Goal: Task Accomplishment & Management: Complete application form

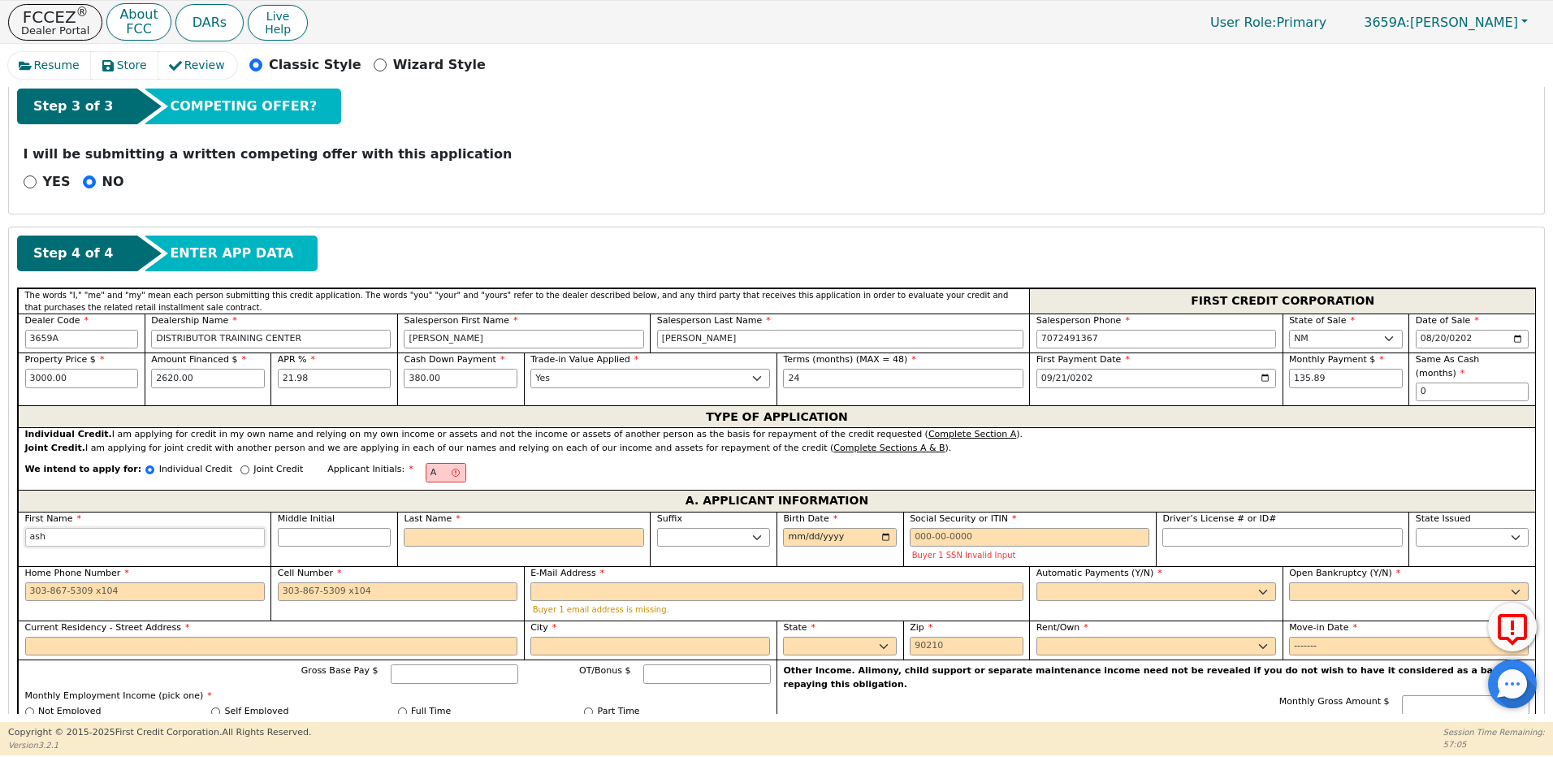
type input "ashl"
type input "ashle"
type input "ashley"
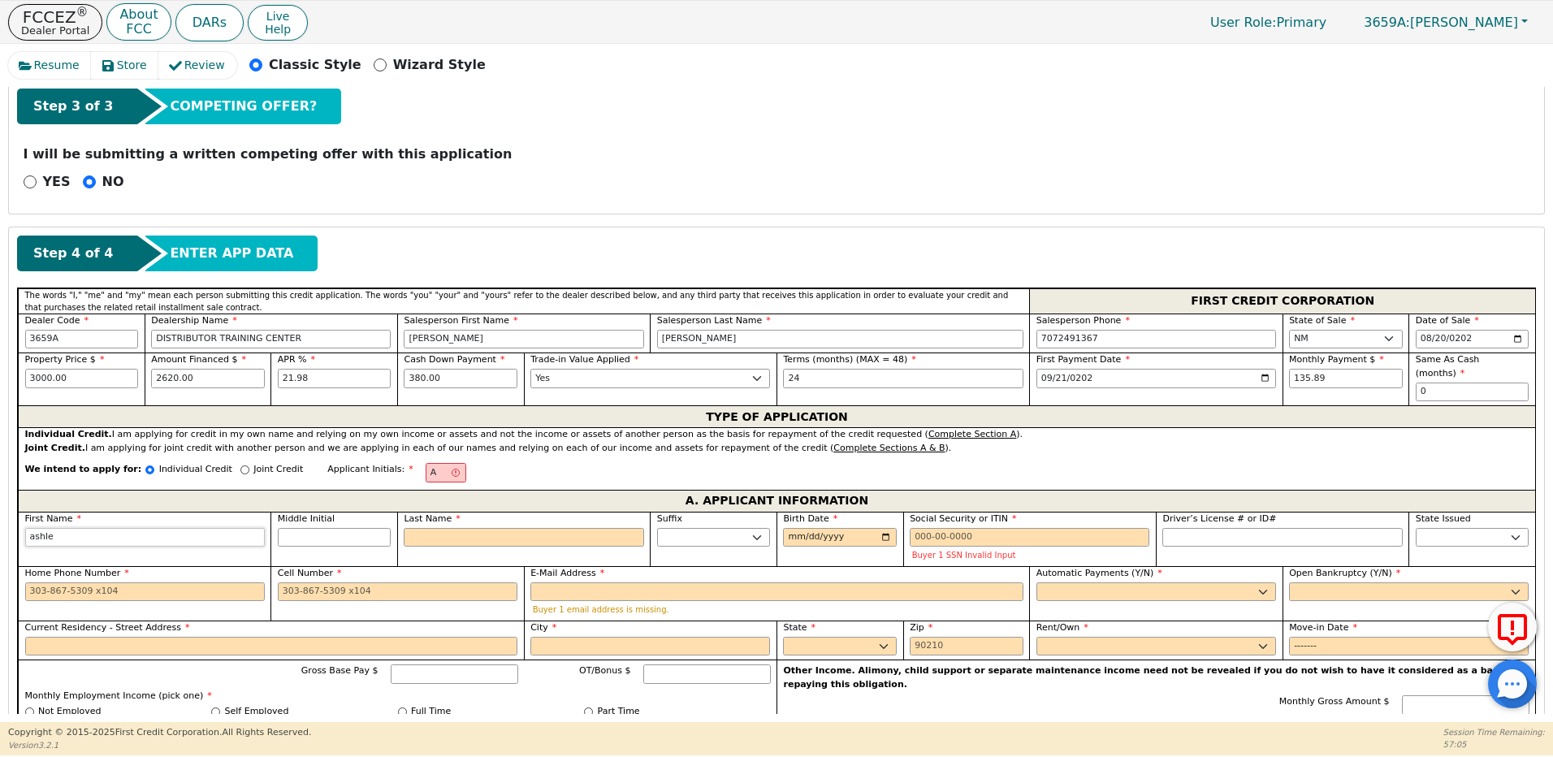
type input "ashley"
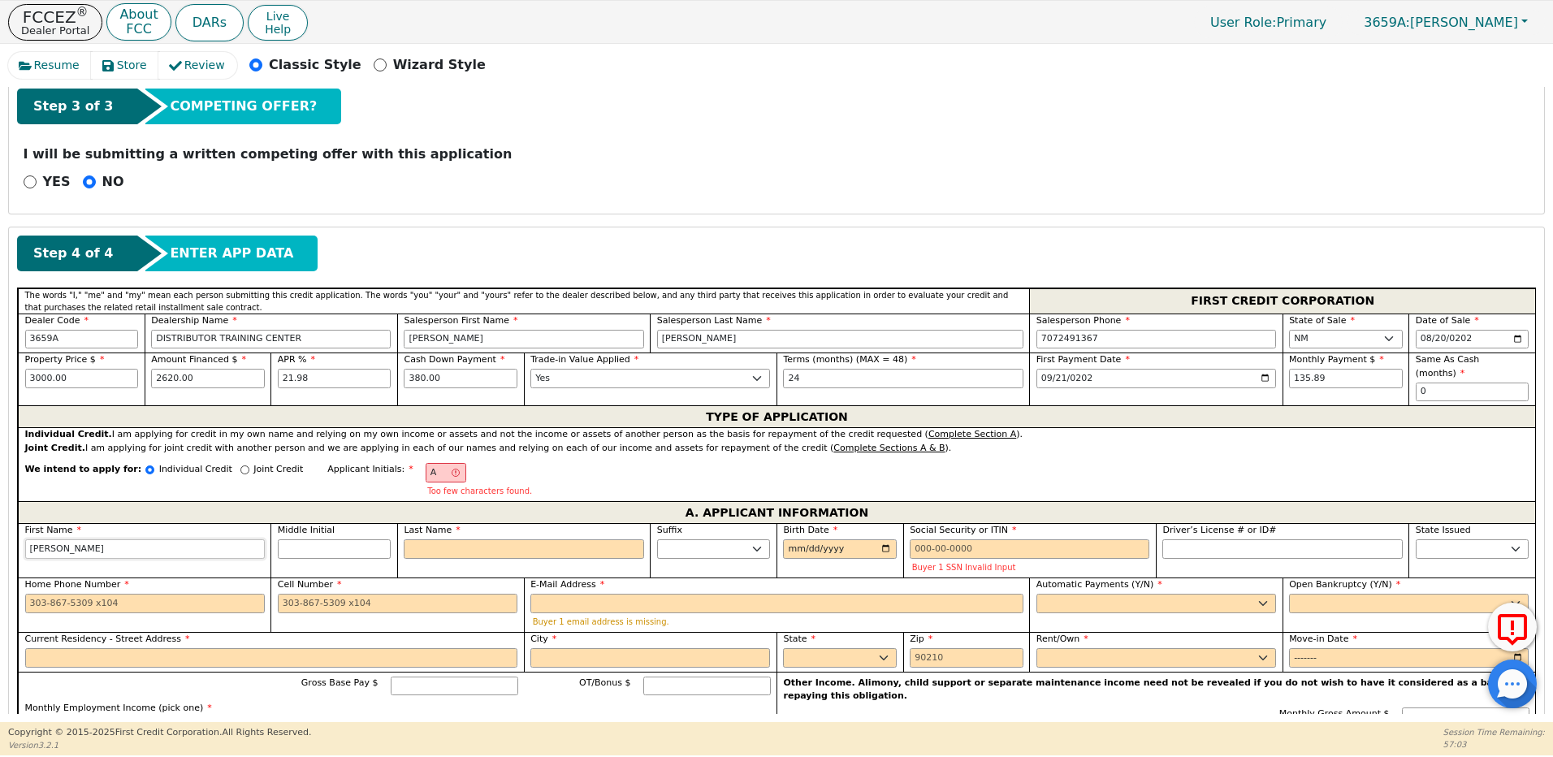
type input "ashle"
type input "ashl"
type input "ash"
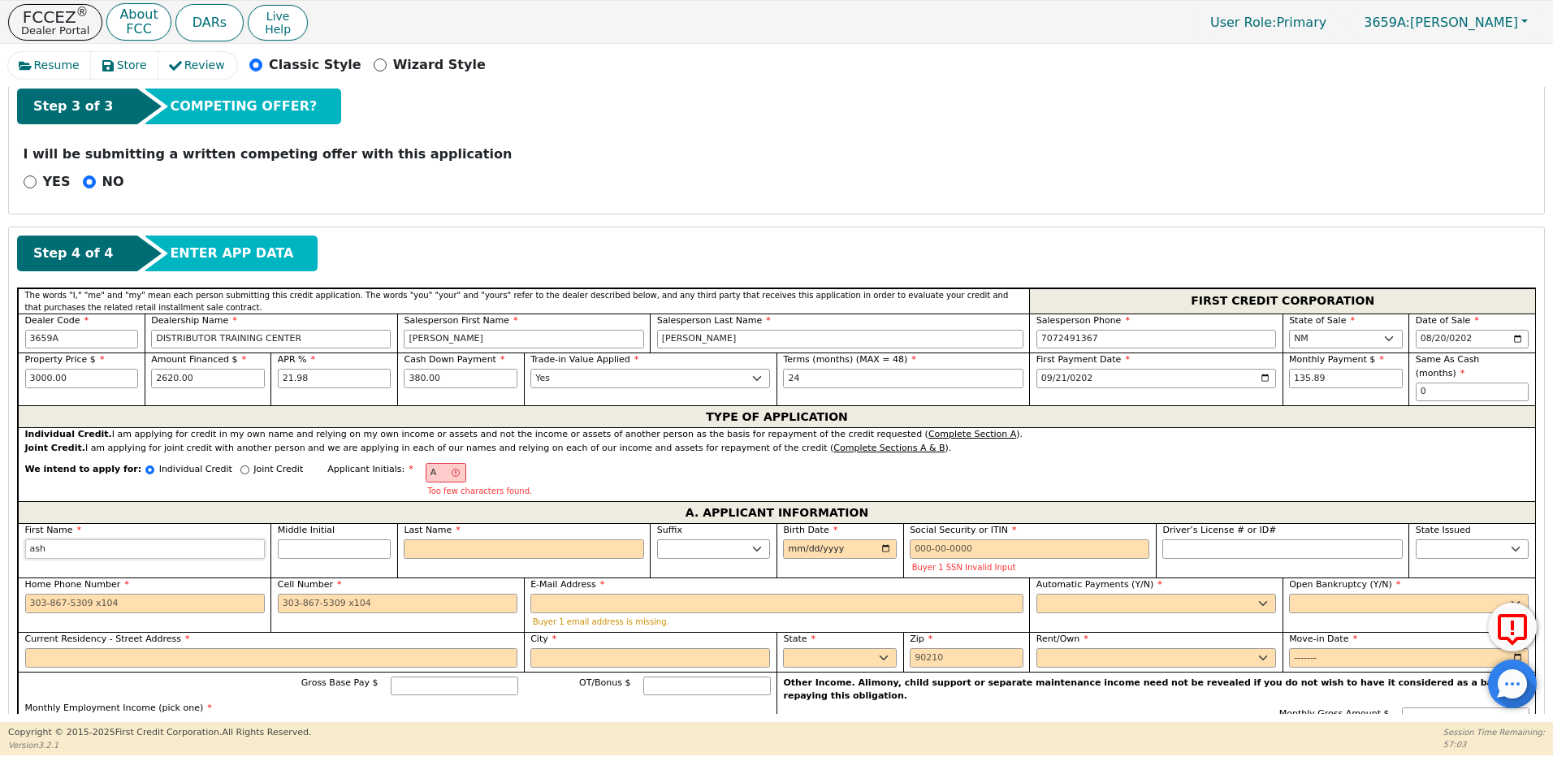
type input "ash"
type input "as"
type input "a"
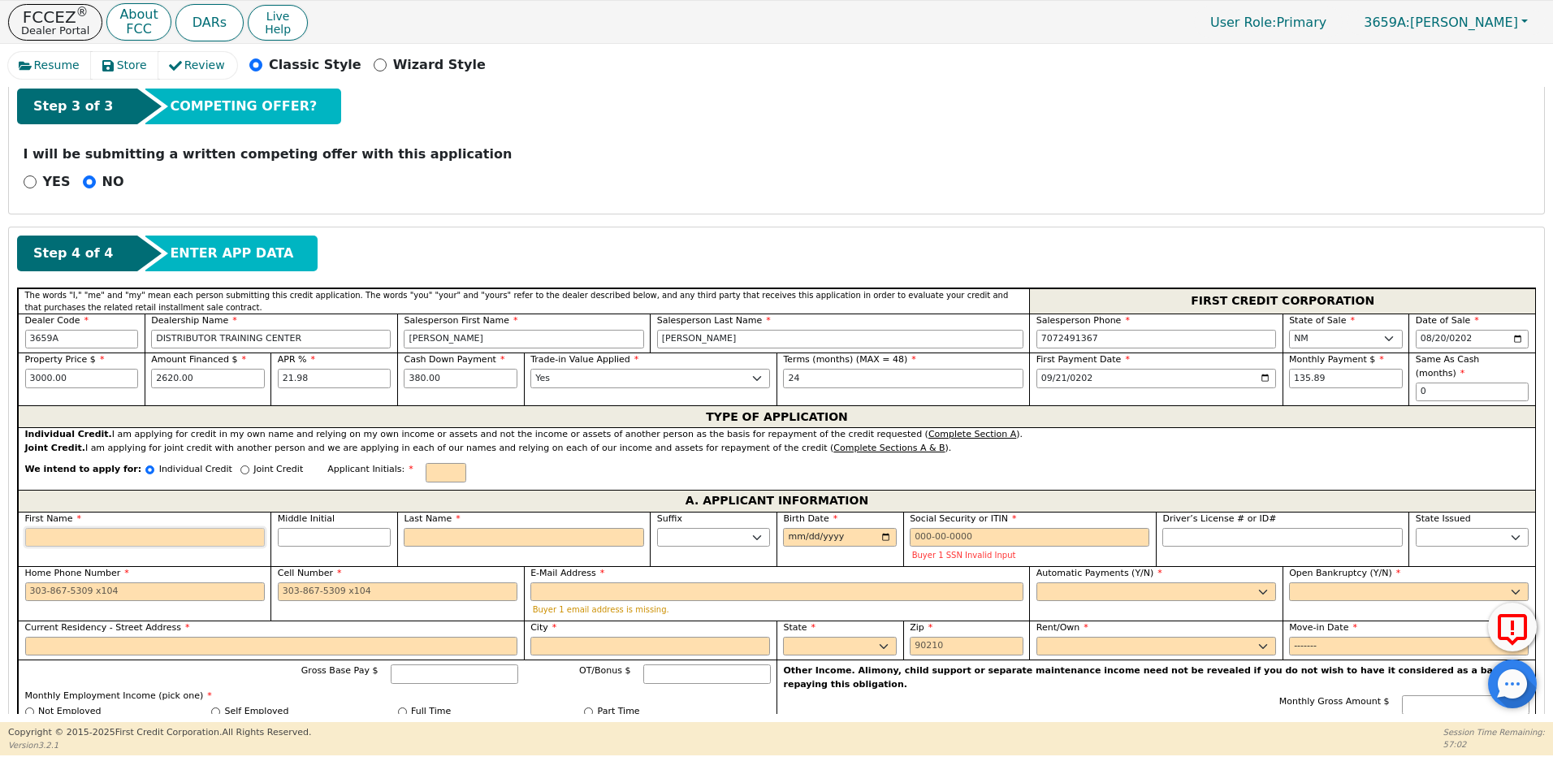
type input "A"
type input "As"
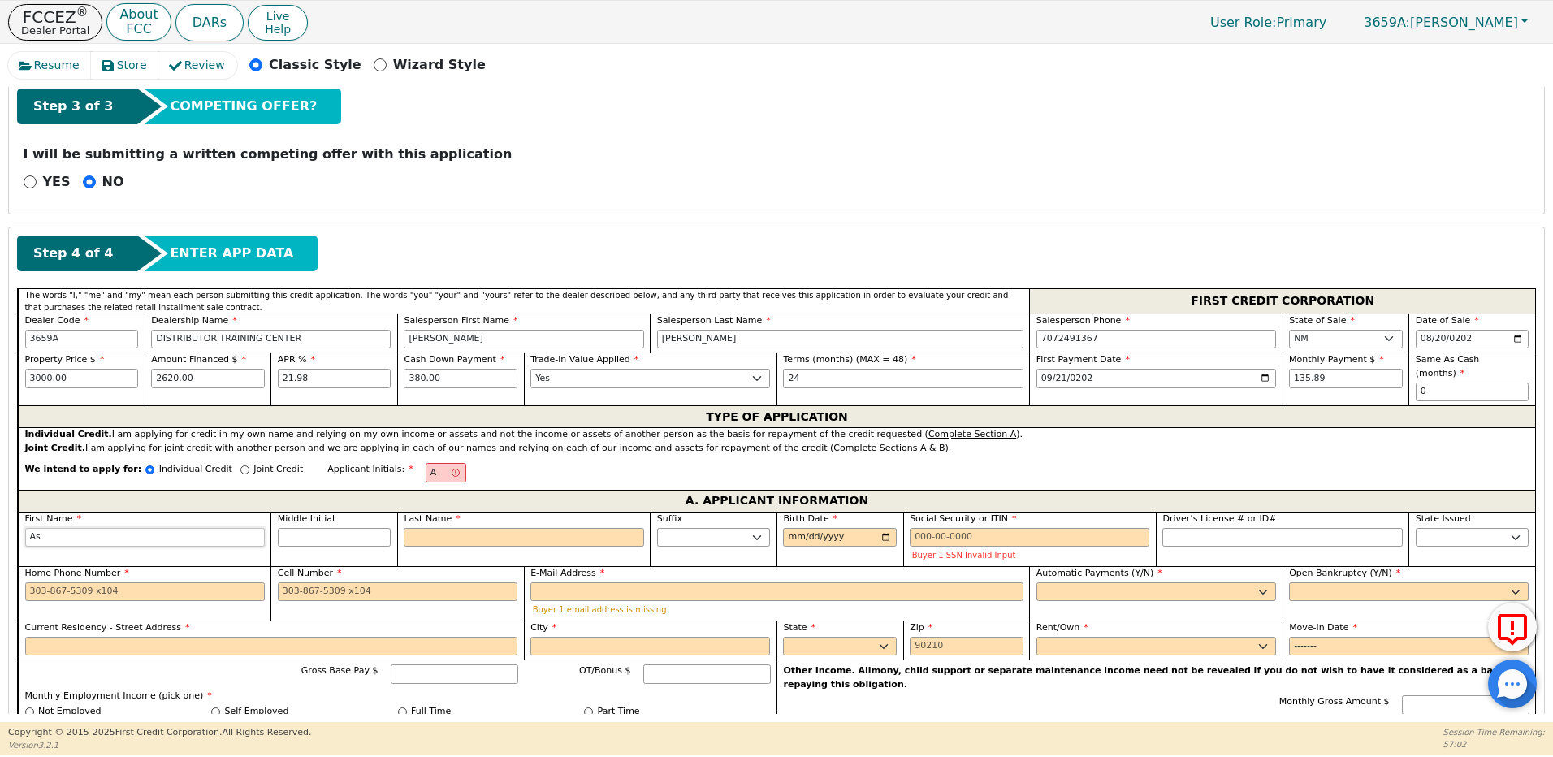
type input "Ash"
type input "Ashe"
type input "Ashel"
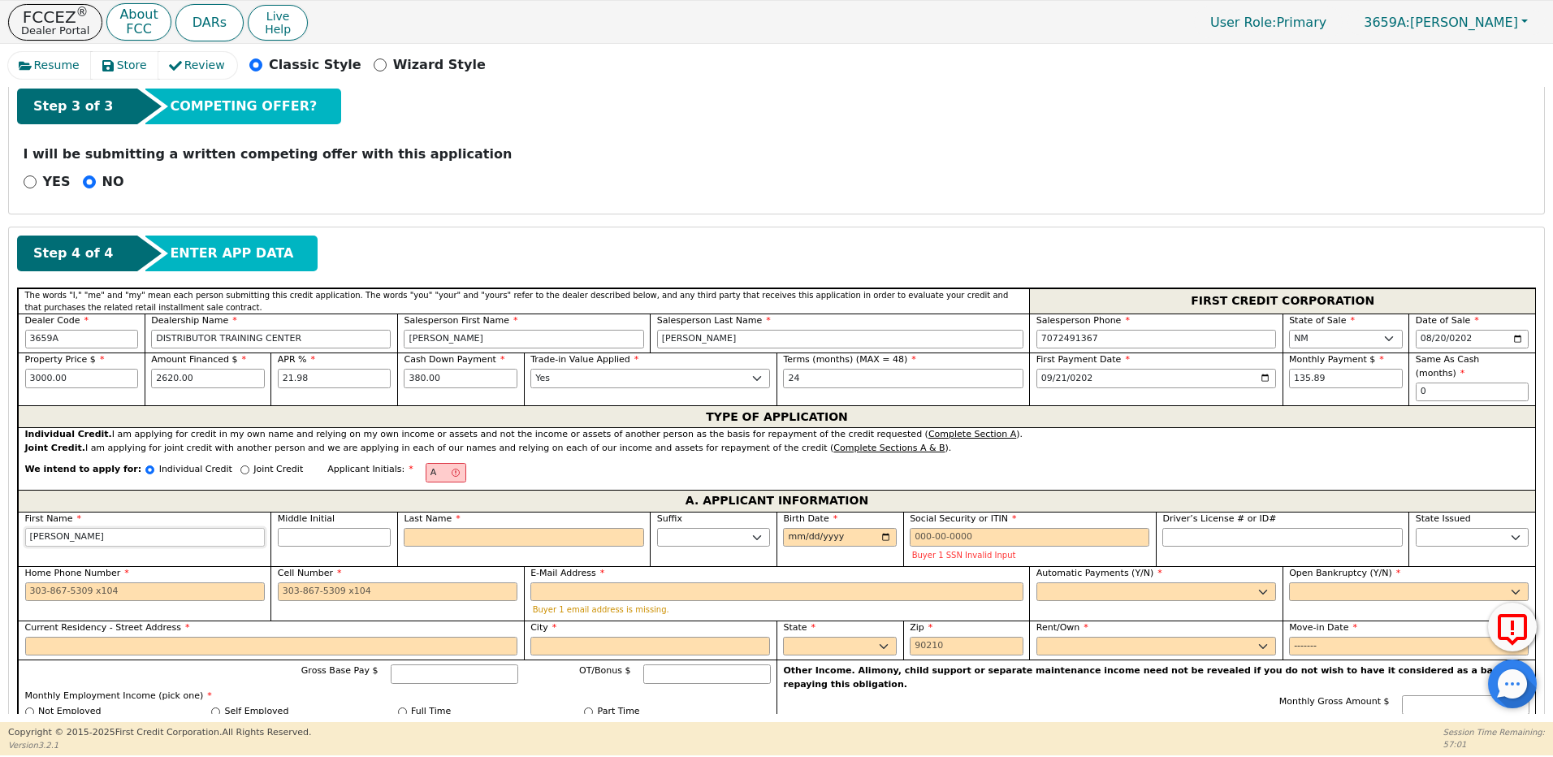
type input "Ashel"
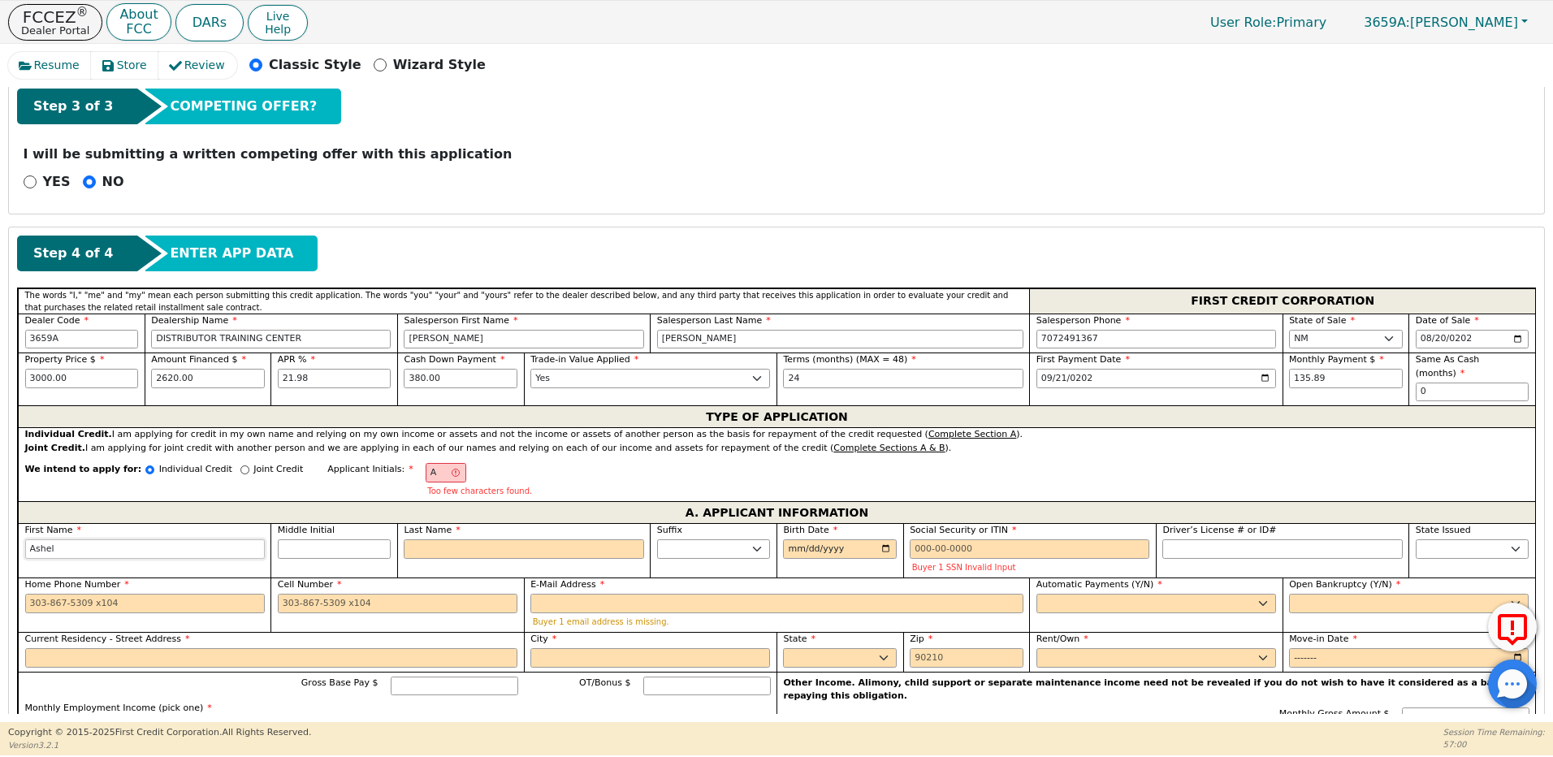
type input "Ashe"
type input "Ash"
type input "As"
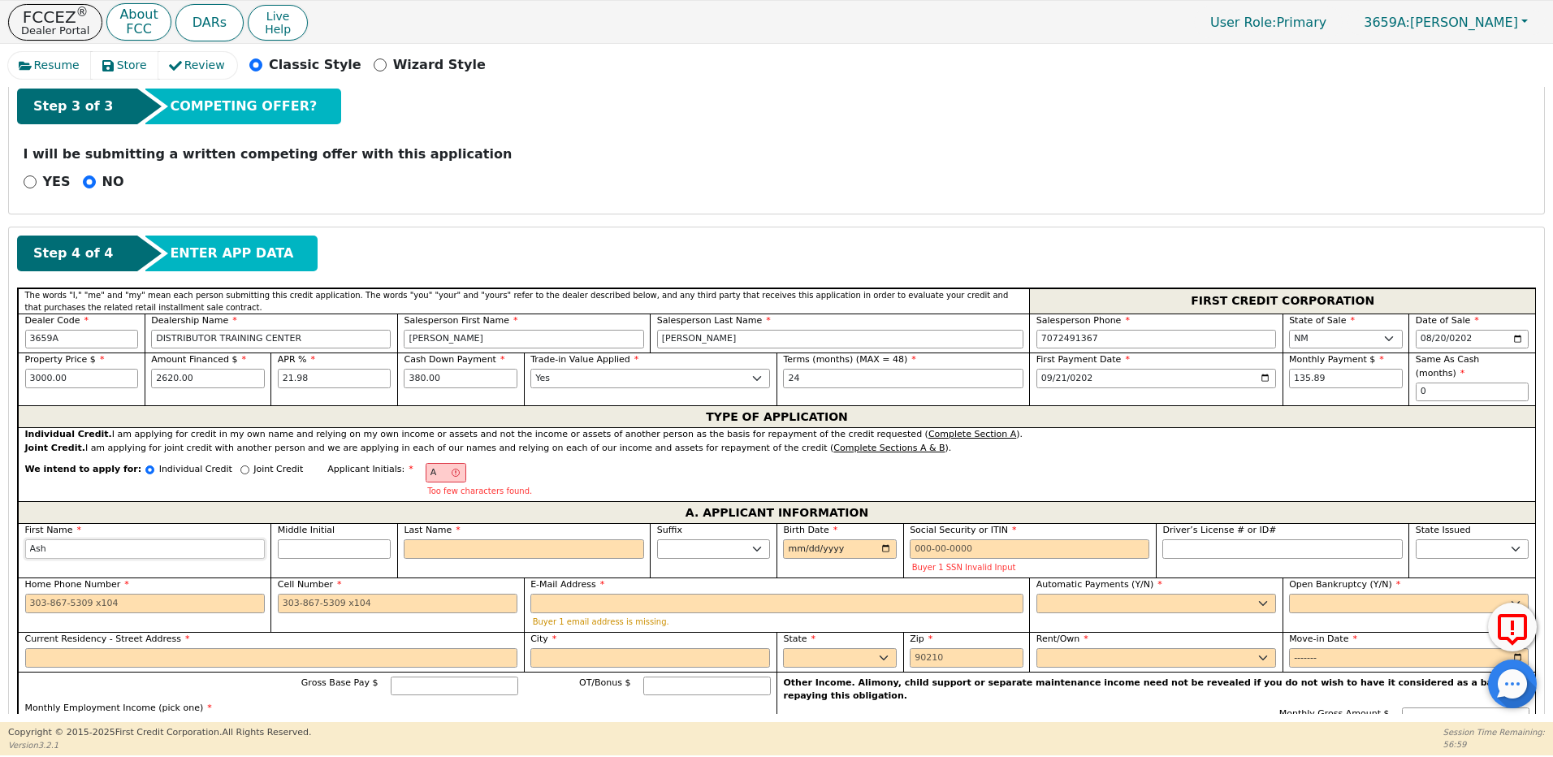
type input "As"
type input "Ash"
type input "Ashl"
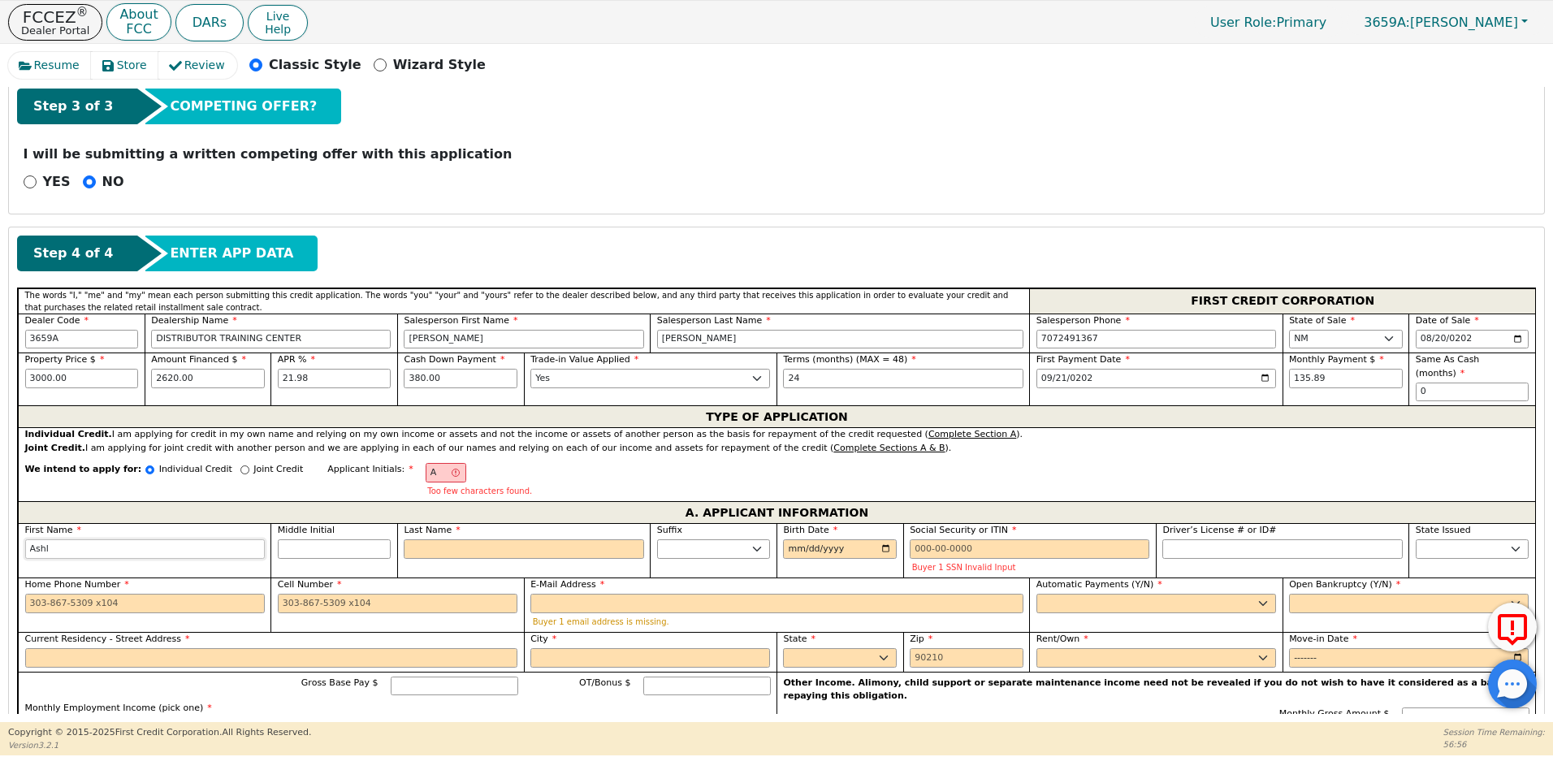
type input "Ashle"
type input "[PERSON_NAME]"
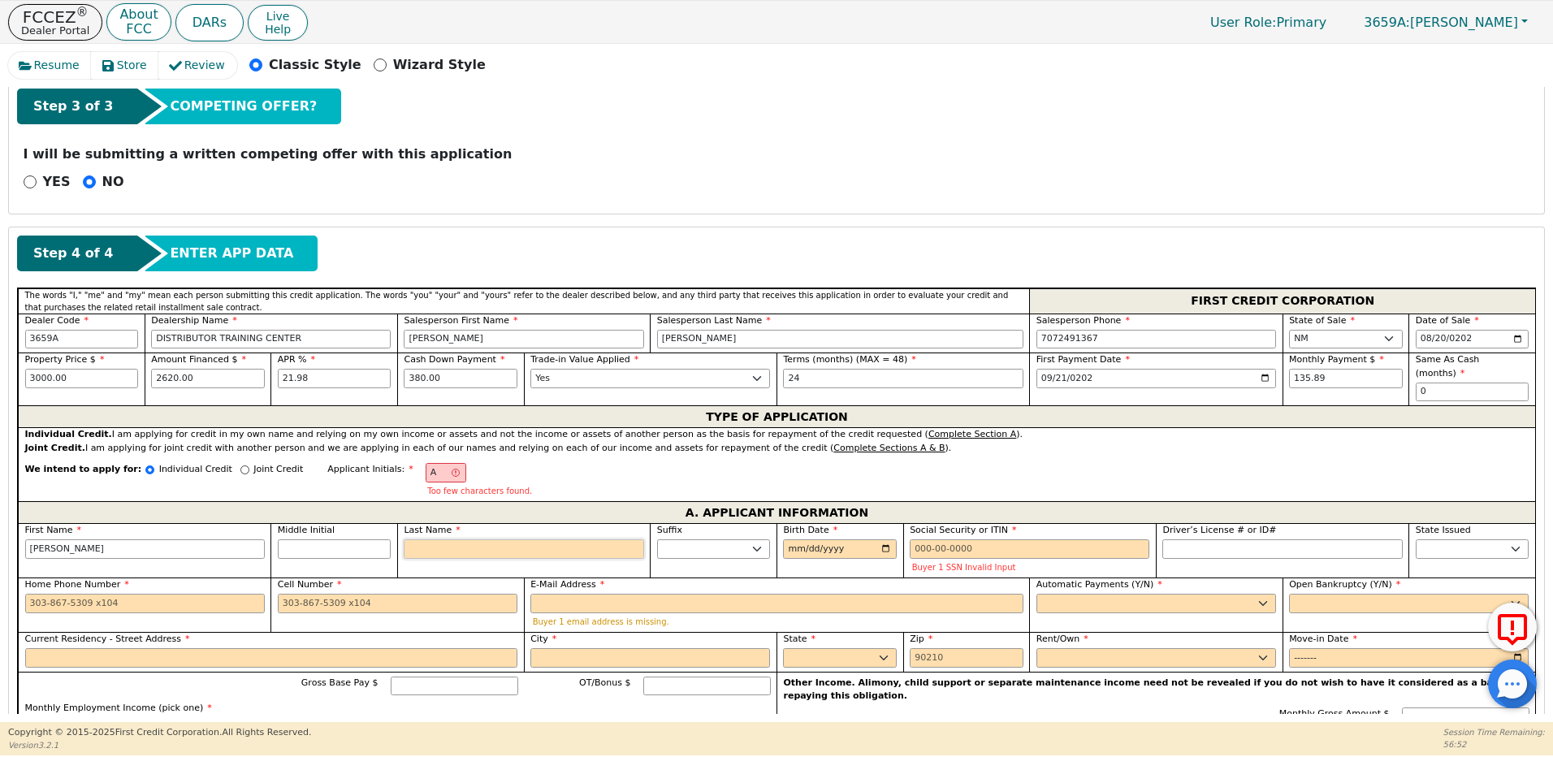
type input "AE"
type input "E"
type input "Ashley E"
type input "Ec"
type input "Ashley Ec"
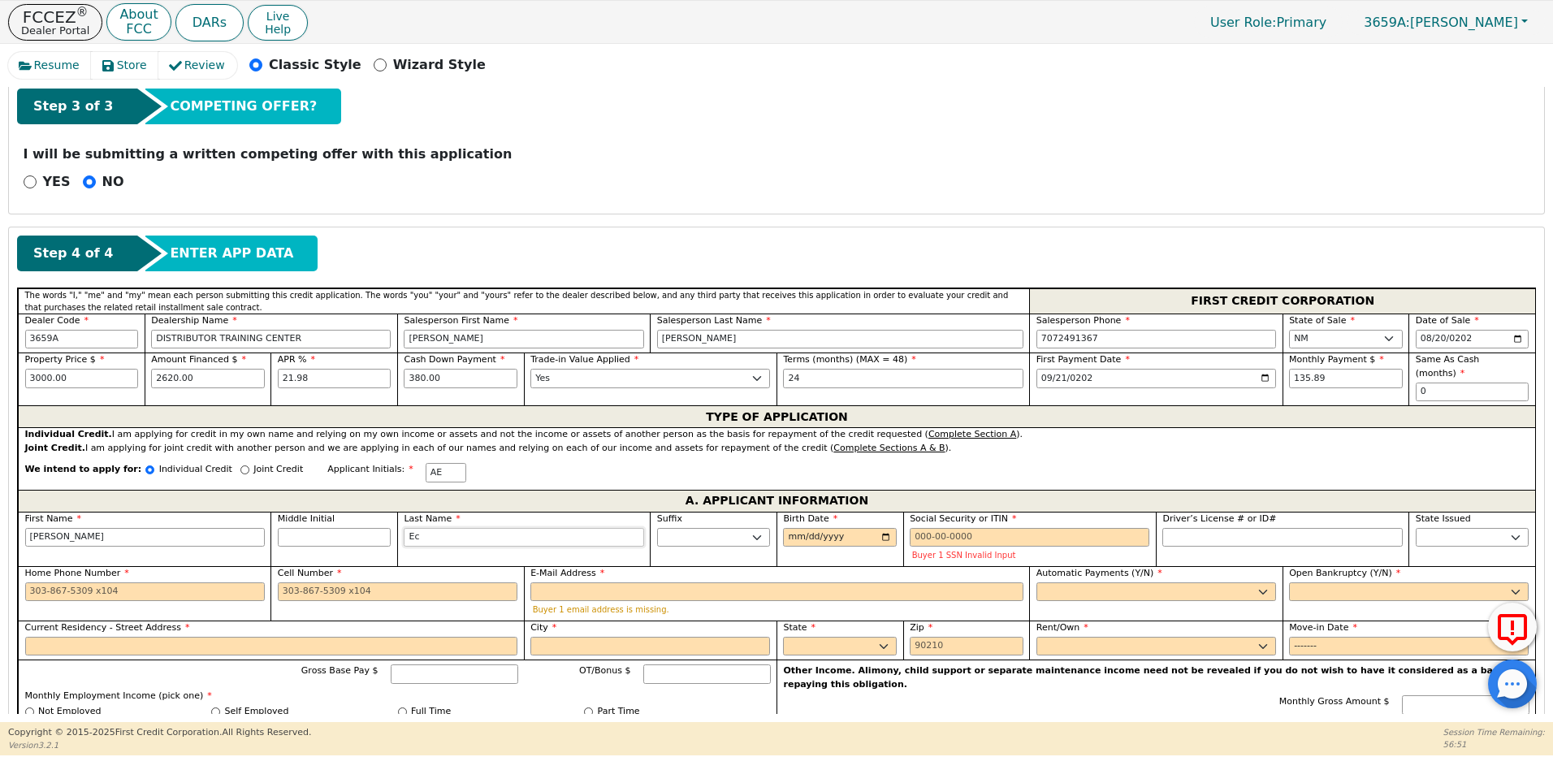
type input "Ech"
type input "Ashley Ech"
type input "Echa"
type input "Ashley Echa"
type input "Echav"
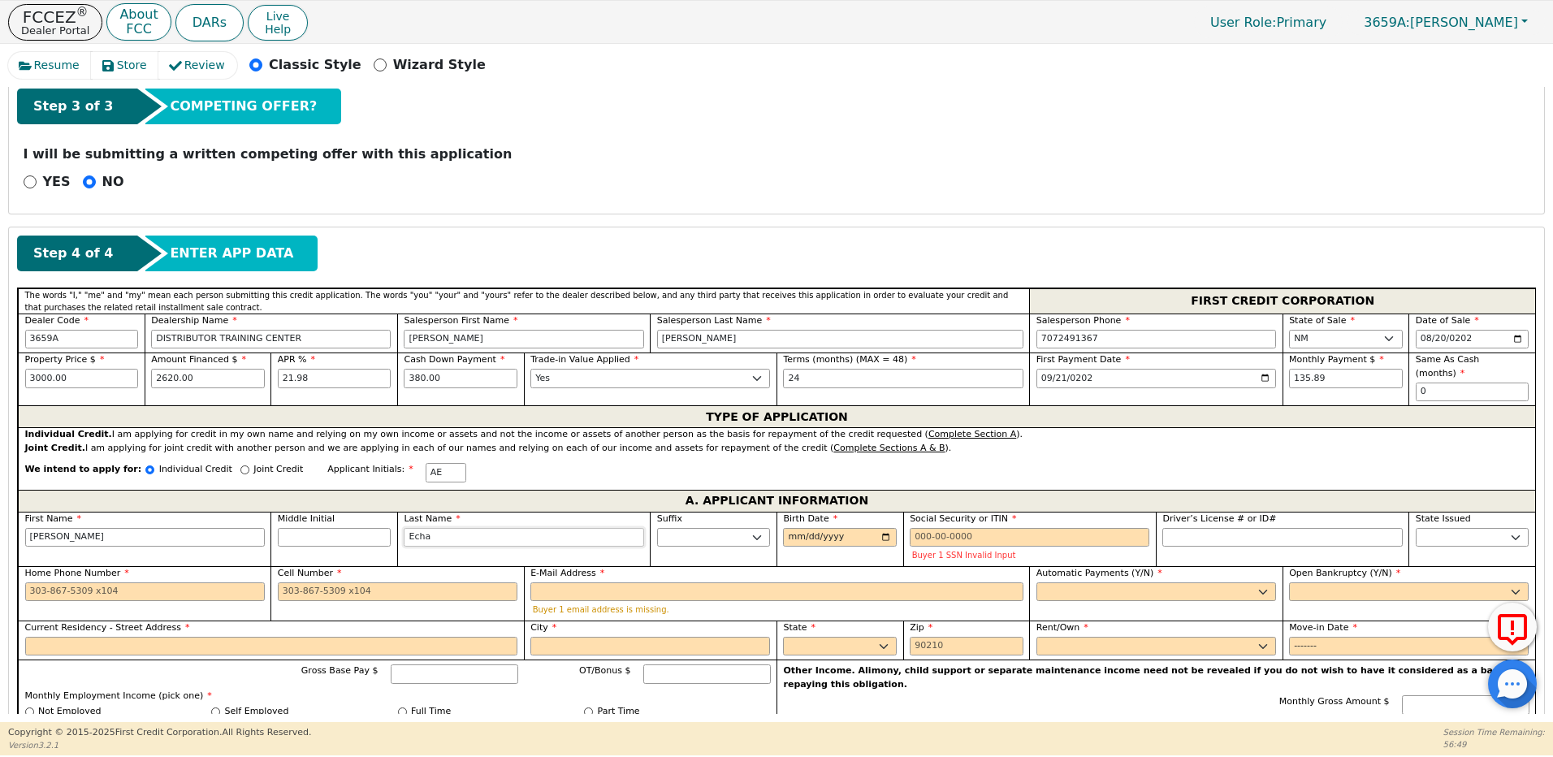
type input "Ashley Echav"
type input "Echava"
type input "Ashley Echava"
type input "Echavar"
type input "Ashley Echavar"
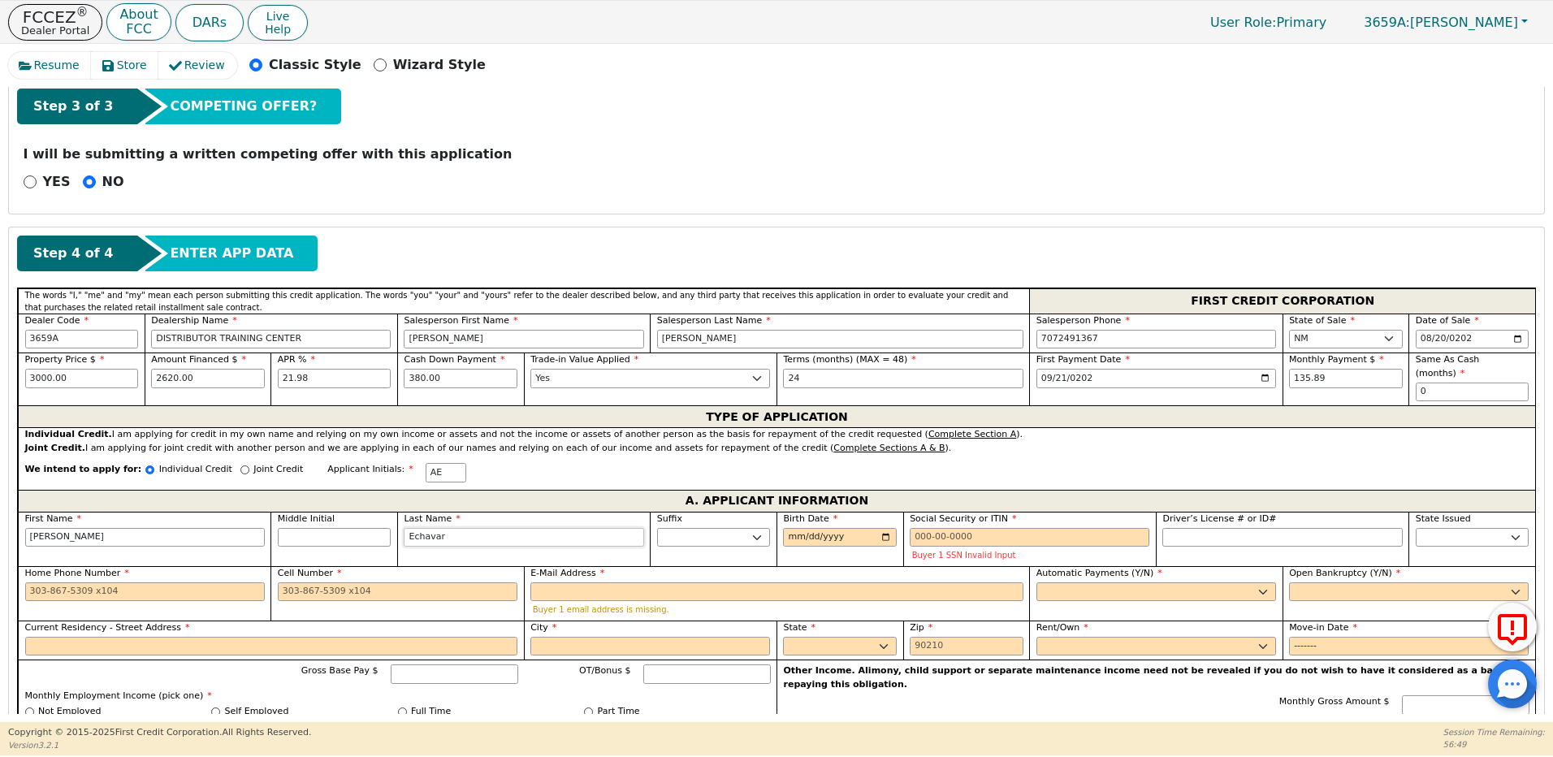
type input "Echavarr"
type input "Ashley Echavarr"
type input "Echavarri"
type input "Ashley Echavarri"
type input "[PERSON_NAME]"
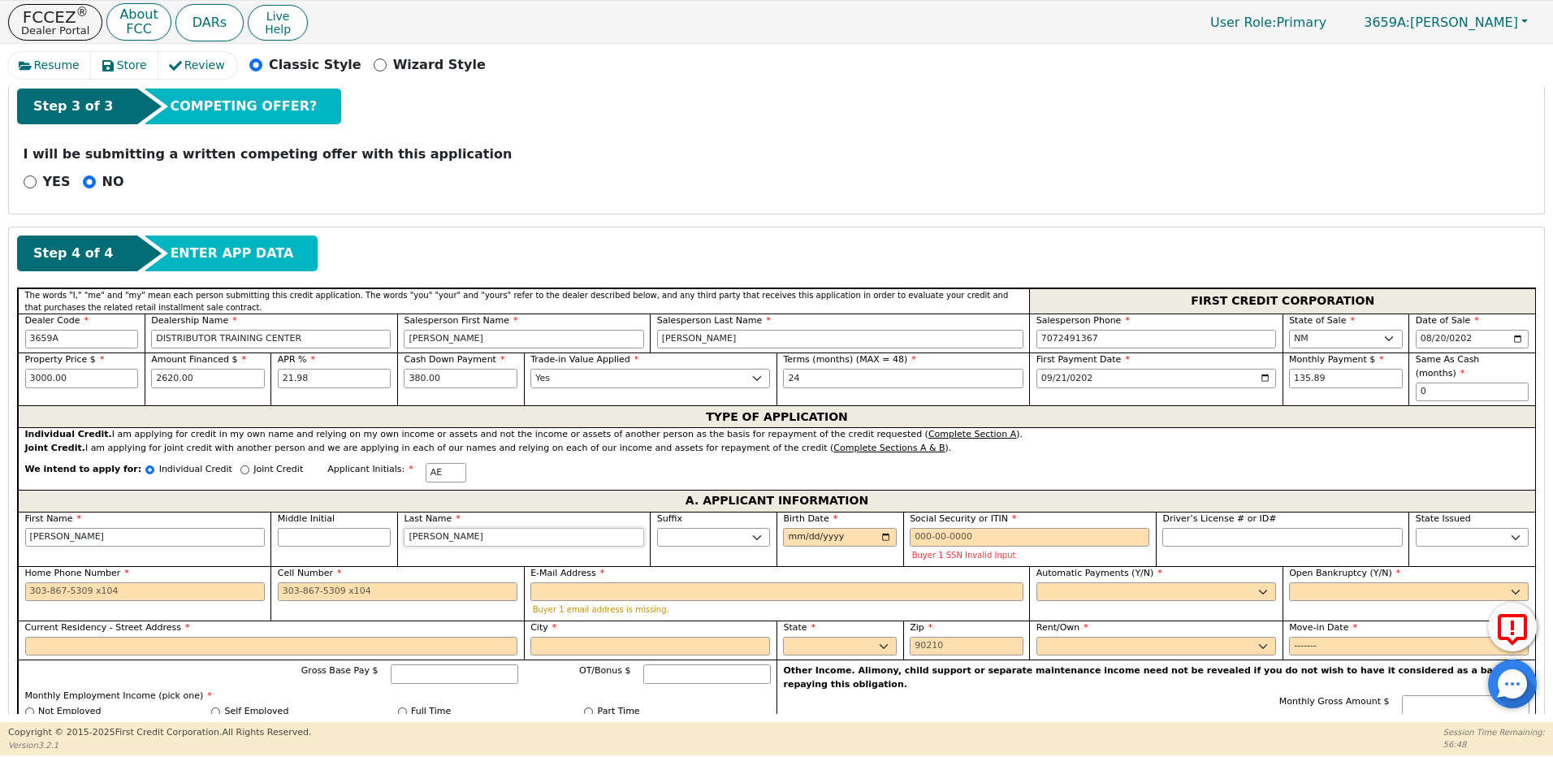
type input "Ashley Echavarria"
type input "[PERSON_NAME]"
type input "1986-03-10"
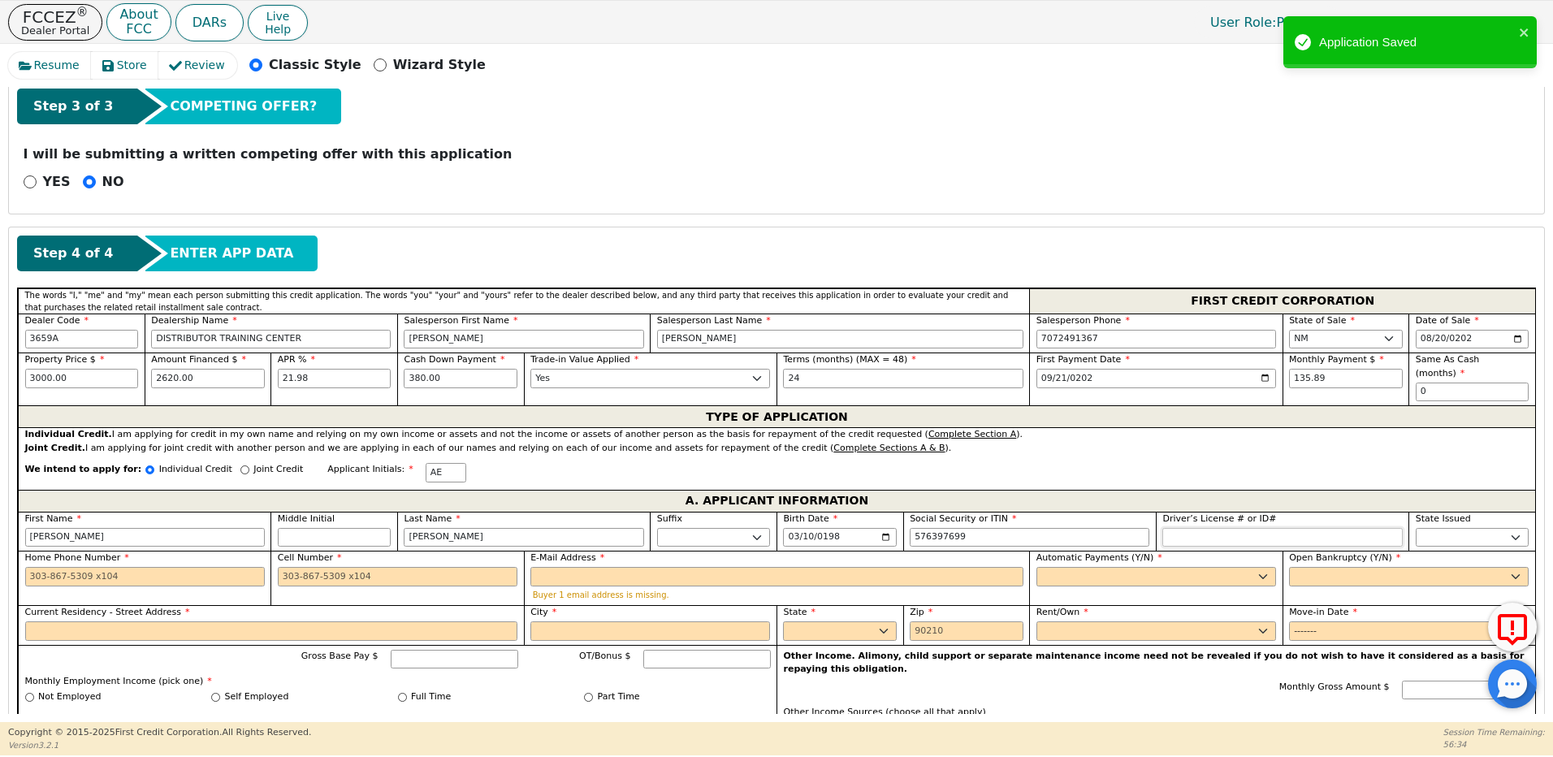
type input "***-**-7699"
click at [1179, 530] on input "Driver’s License # or ID#" at bounding box center [1283, 537] width 240 height 19
type input "*******"
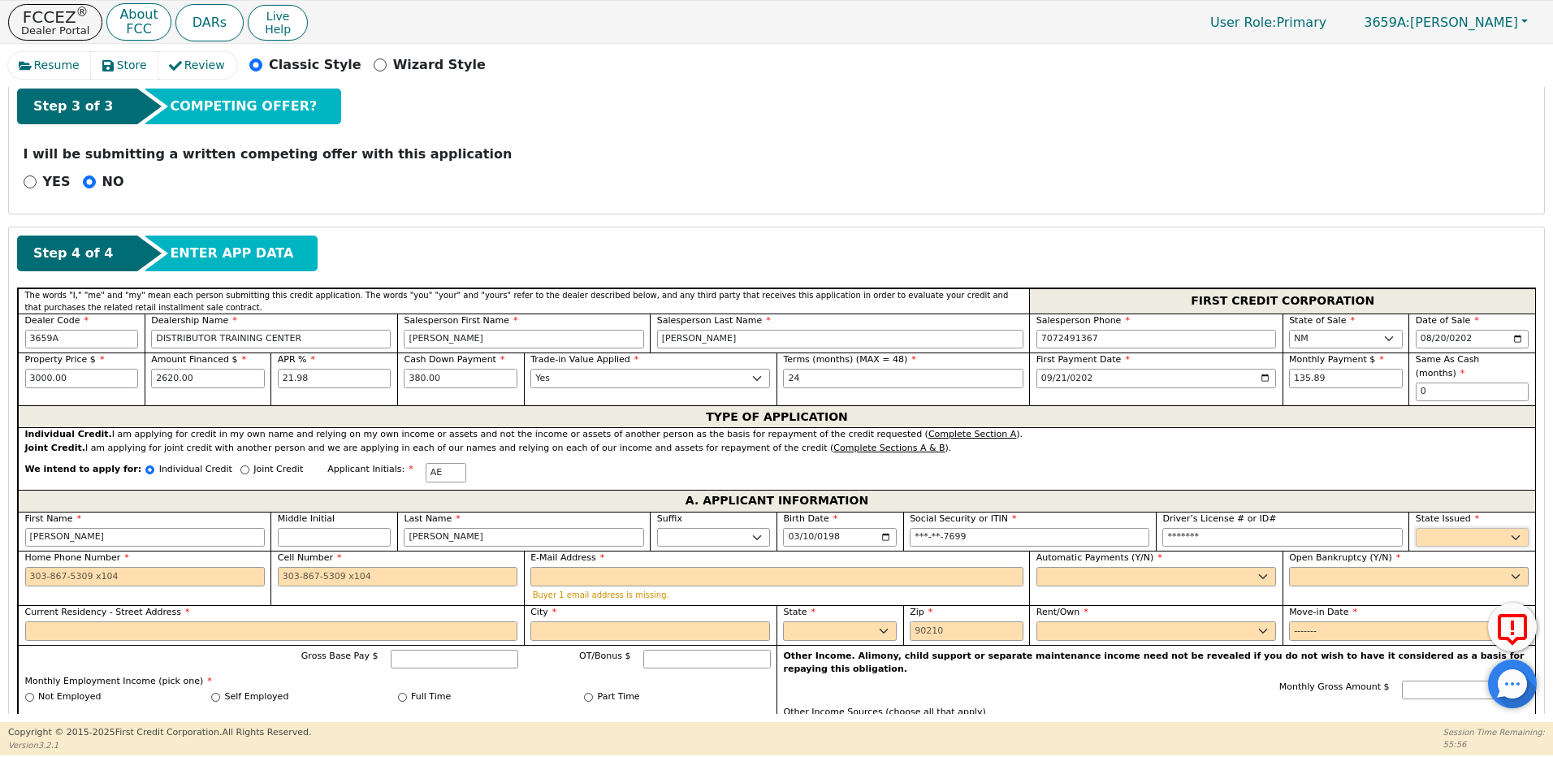
click at [1451, 528] on select "AK AL AR AZ CA CO CT DC DE FL GA HI IA ID IL IN KS KY LA MA MD ME MI MN MO MS M…" at bounding box center [1473, 537] width 114 height 19
select select "NM"
click at [1416, 528] on select "AK AL AR AZ CA CO CT DC DE FL GA HI IA ID IL IN KS KY LA MA MD ME MI MN MO MS M…" at bounding box center [1473, 537] width 114 height 19
click at [132, 569] on input "Home Phone Number" at bounding box center [145, 576] width 240 height 19
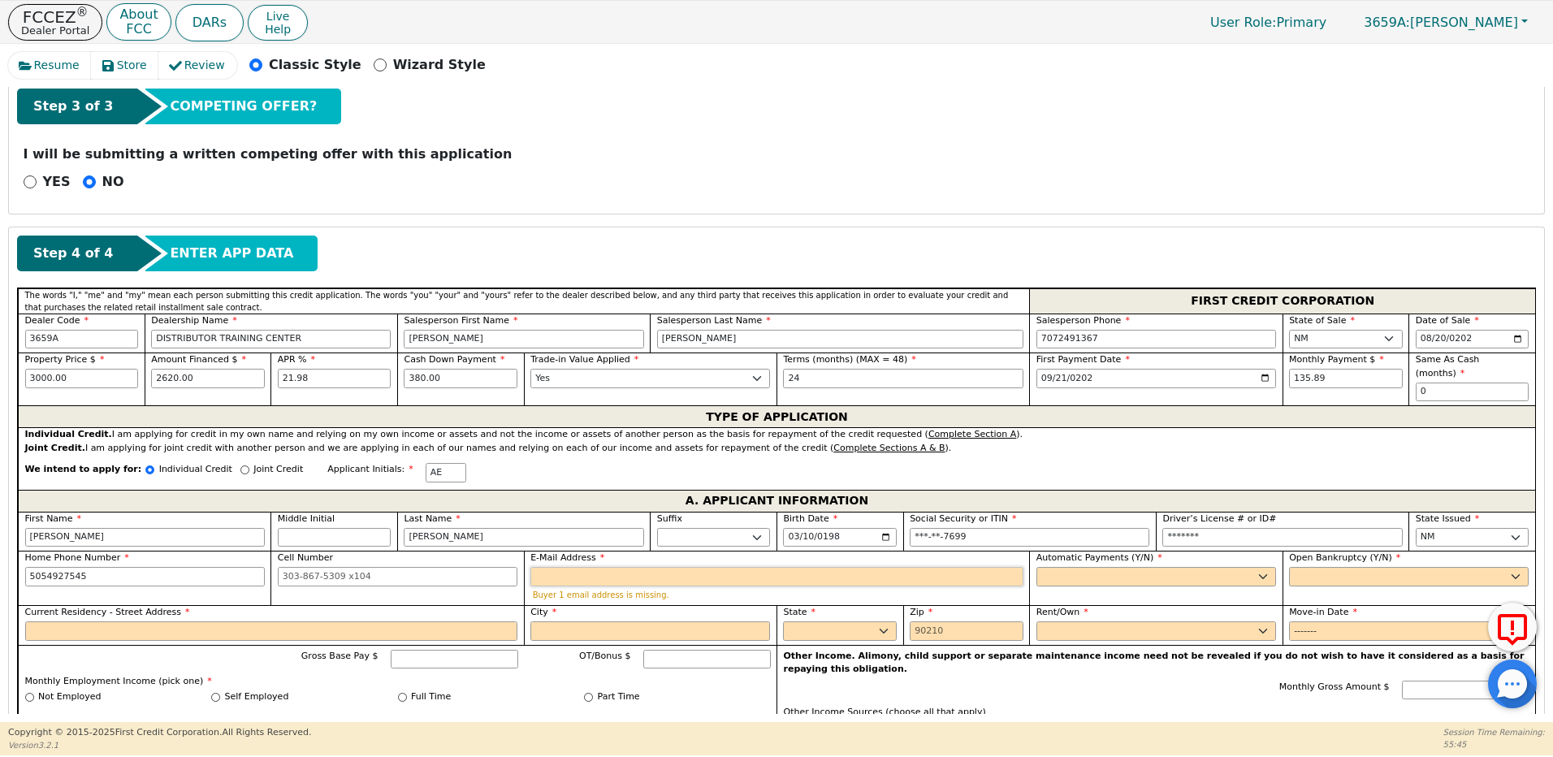
type input "[PHONE_NUMBER]"
click at [547, 567] on input "E-Mail Address" at bounding box center [776, 576] width 493 height 19
click at [1066, 567] on select "Yes No" at bounding box center [1157, 576] width 240 height 19
select select "y"
click at [1037, 567] on select "Yes No" at bounding box center [1157, 576] width 240 height 19
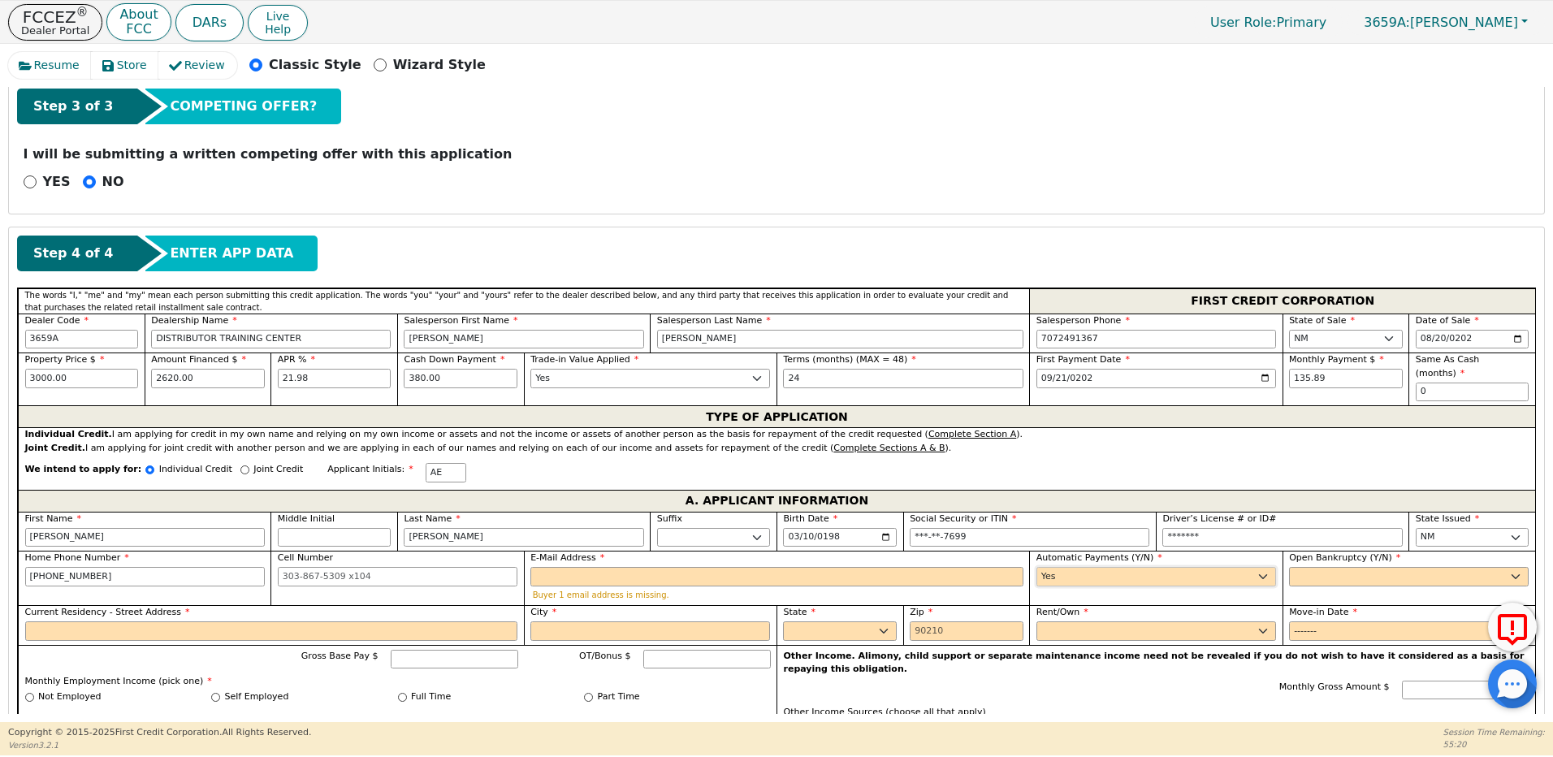
type input "Ashley Echavarria"
drag, startPoint x: 1295, startPoint y: 575, endPoint x: 1297, endPoint y: 566, distance: 9.3
click at [1297, 569] on div "Open Bankruptcy (Y/N) Yes No" at bounding box center [1409, 578] width 253 height 54
click at [1301, 567] on select "Yes No" at bounding box center [1409, 576] width 240 height 19
select select "n"
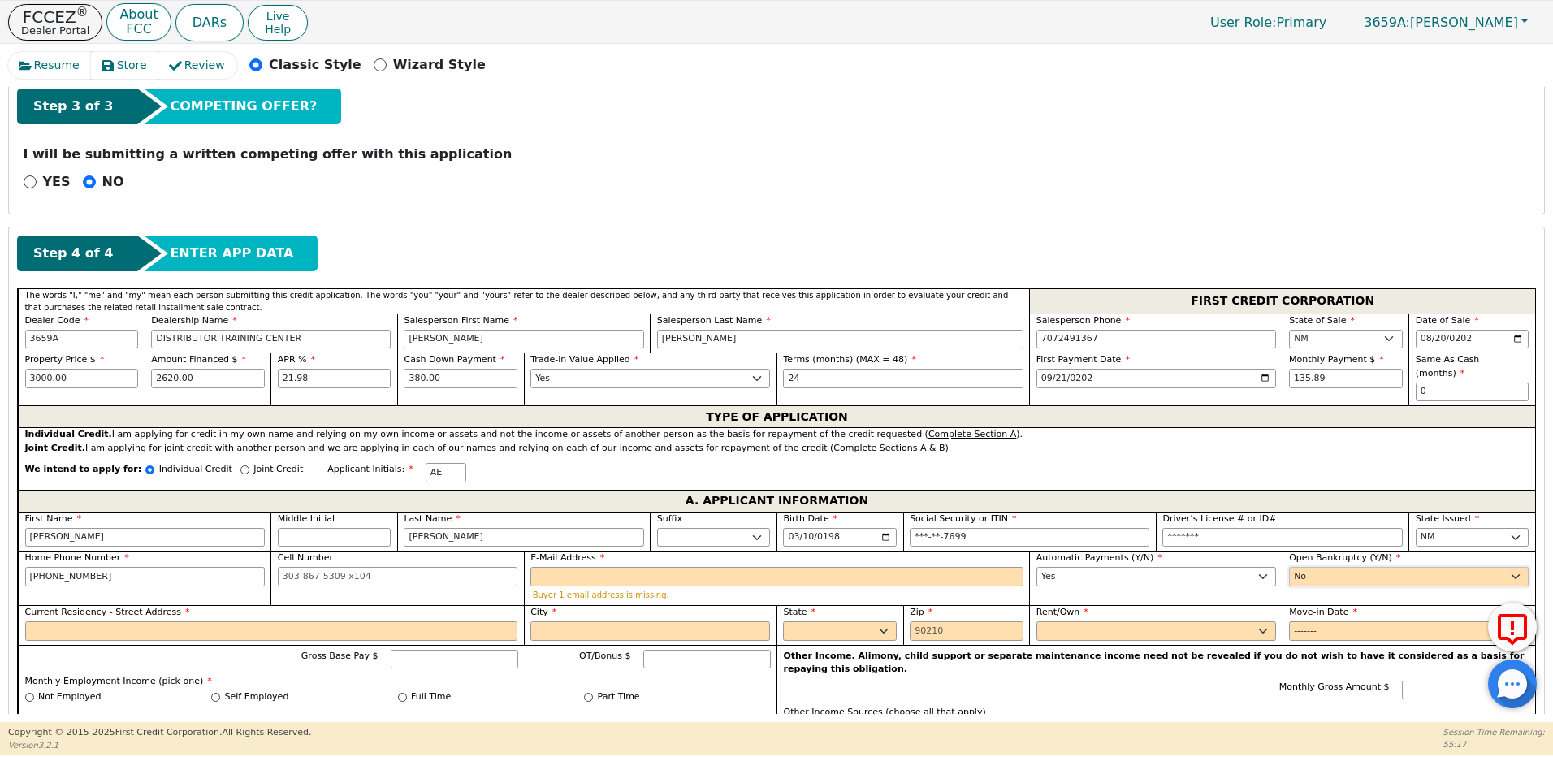
click at [1289, 567] on select "Yes No" at bounding box center [1409, 576] width 240 height 19
click at [142, 621] on input "Current Residency - Street Address" at bounding box center [271, 630] width 493 height 19
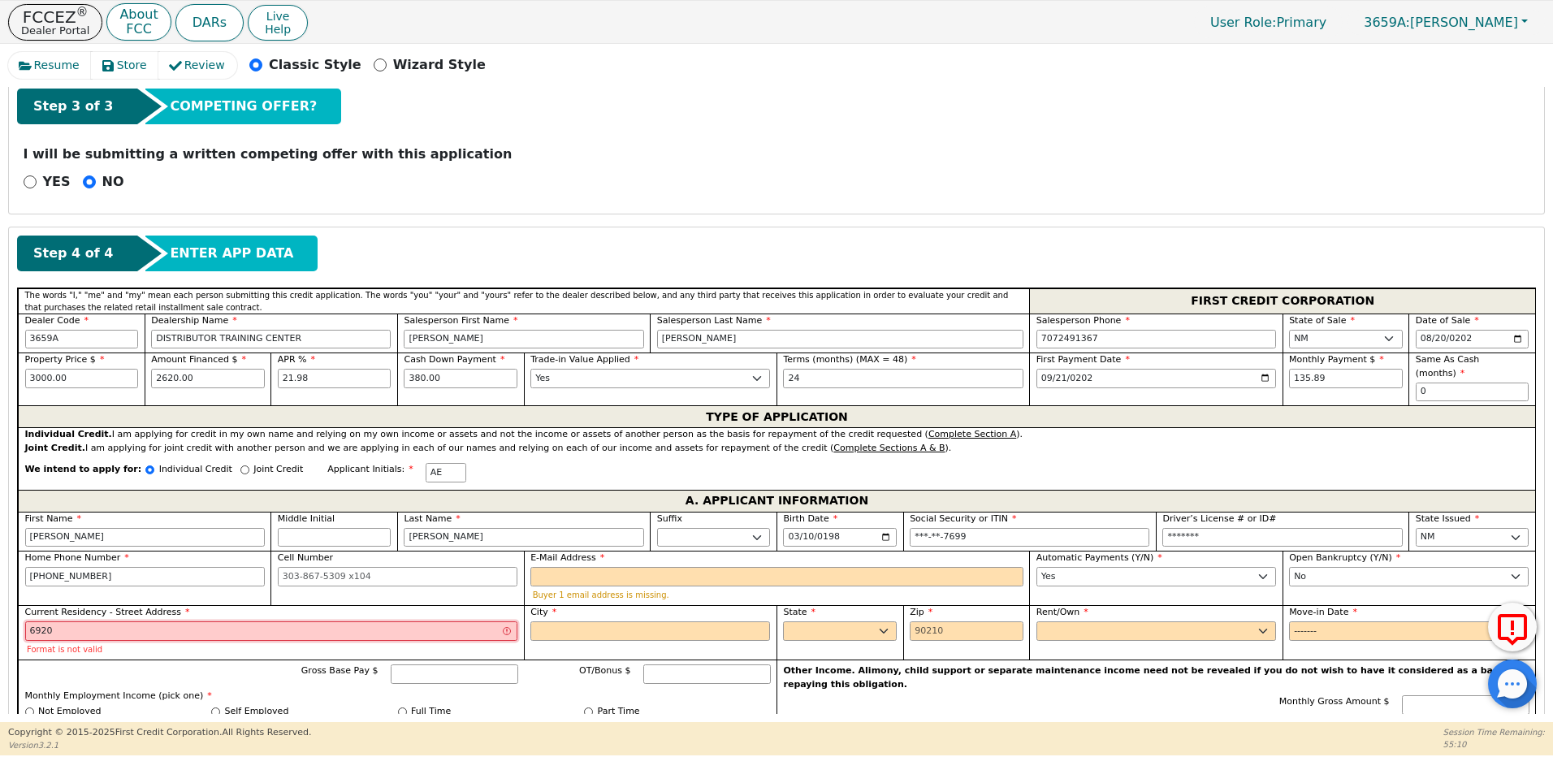
type input "6920 cleghorn rd"
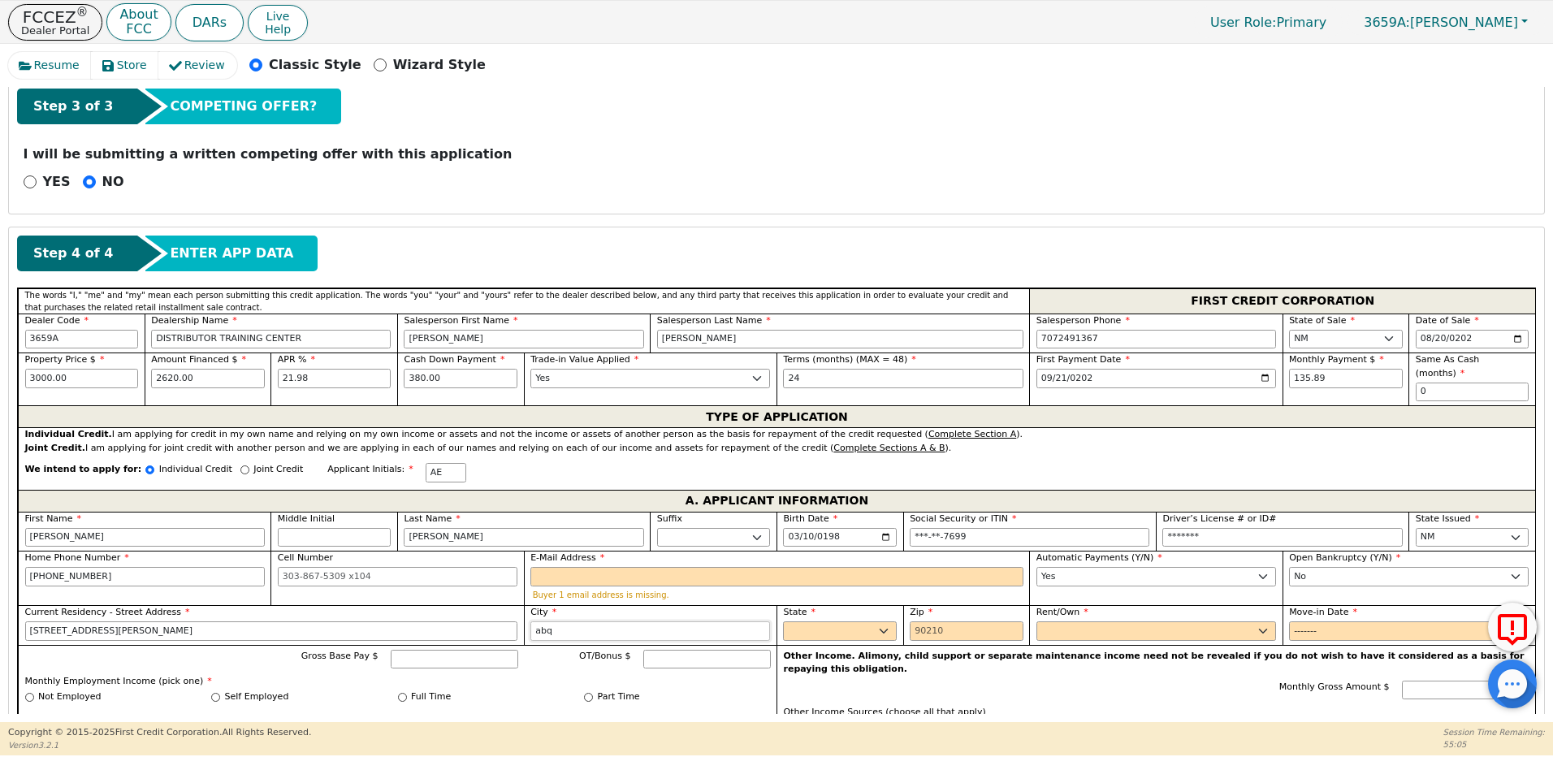
type input "abq"
select select "NM"
type input "87120"
select select "Rent"
click at [1334, 621] on input "Move-in Date" at bounding box center [1409, 630] width 240 height 19
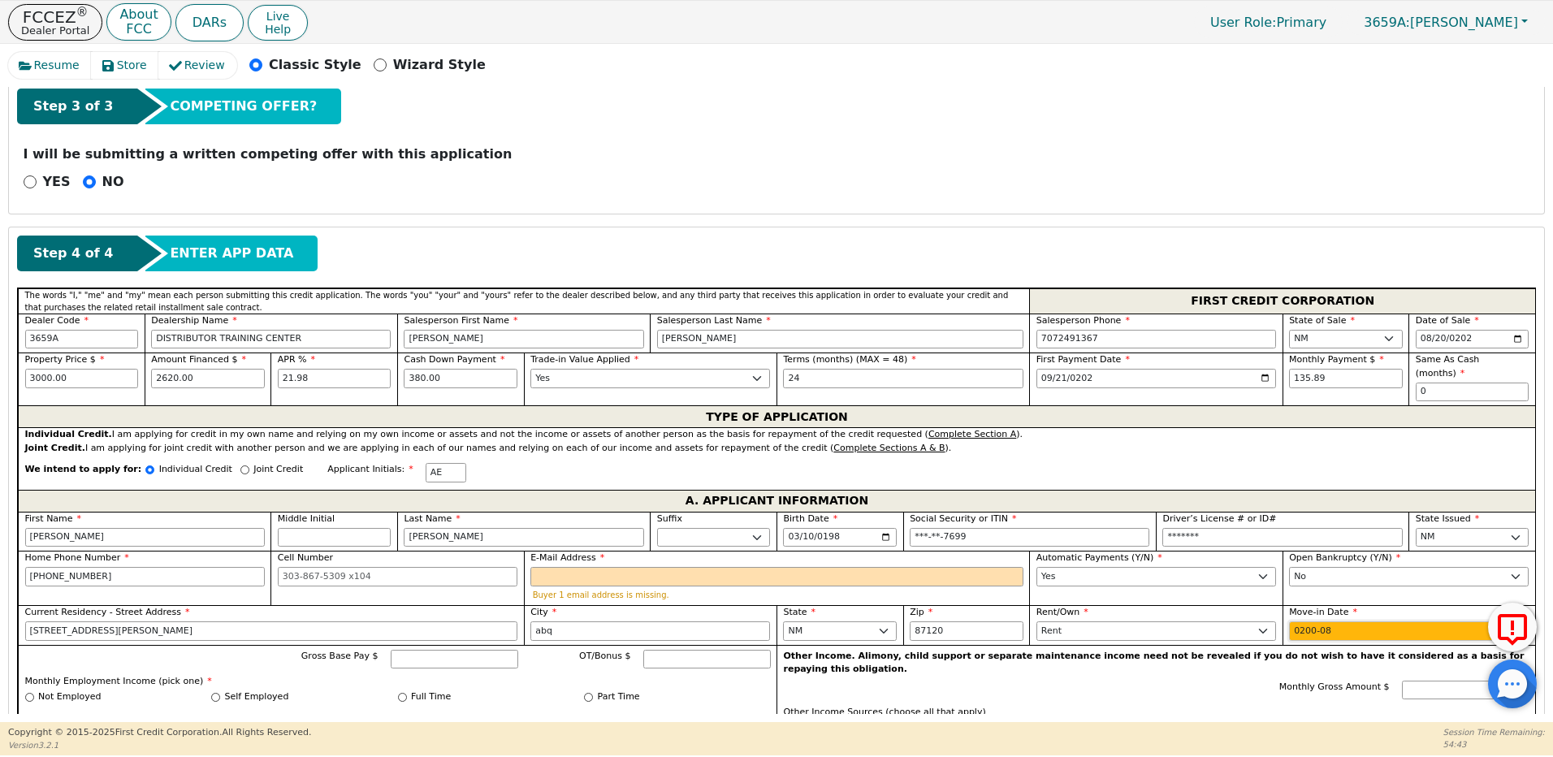
type input "2005-08"
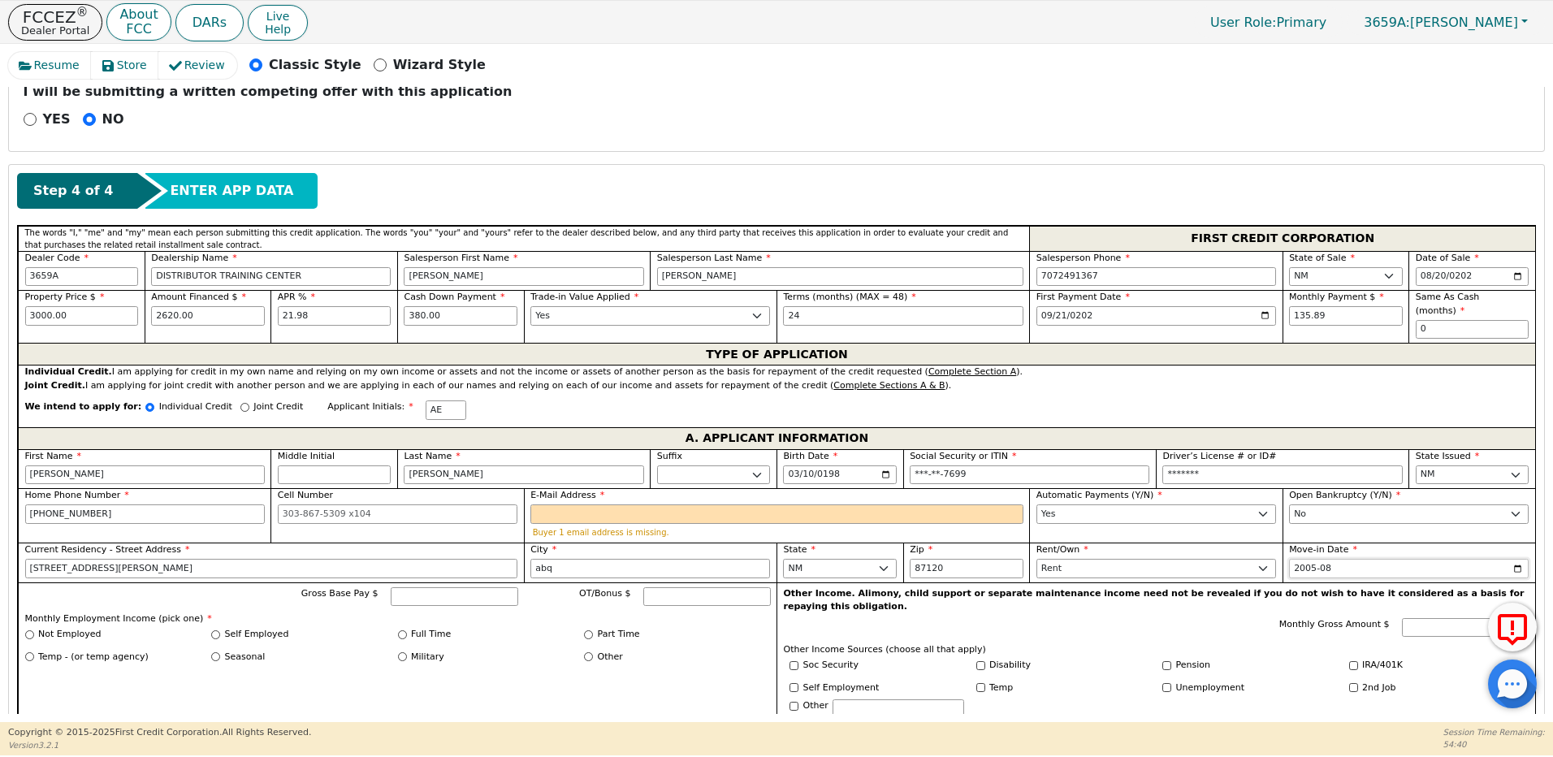
scroll to position [868, 0]
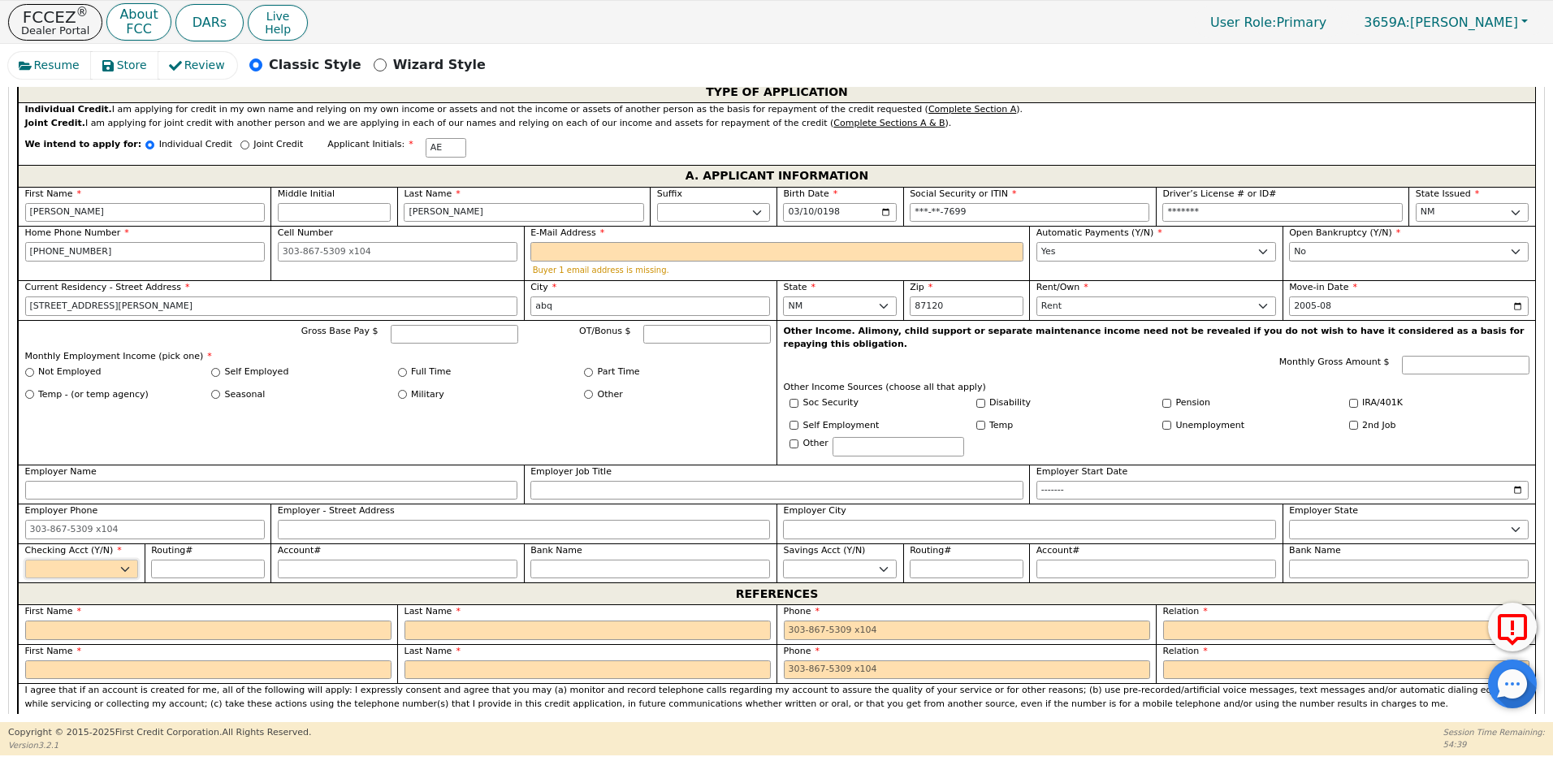
click at [116, 560] on select "Yes No" at bounding box center [82, 569] width 114 height 19
select select "y"
click at [25, 560] on select "Yes No" at bounding box center [82, 569] width 114 height 19
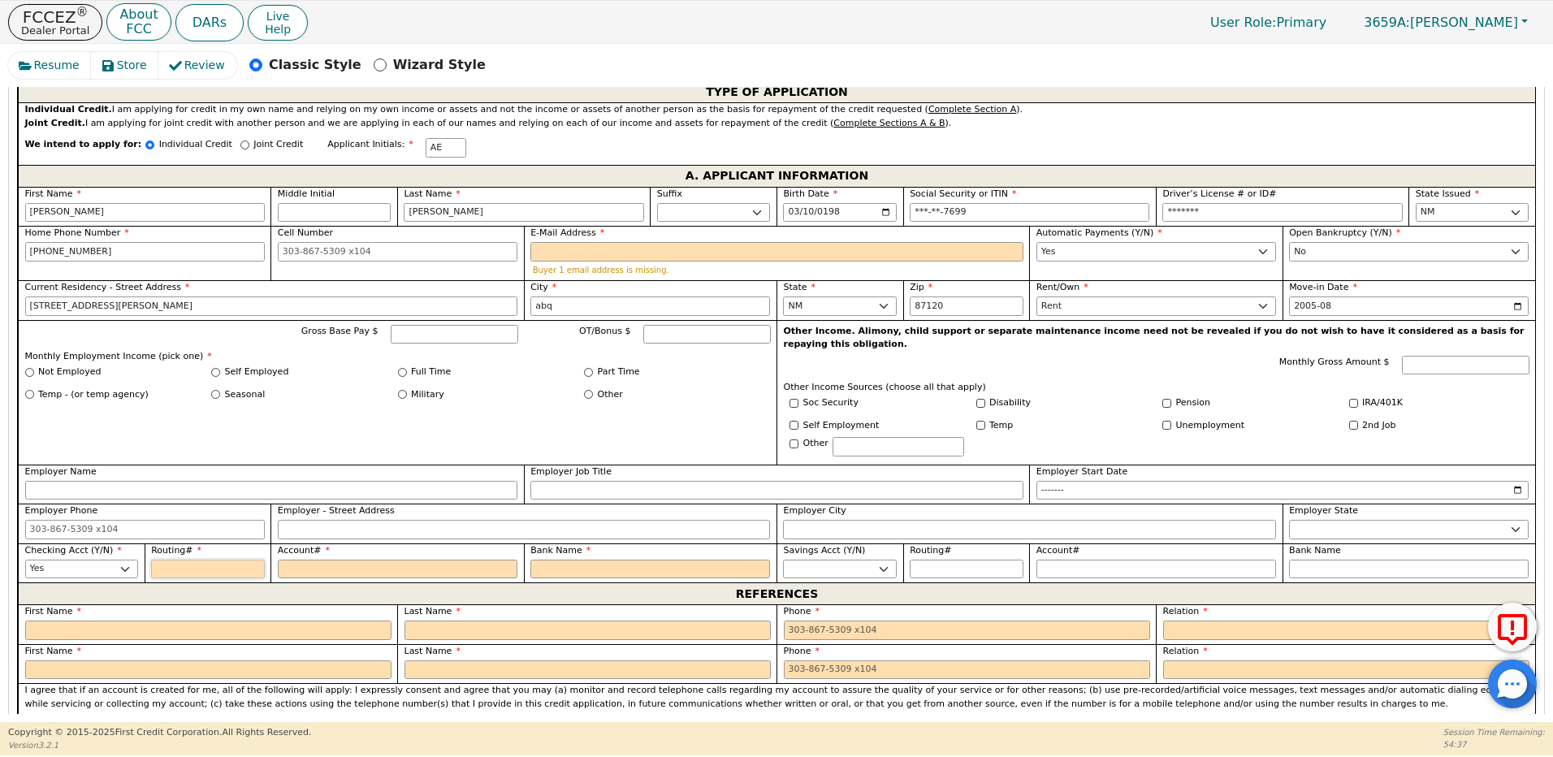
click at [193, 560] on input "Routing#" at bounding box center [208, 569] width 114 height 19
click at [30, 368] on input "Not Employed" at bounding box center [29, 372] width 9 height 9
radio input "true"
click at [1435, 356] on input "Monthly Gross Amount $" at bounding box center [1466, 365] width 128 height 19
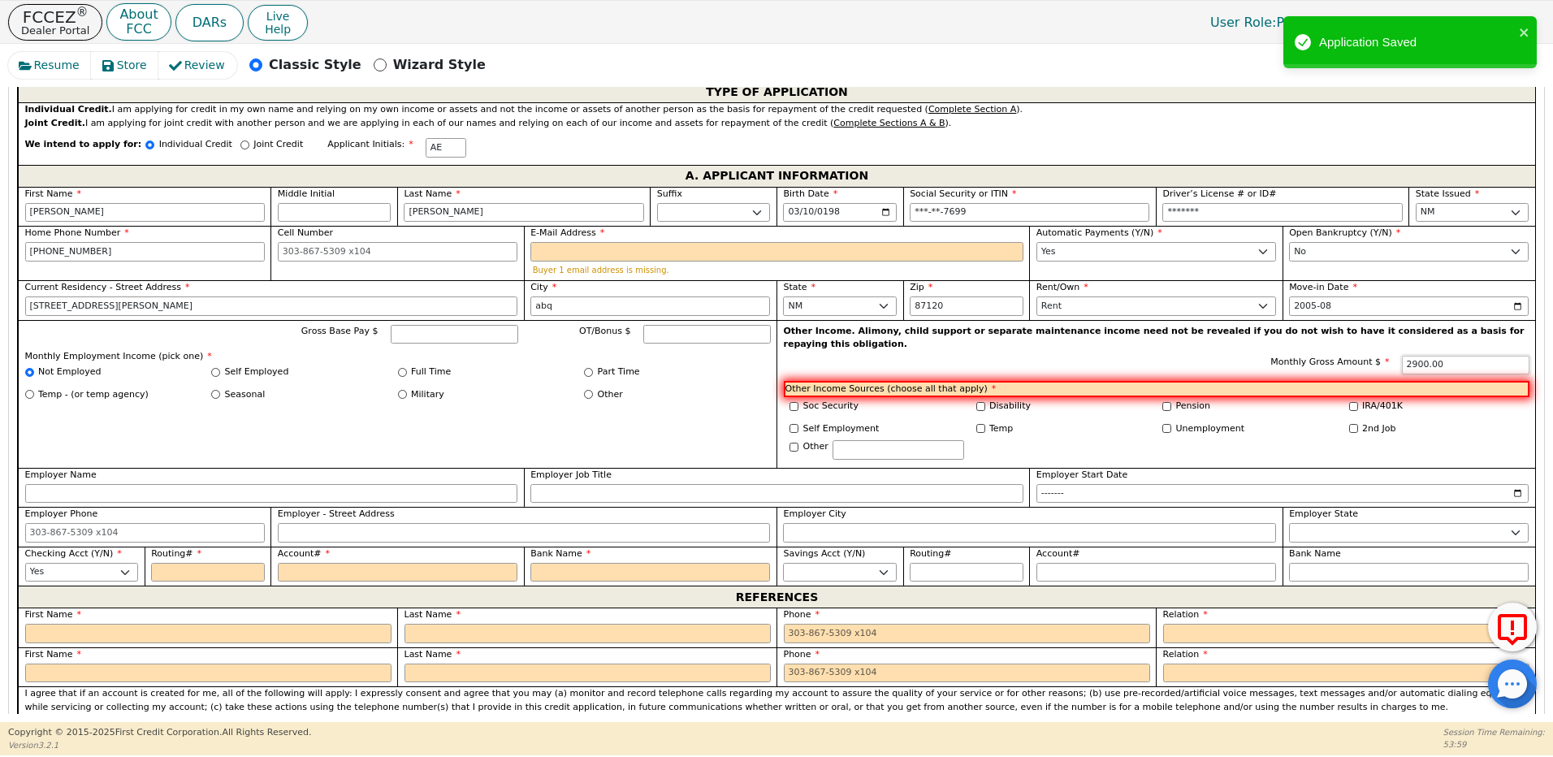
type input "2900.00"
drag, startPoint x: 980, startPoint y: 376, endPoint x: 988, endPoint y: 372, distance: 9.1
click at [979, 402] on input "Disability" at bounding box center [980, 406] width 9 height 9
checkbox input "true"
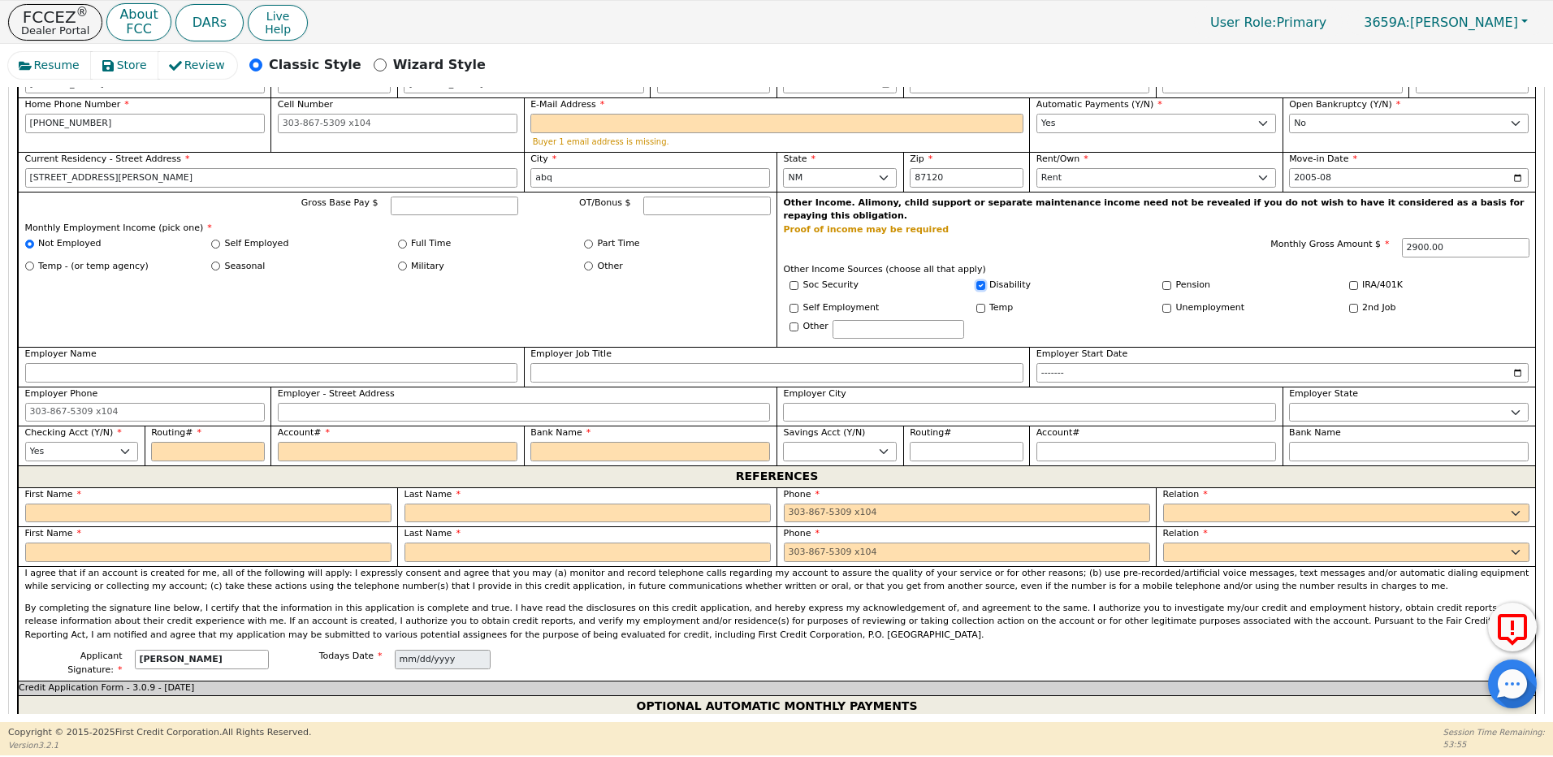
scroll to position [1031, 0]
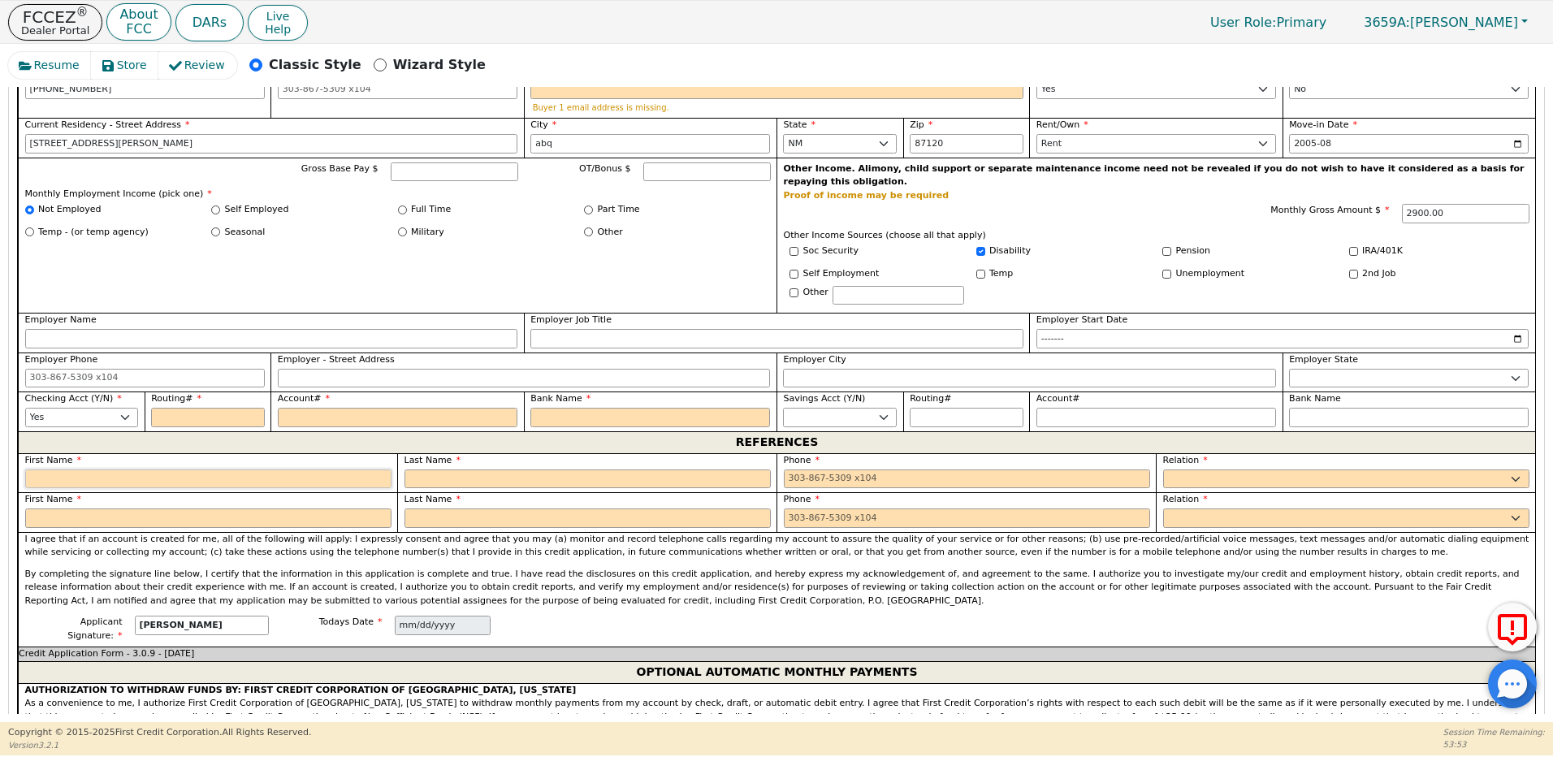
click at [174, 470] on input "text" at bounding box center [208, 479] width 366 height 19
type input "Please"
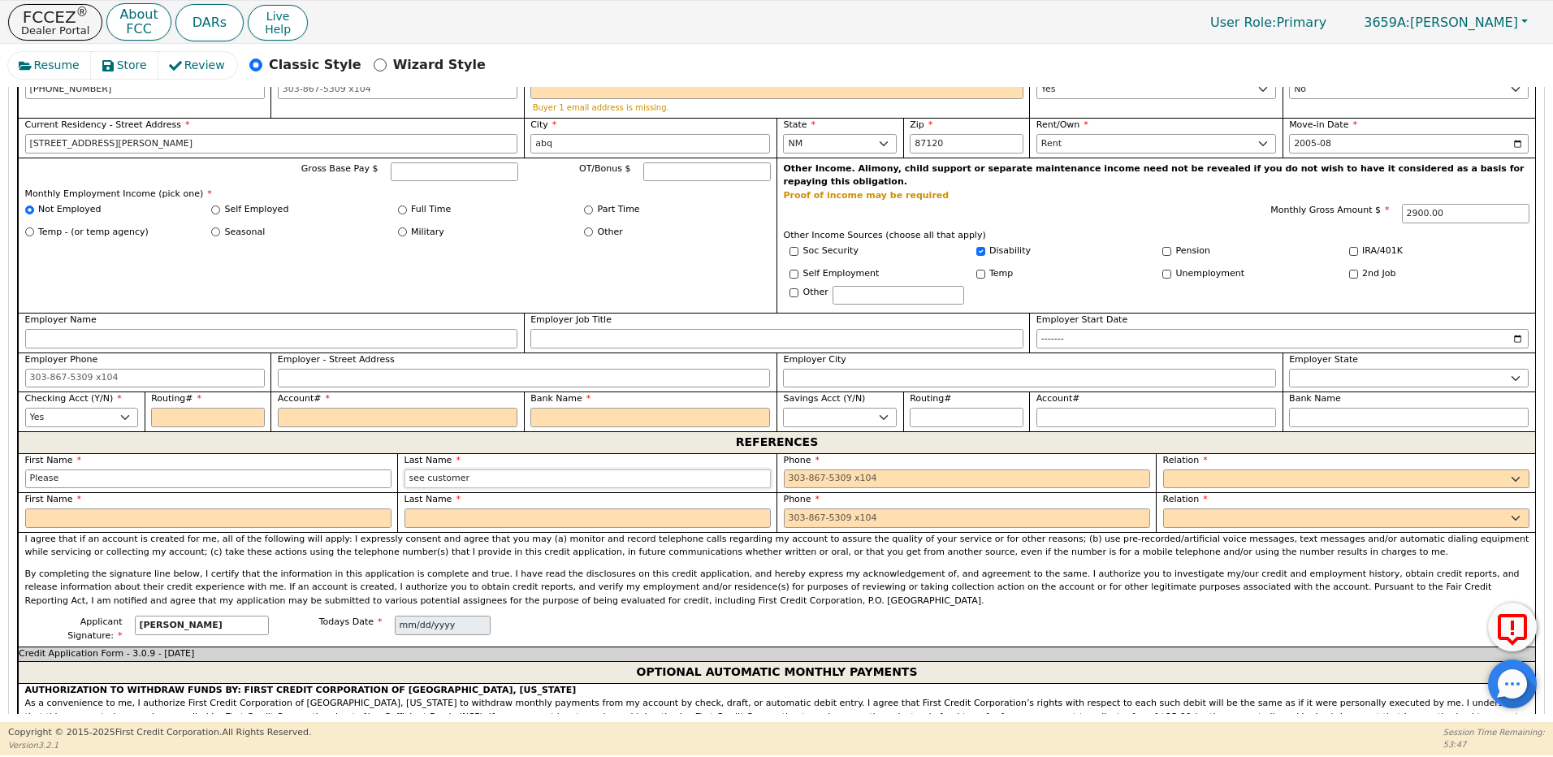
type input "see customer"
type input "209-456-8877"
click at [1185, 470] on select "FATHER MOTHER SISTER BROTHER DAUGHTER SON CO-WORKER NEIGHBOR FRIEND COUSIN G-MO…" at bounding box center [1346, 479] width 366 height 19
select select "FATHER"
click at [1163, 470] on select "FATHER MOTHER SISTER BROTHER DAUGHTER SON CO-WORKER NEIGHBOR FRIEND COUSIN G-MO…" at bounding box center [1346, 479] width 366 height 19
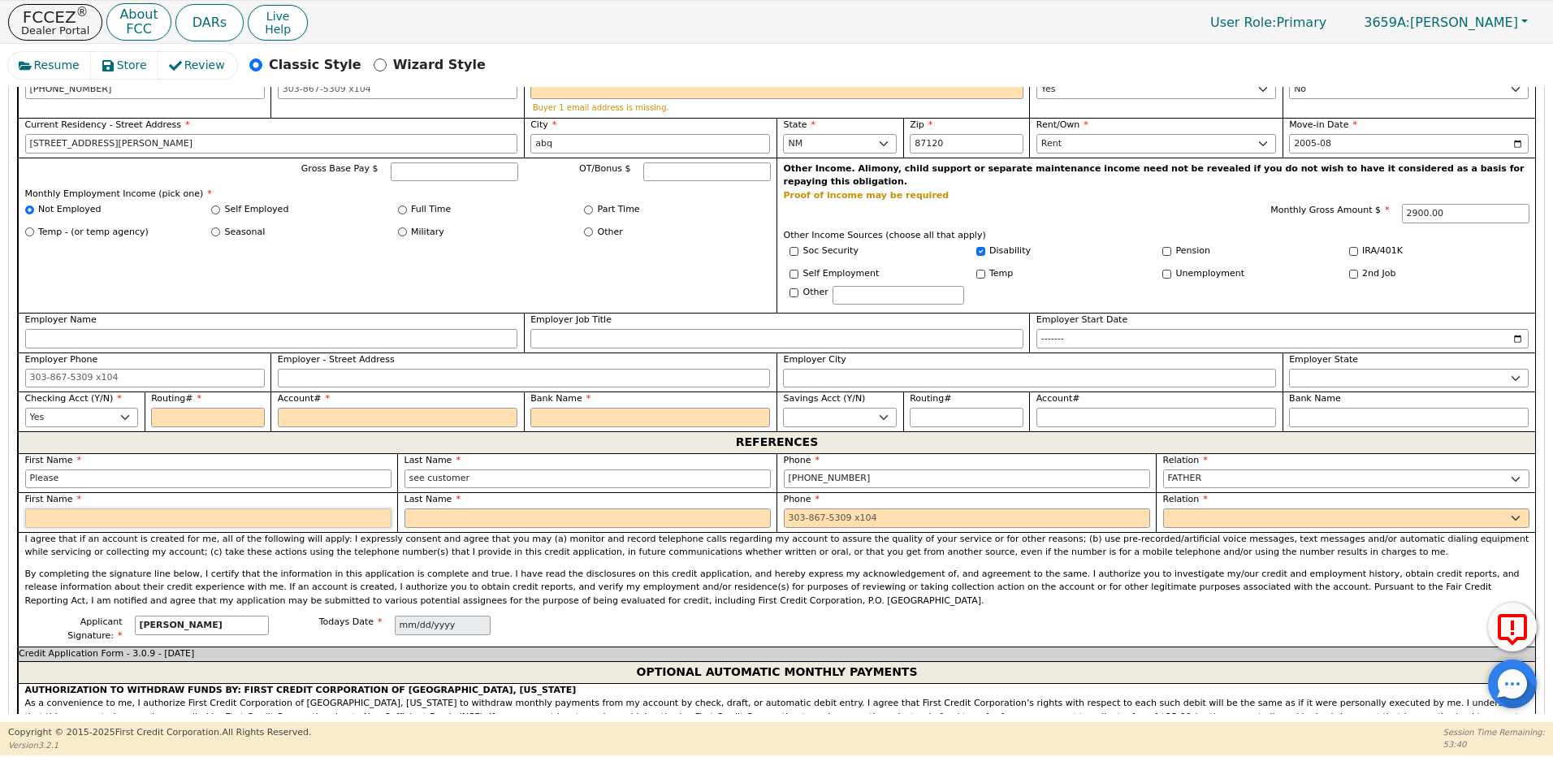
click at [77, 509] on input "text" at bounding box center [208, 518] width 366 height 19
type input "Please see"
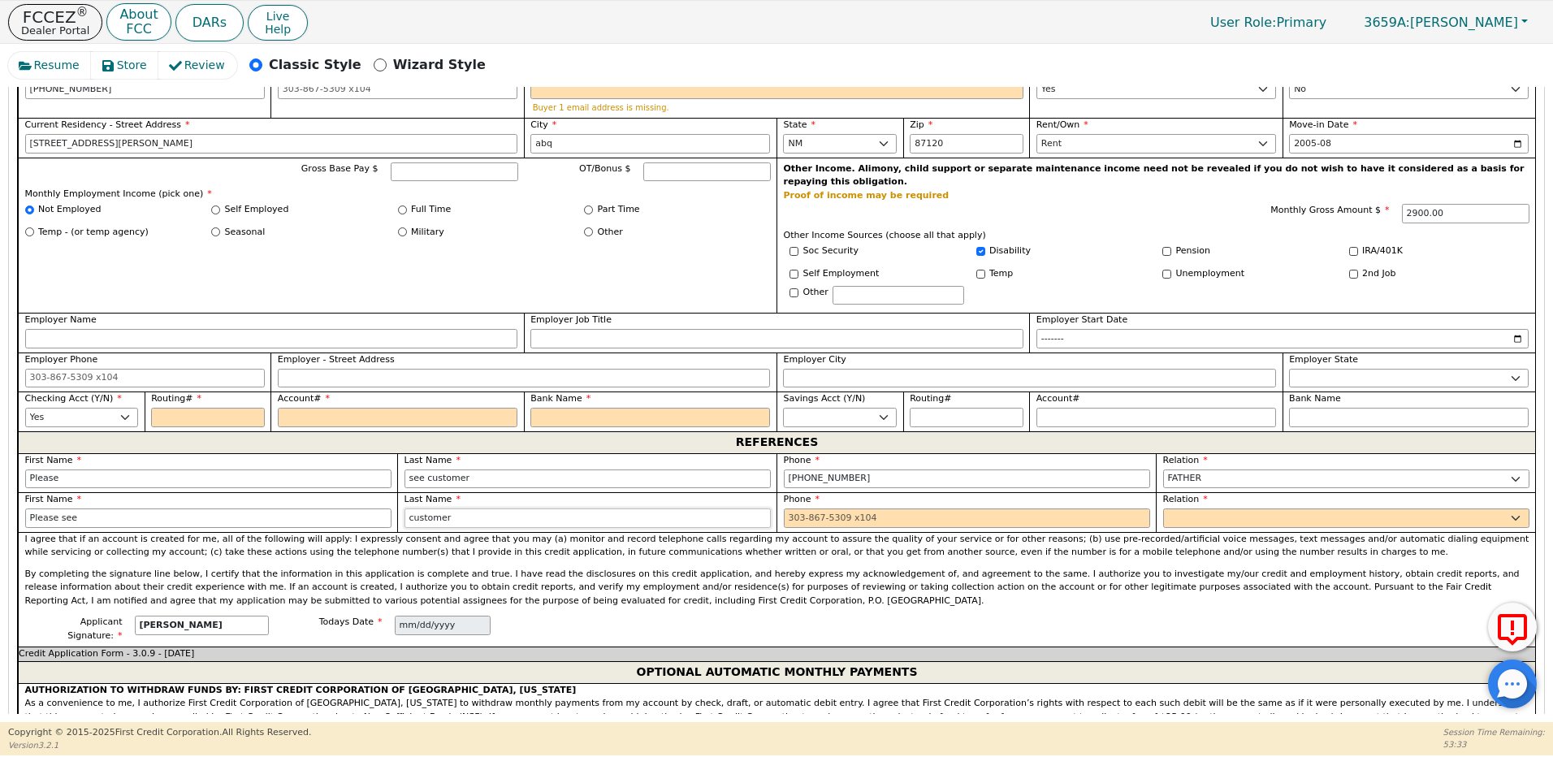
type input "customer"
type input "209-456-1232"
click at [1247, 509] on select "FATHER MOTHER SISTER BROTHER DAUGHTER SON CO-WORKER NEIGHBOR FRIEND COUSIN G-MO…" at bounding box center [1346, 518] width 366 height 19
select select "MOTHER"
click at [1163, 509] on select "FATHER MOTHER SISTER BROTHER DAUGHTER SON CO-WORKER NEIGHBOR FRIEND COUSIN G-MO…" at bounding box center [1346, 518] width 366 height 19
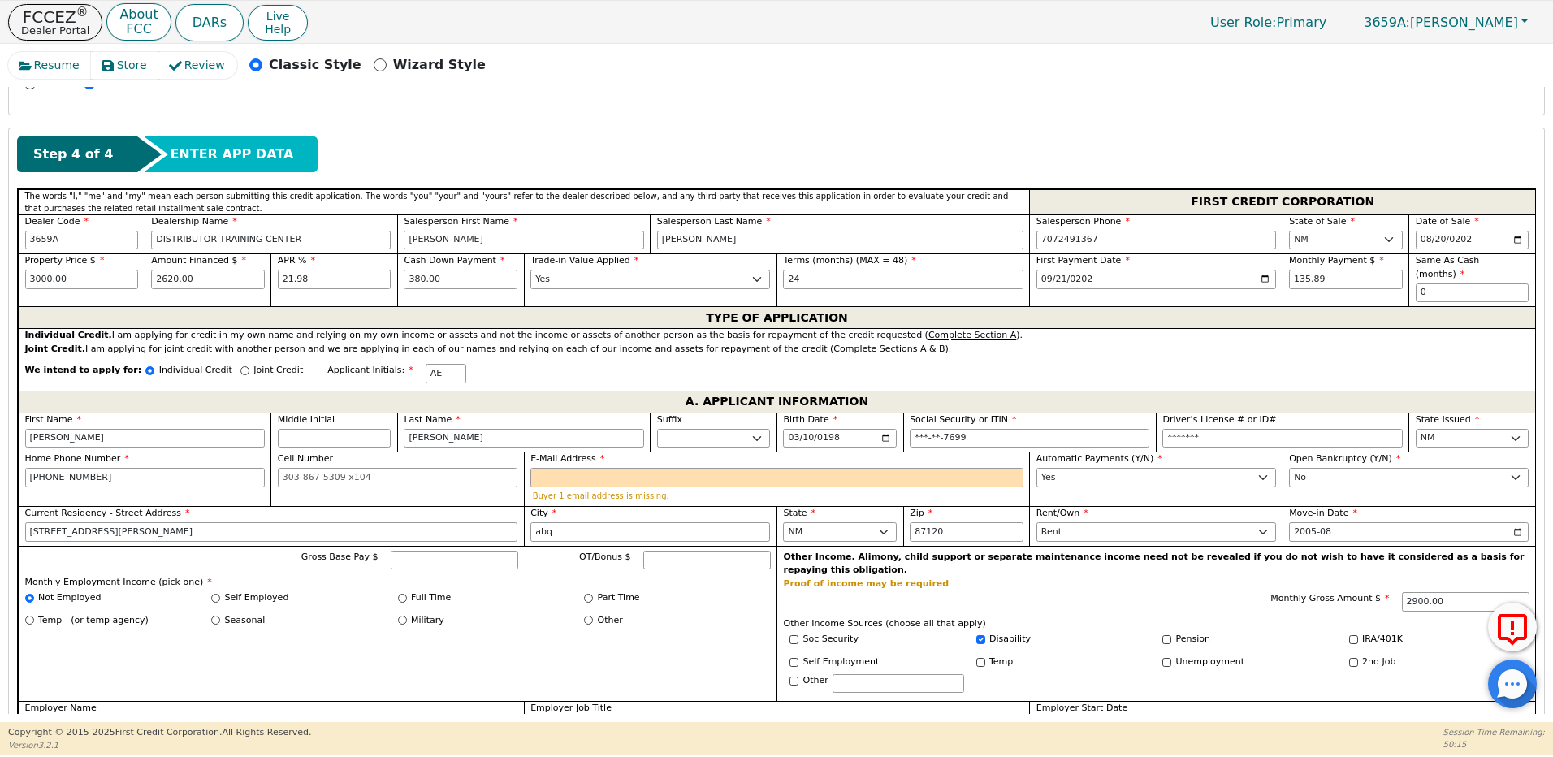
scroll to position [0, 0]
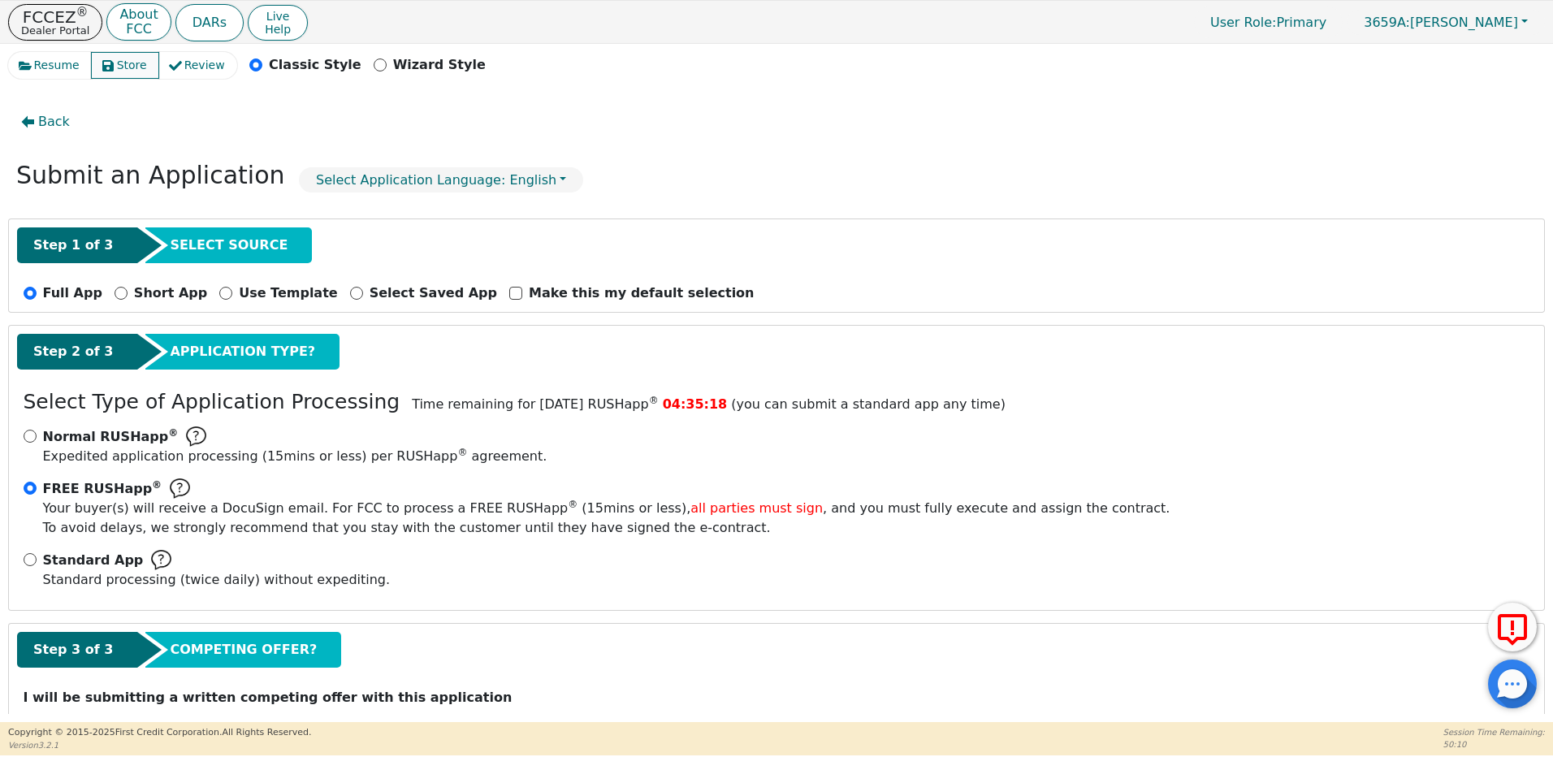
click at [122, 67] on span "Store" at bounding box center [132, 65] width 30 height 17
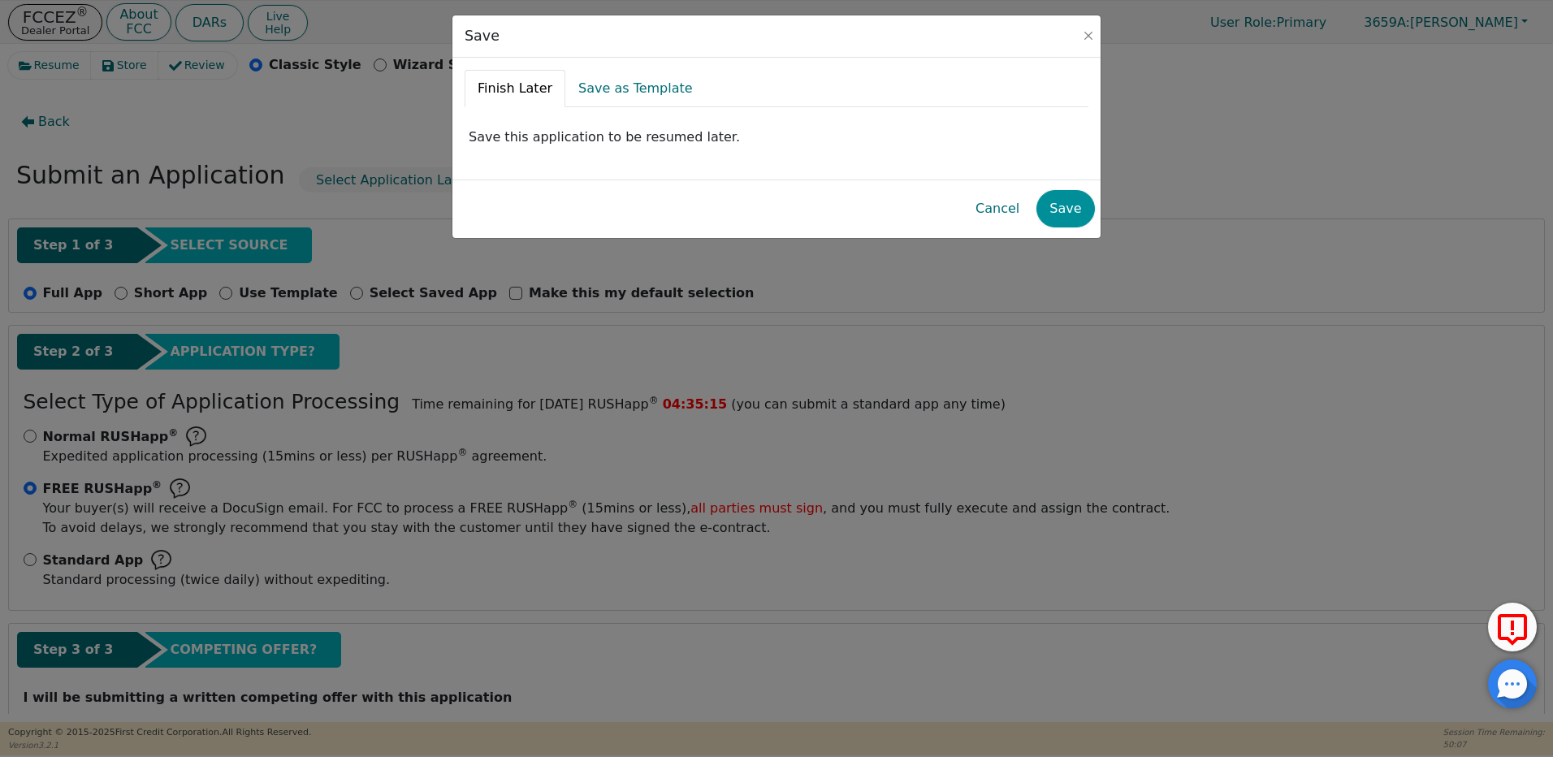
click at [1076, 211] on button "Save" at bounding box center [1066, 208] width 58 height 37
drag, startPoint x: 1075, startPoint y: 211, endPoint x: 1098, endPoint y: 110, distance: 103.5
click at [1075, 210] on button "Save" at bounding box center [1066, 208] width 58 height 37
click at [1086, 36] on button "Close" at bounding box center [1088, 36] width 16 height 16
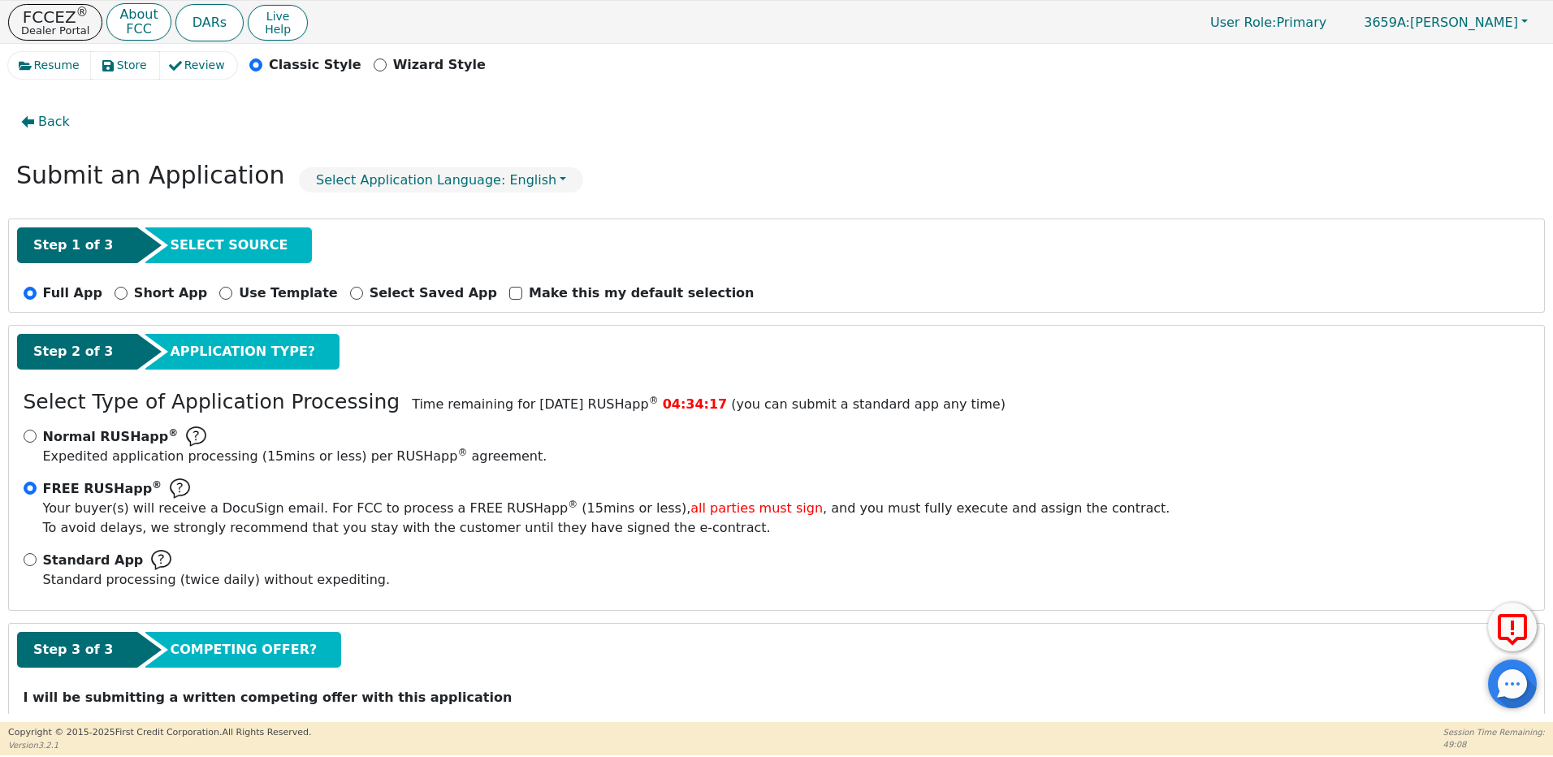
radio input "false"
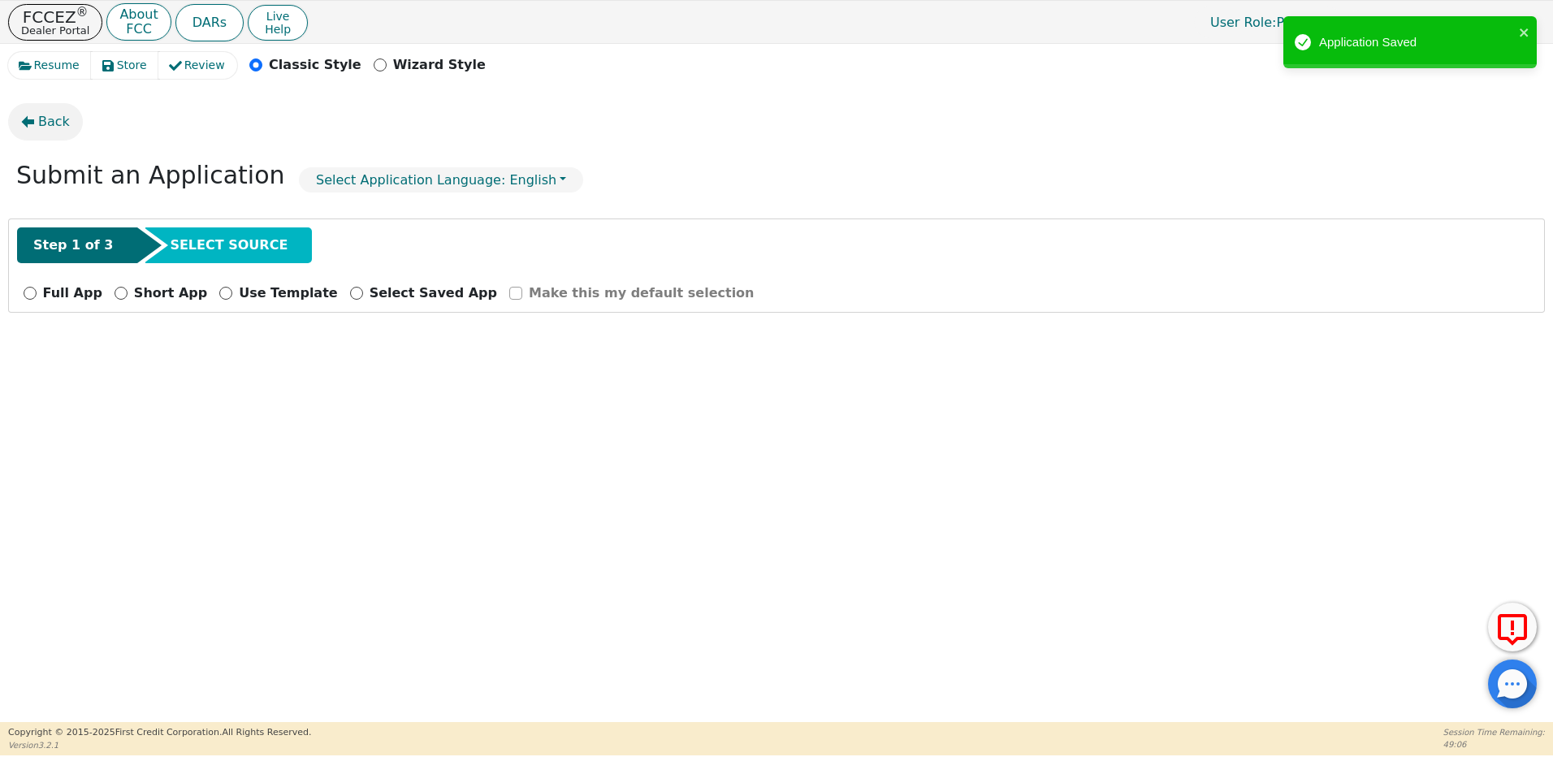
click at [50, 123] on span "Back" at bounding box center [54, 121] width 32 height 19
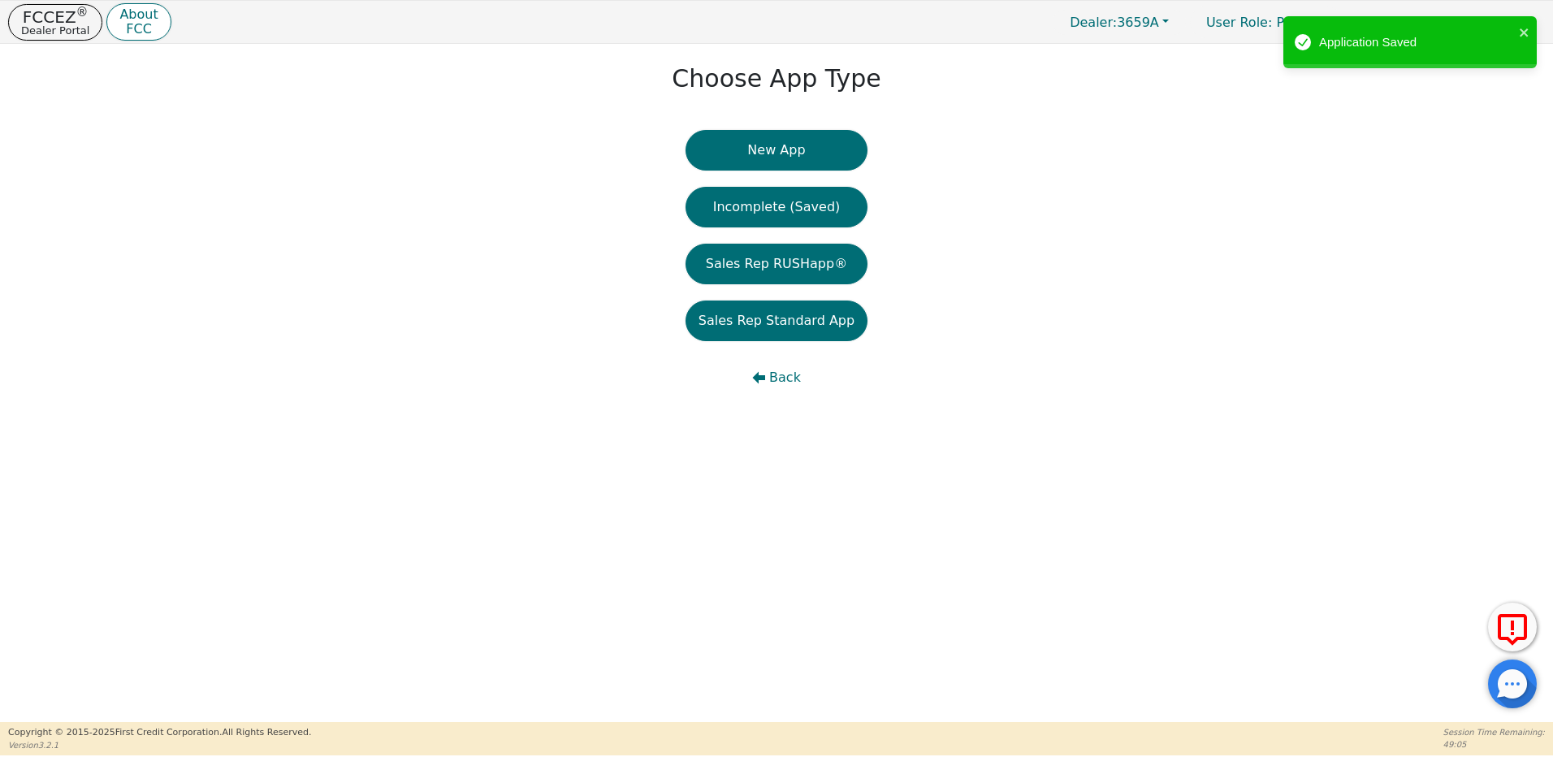
click at [798, 205] on button "Incomplete (Saved)" at bounding box center [777, 207] width 182 height 41
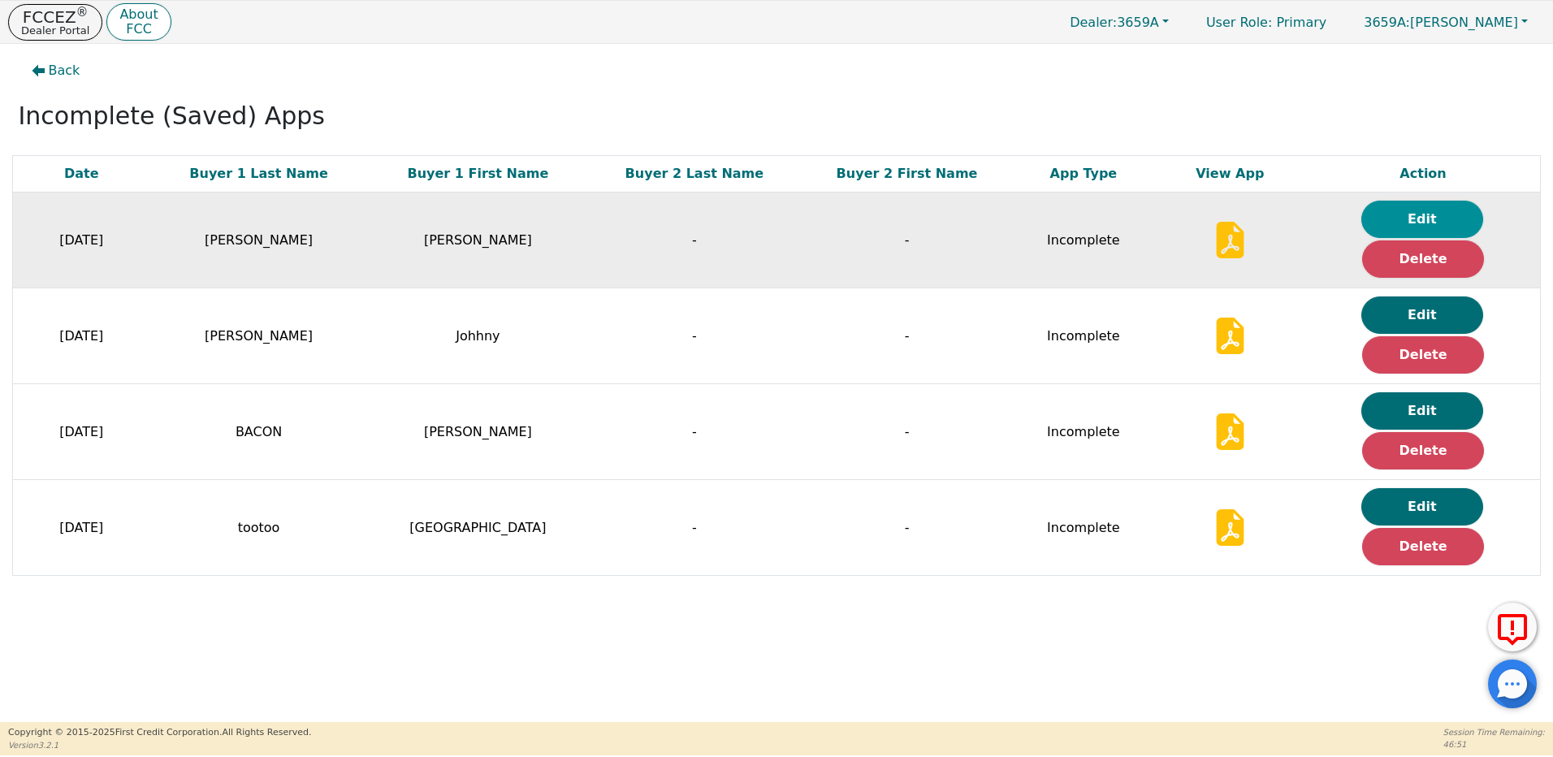
click at [1440, 215] on button "Edit" at bounding box center [1423, 219] width 122 height 37
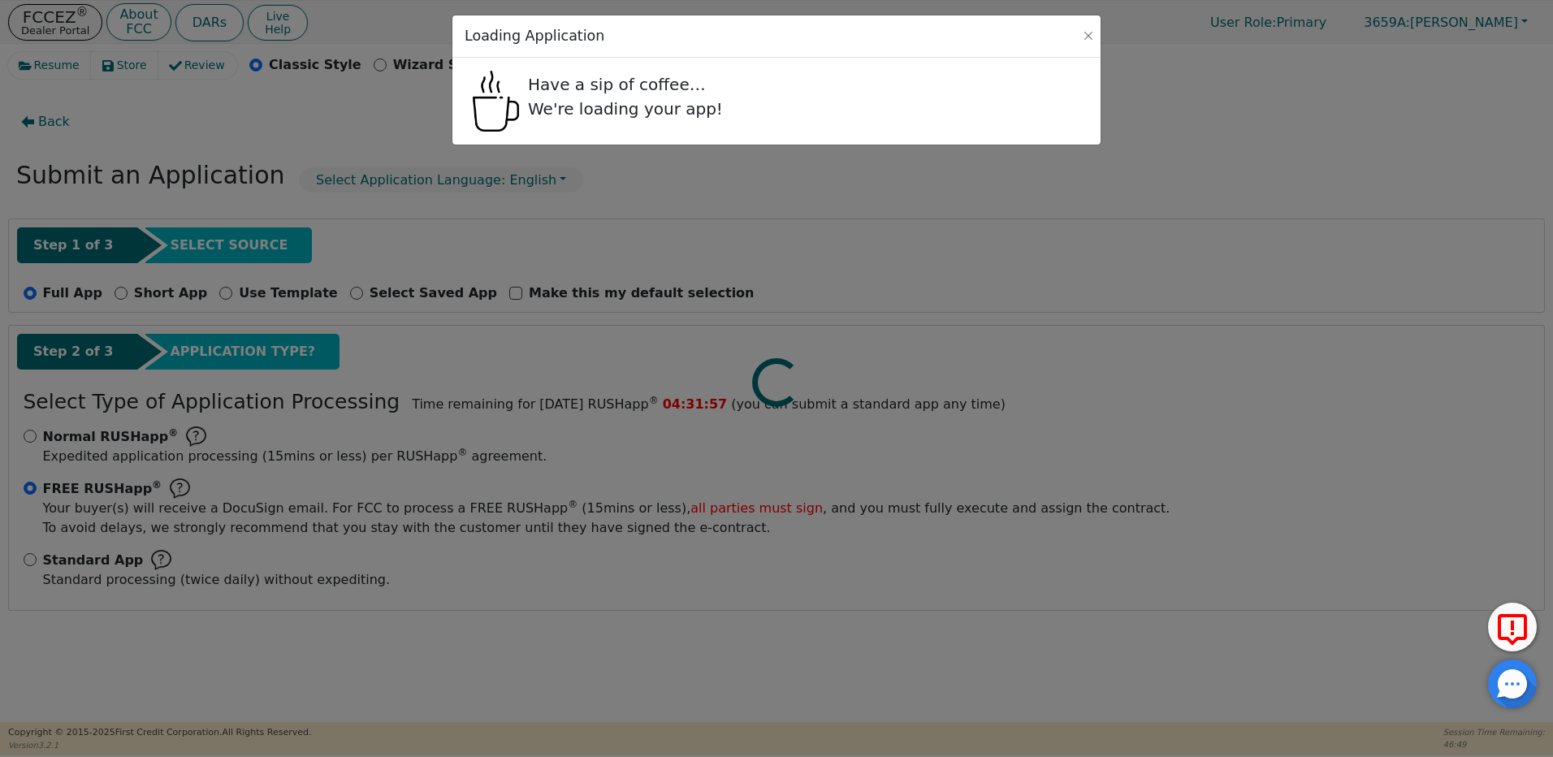
select select "NM"
select select "y"
select select "NM"
select select "y"
select select "n"
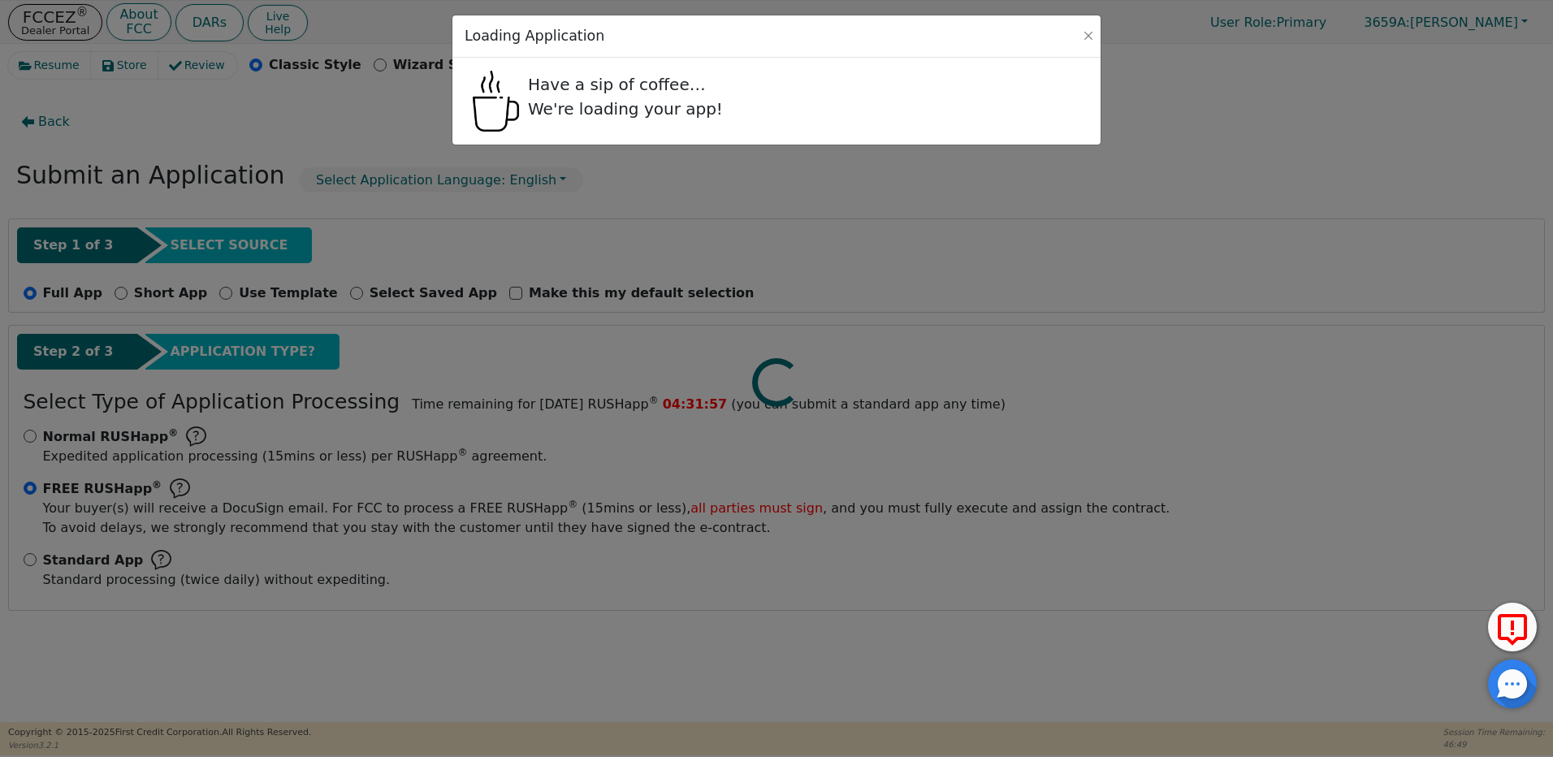
select select "NM"
select select "Rent"
select select "y"
select select "FATHER"
select select "MOTHER"
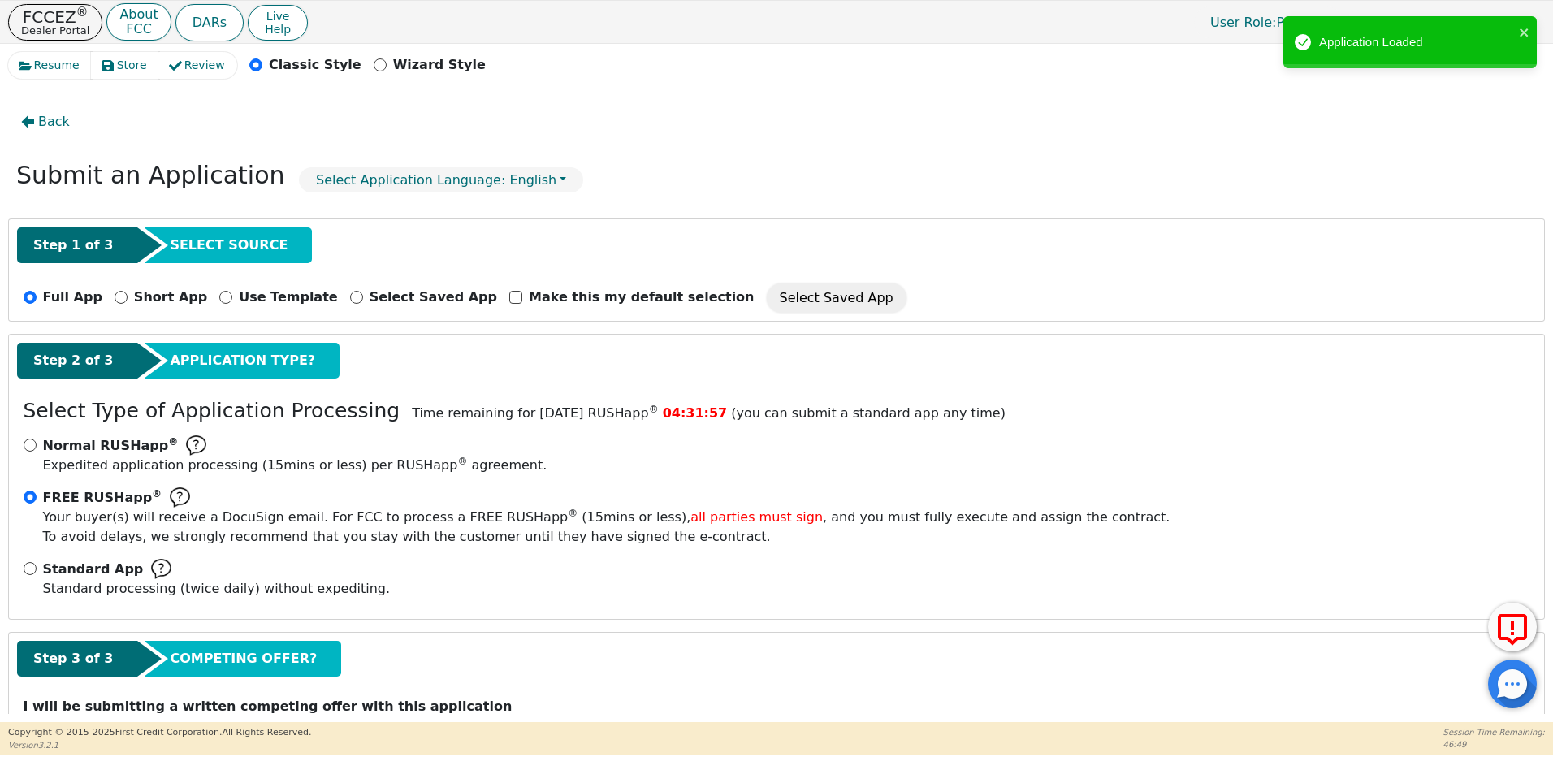
radio input "false"
radio input "true"
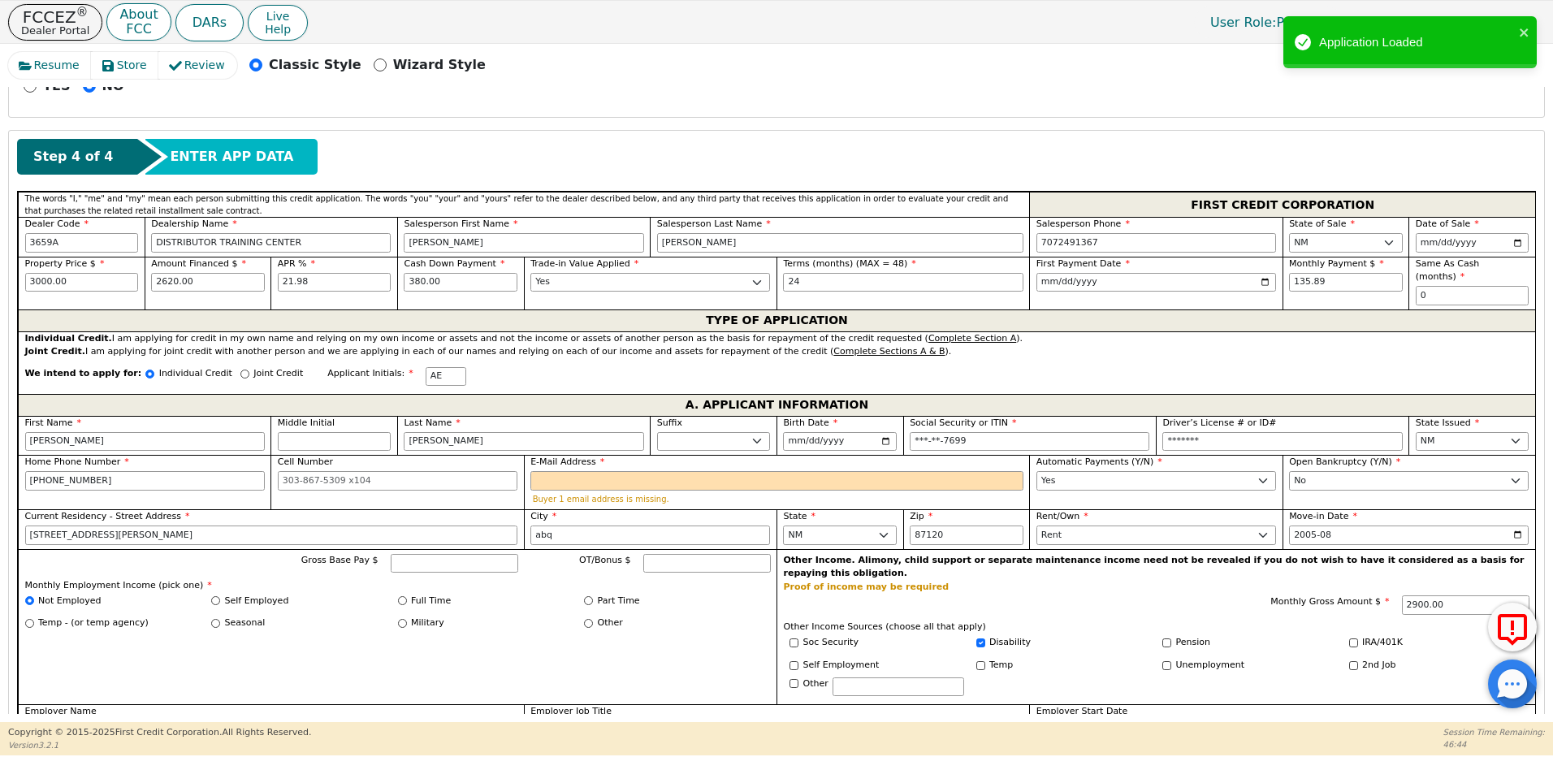
scroll to position [894, 0]
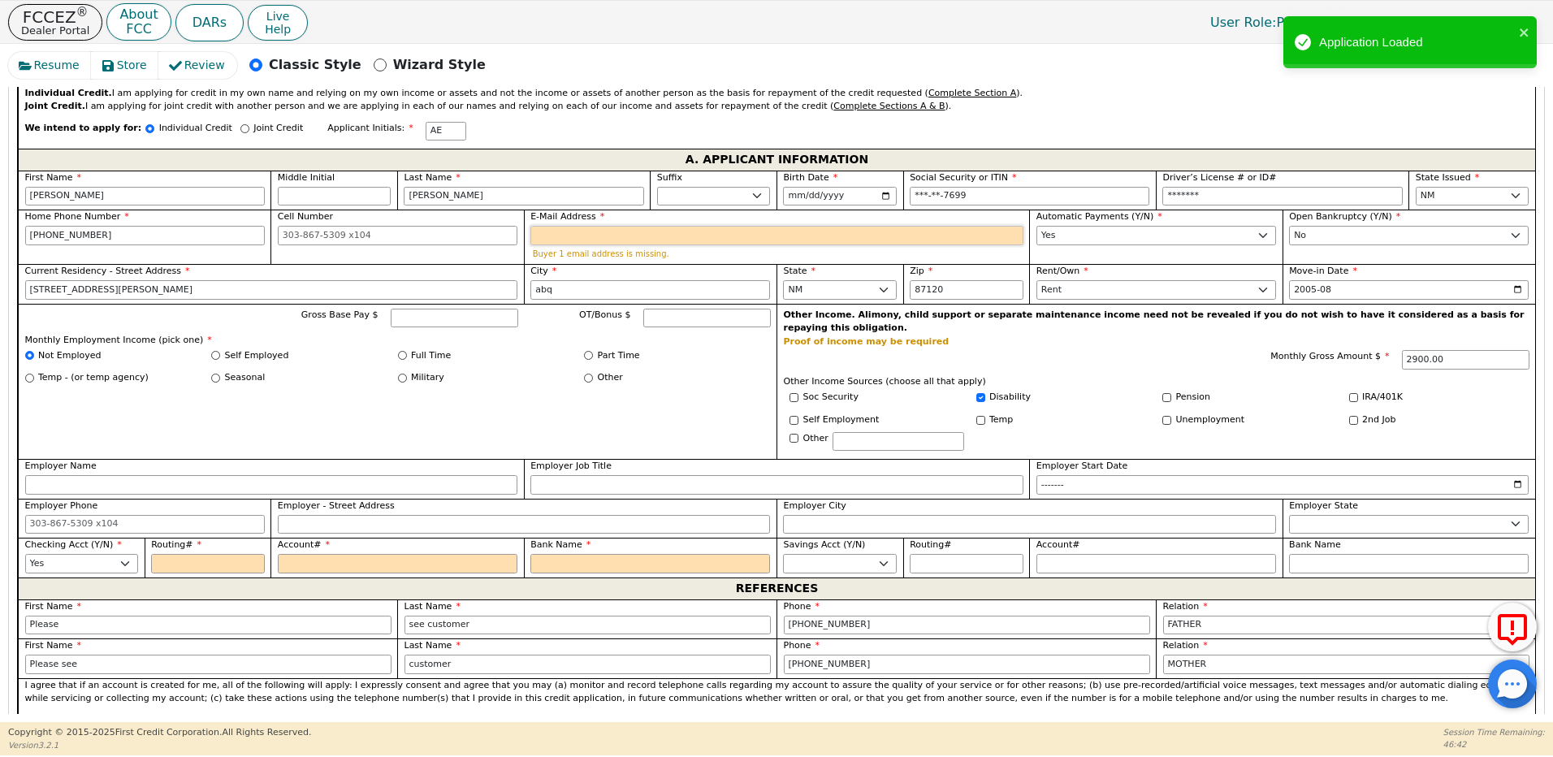
click at [587, 226] on input "E-Mail Address" at bounding box center [776, 235] width 493 height 19
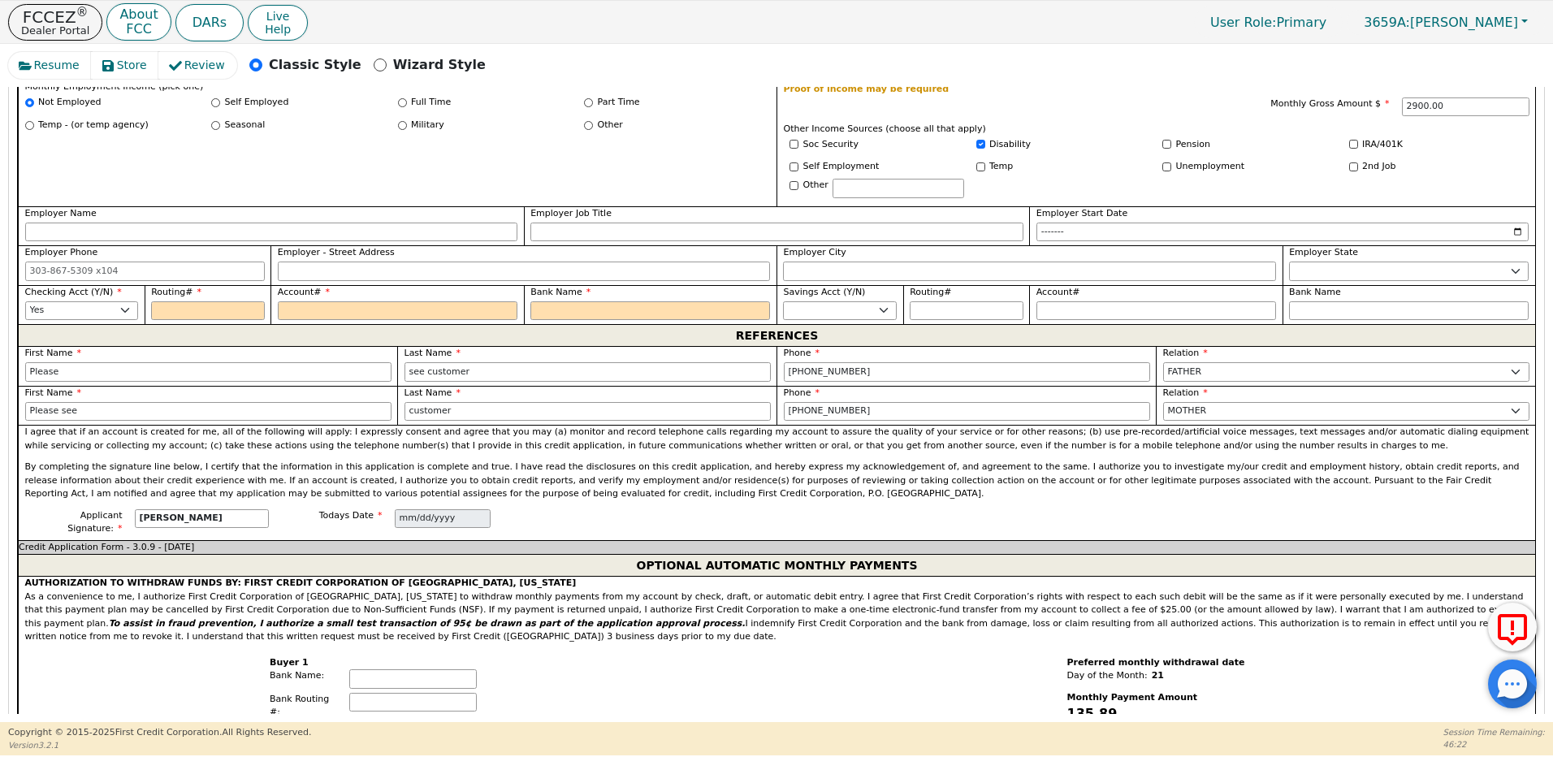
scroll to position [1219, 0]
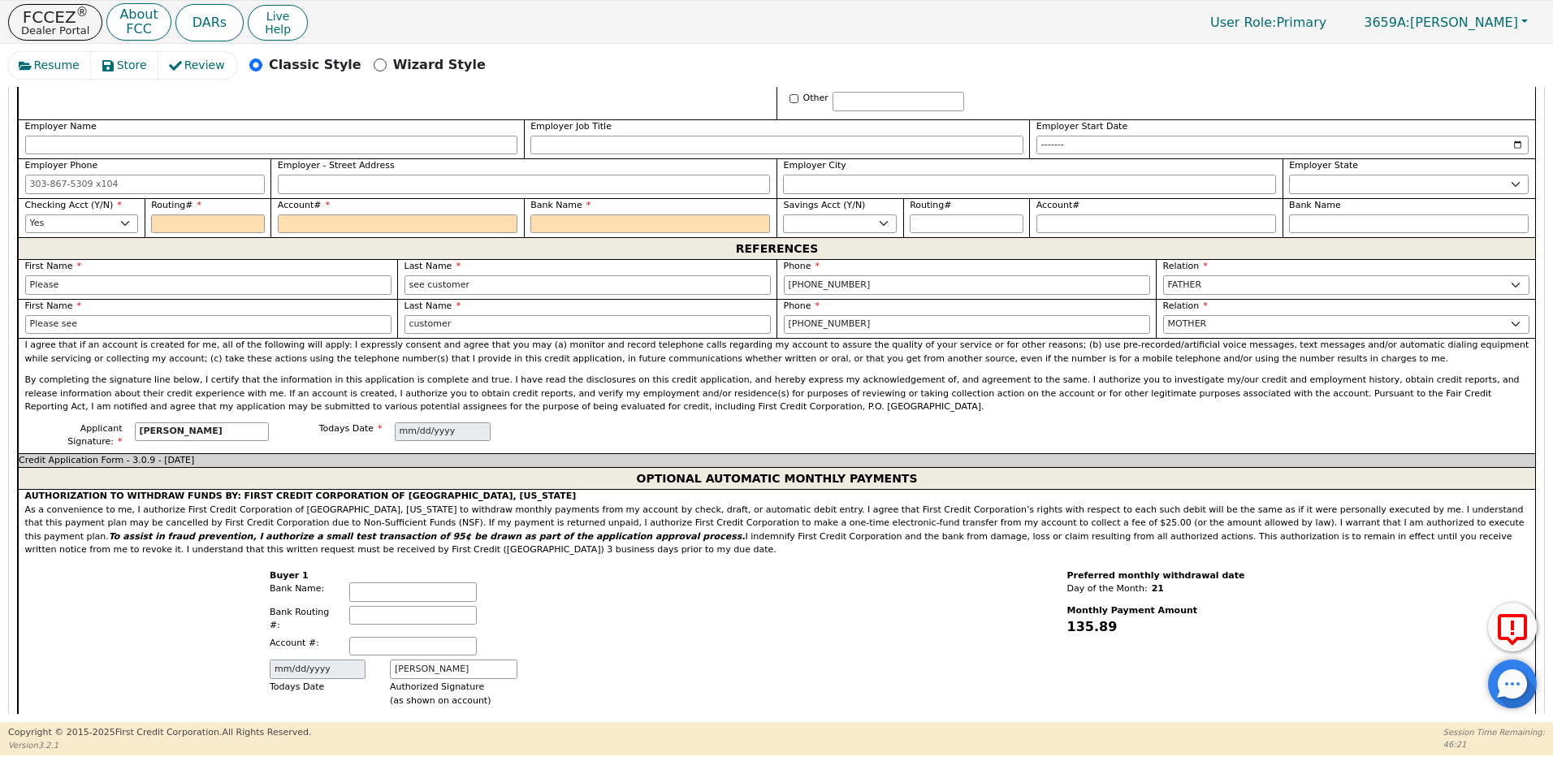
type input "amechaavarria86@gmail.com"
click at [181, 214] on input "Routing#" at bounding box center [208, 223] width 114 height 19
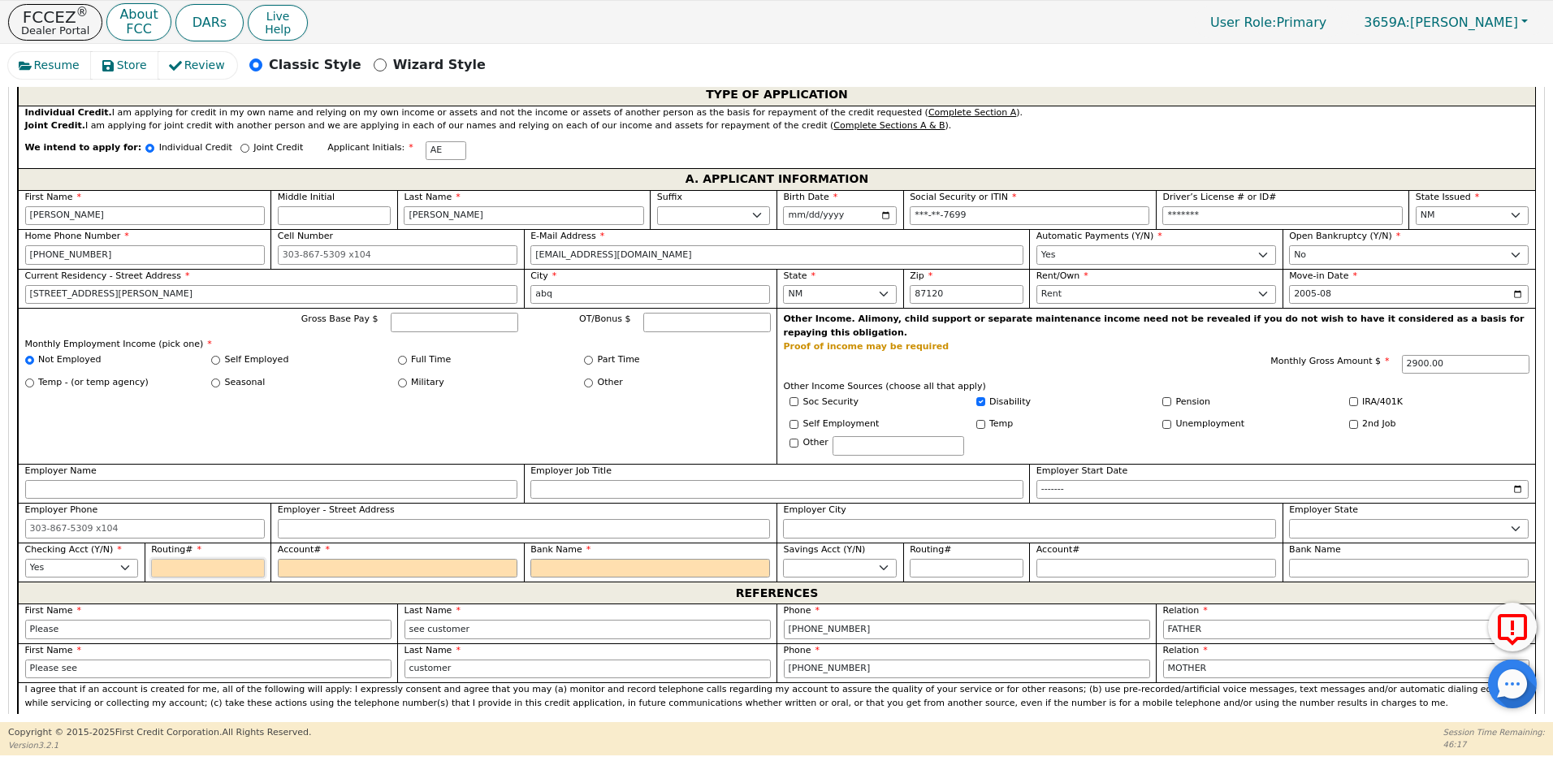
scroll to position [812, 0]
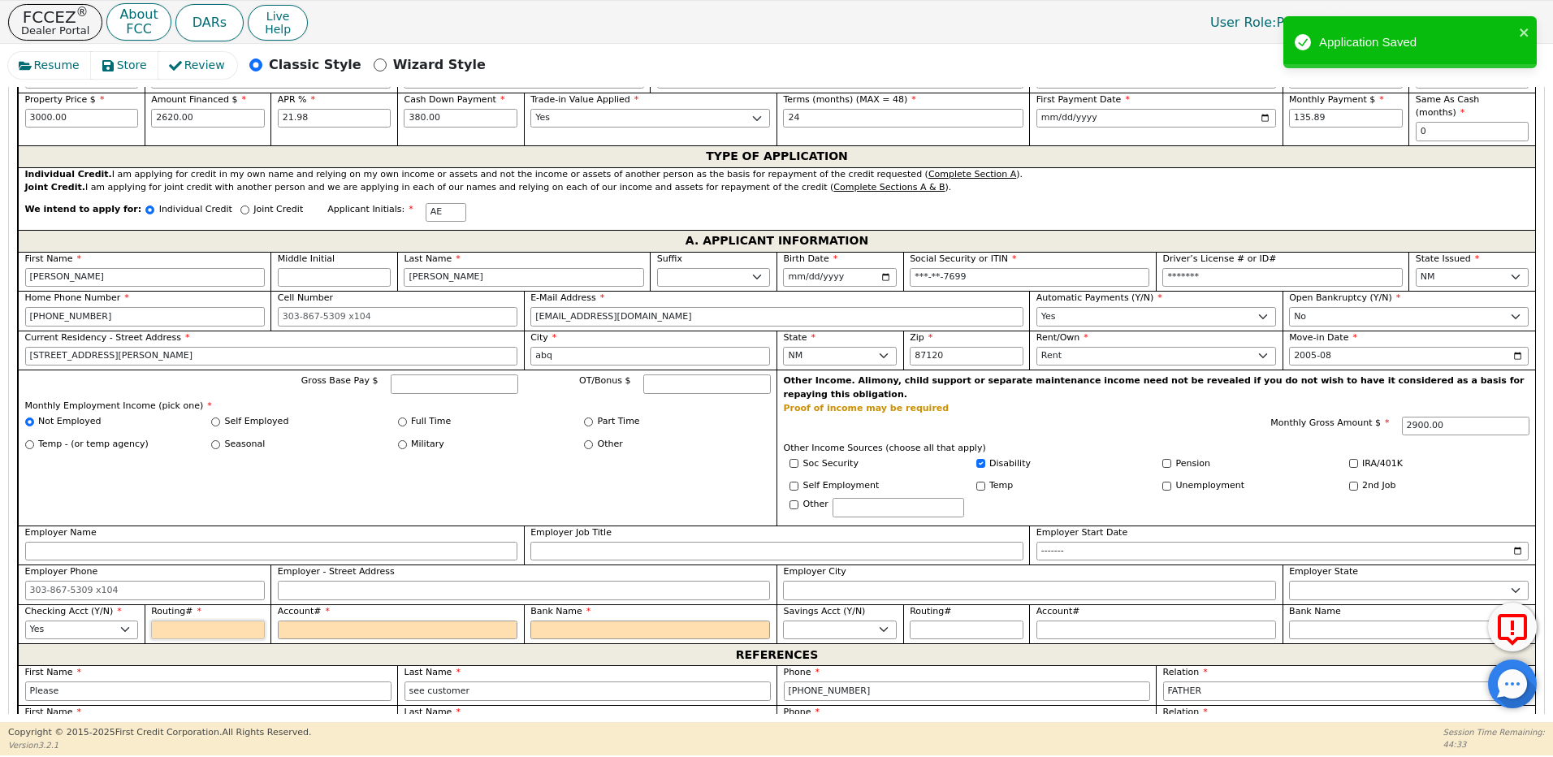
type input "3"
type input "*"
type input "30"
type input "**"
type input "307"
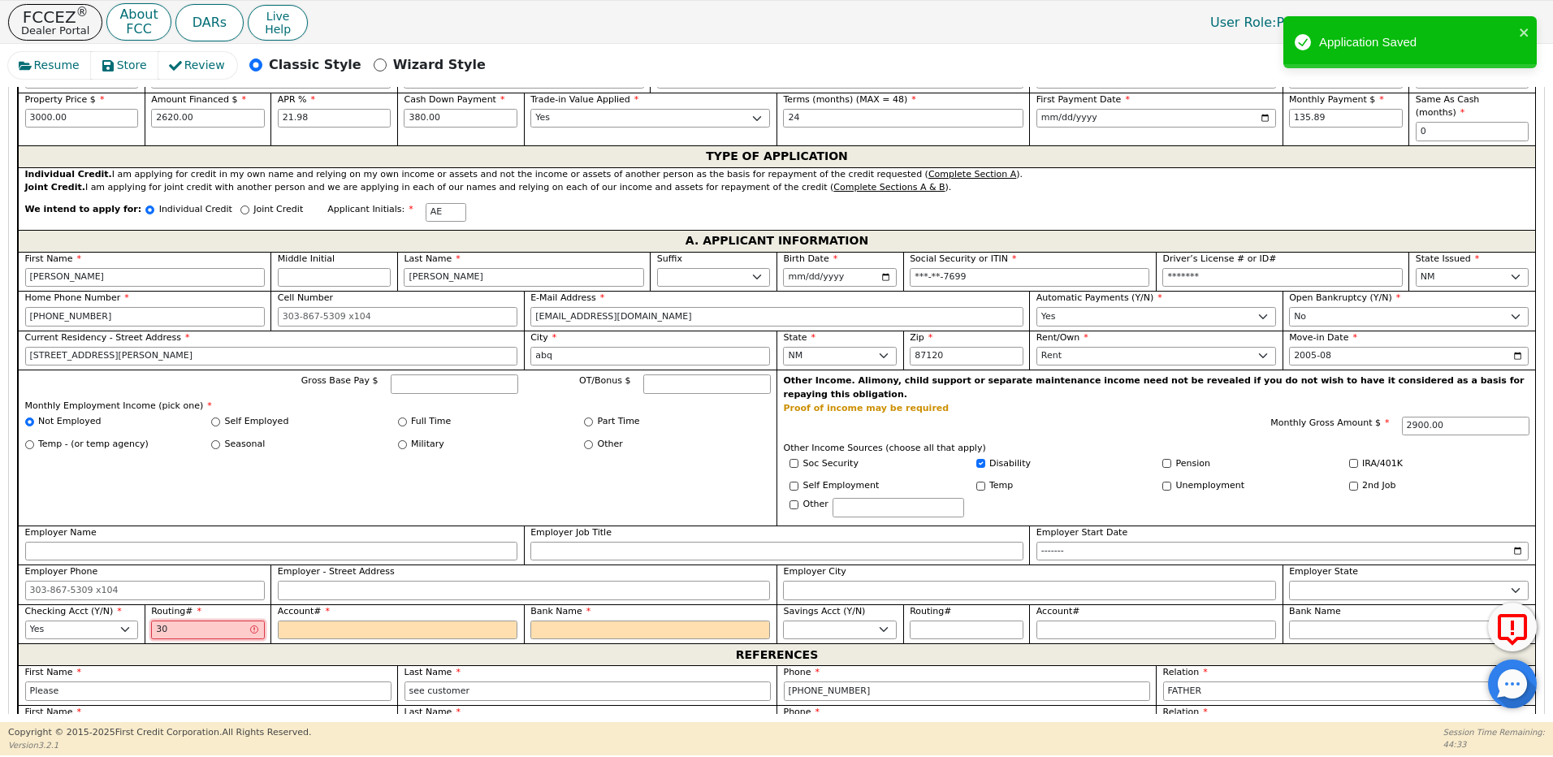
type input "***"
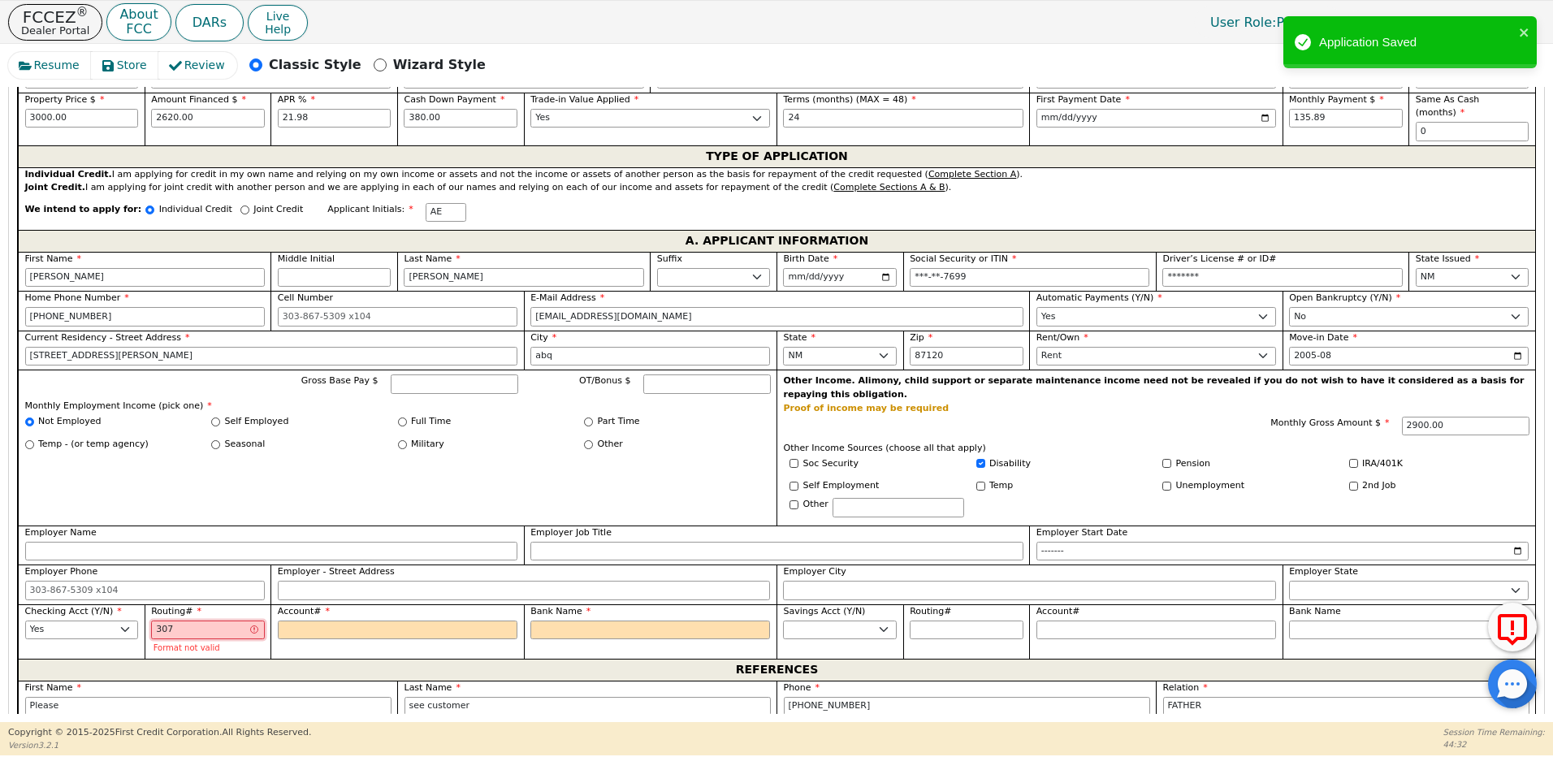
type input "3070"
type input "****"
type input "30708"
type input "*****"
type input "307083"
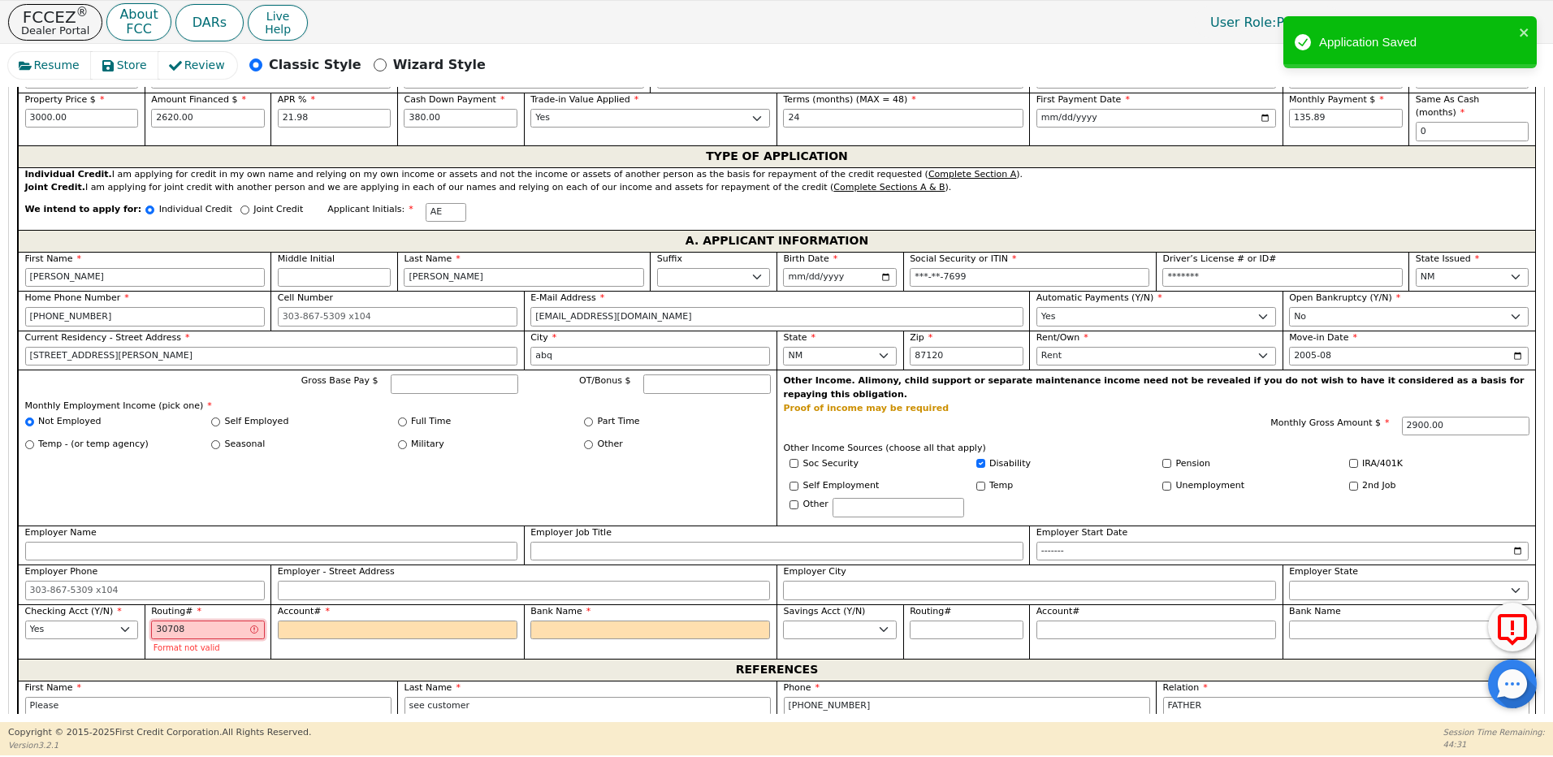
type input "******"
type input "3070836"
type input "*******"
type input "30708365"
type input "********"
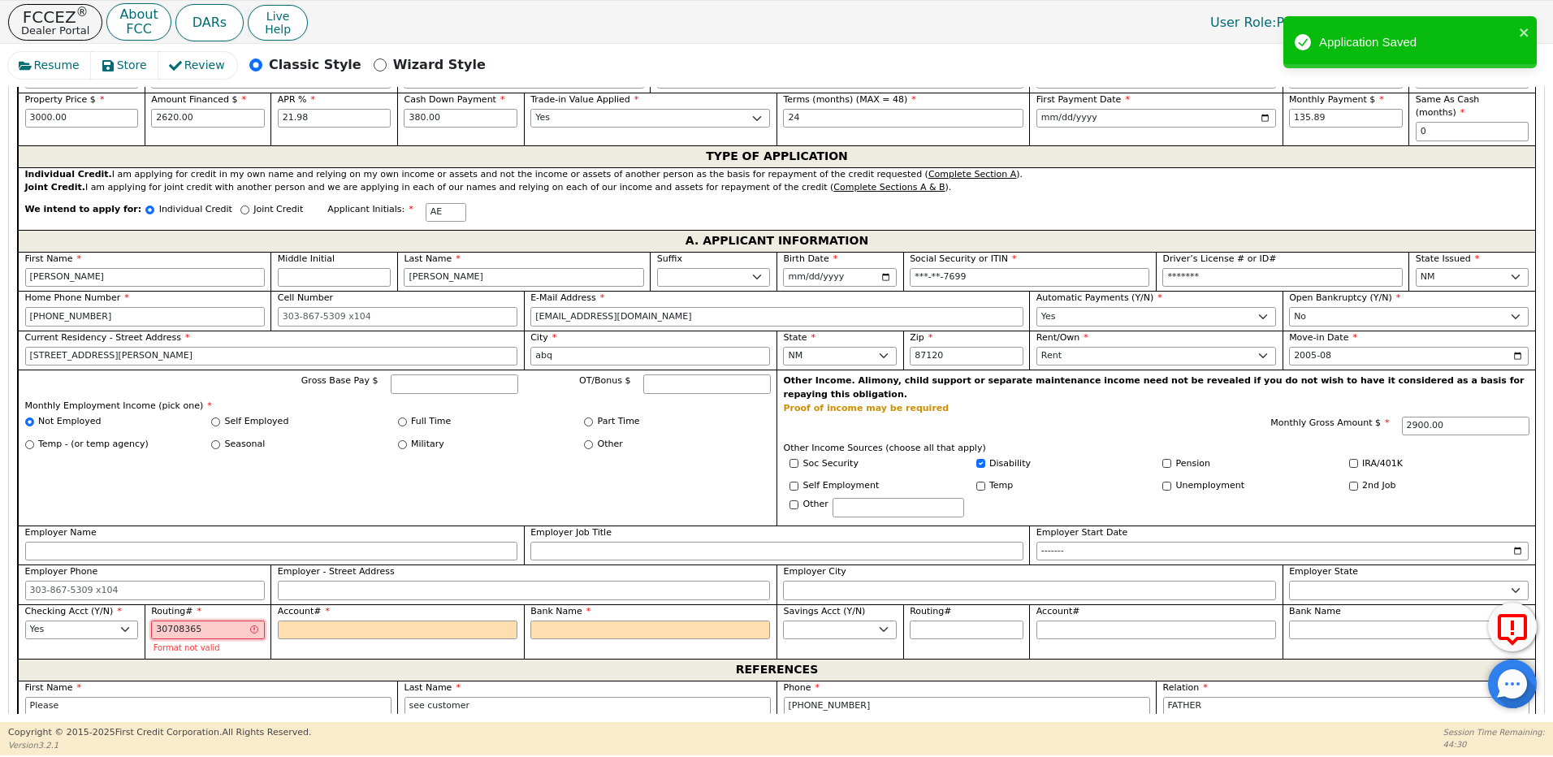
type input "307083652"
type input "*********"
type input "3070836522"
type input "**********"
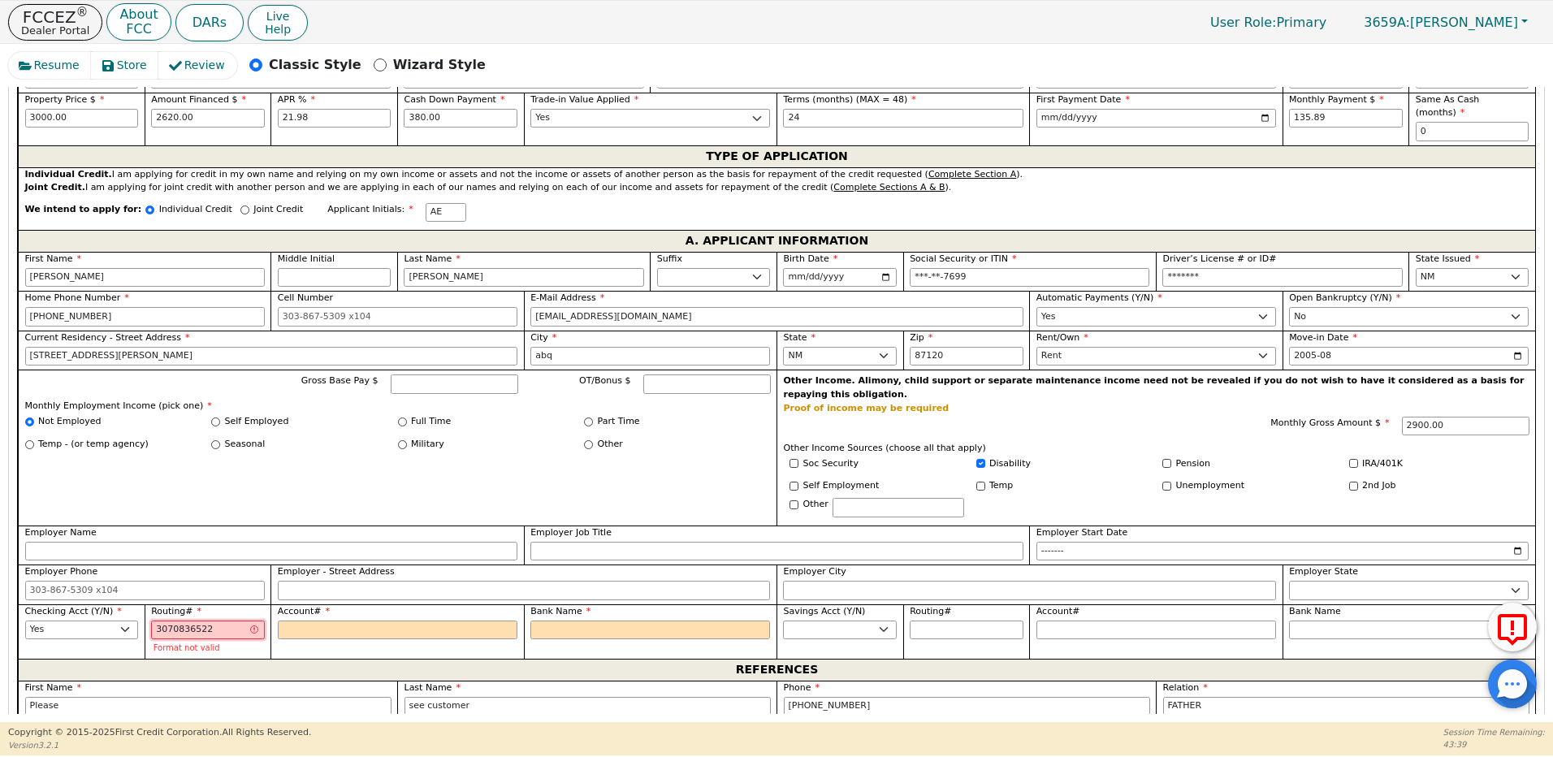
type input "307083652"
type input "*********"
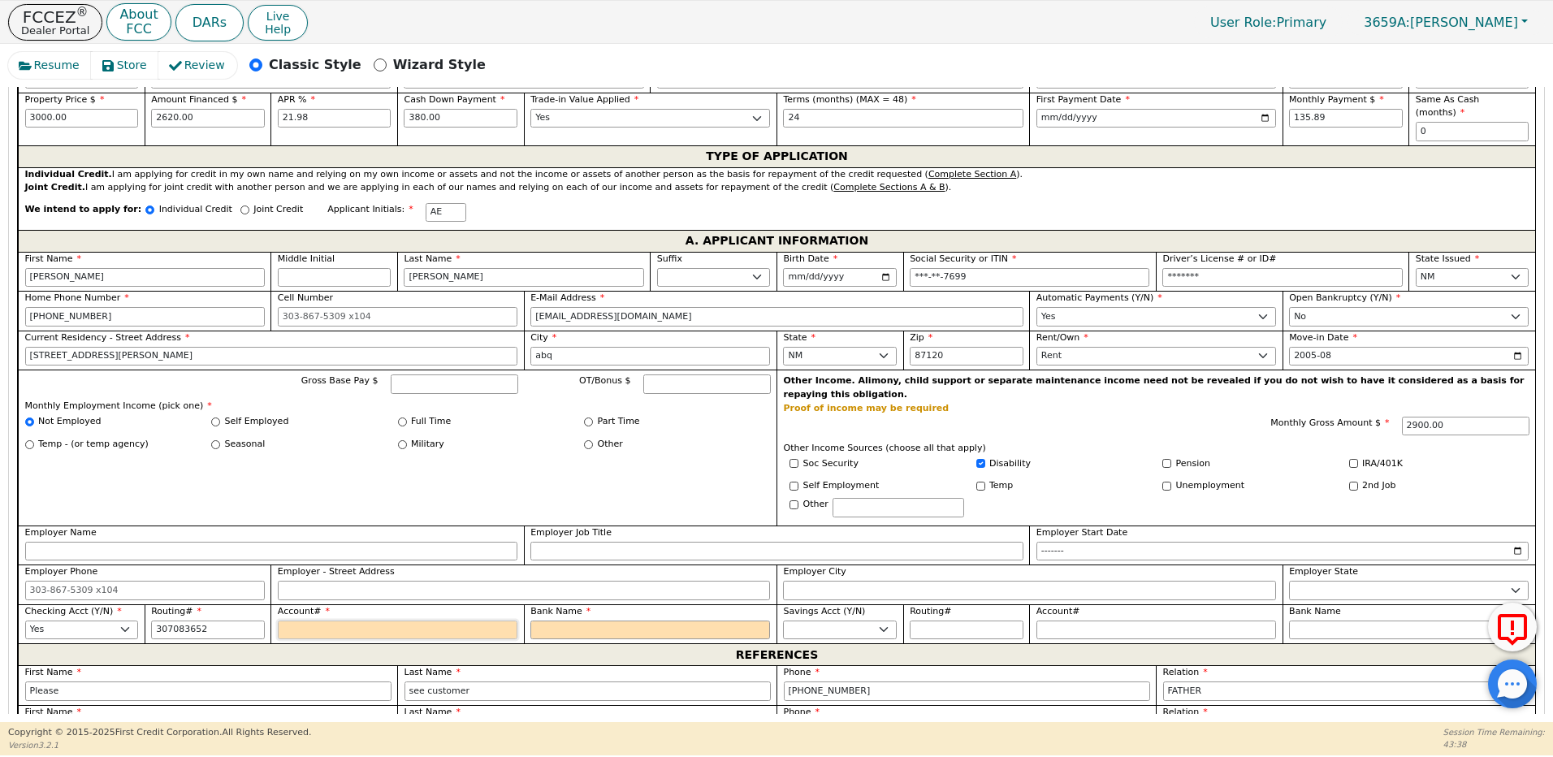
type input "*********"
click at [311, 621] on input "Account#" at bounding box center [398, 630] width 240 height 19
type input "6"
type input "*"
type input "65"
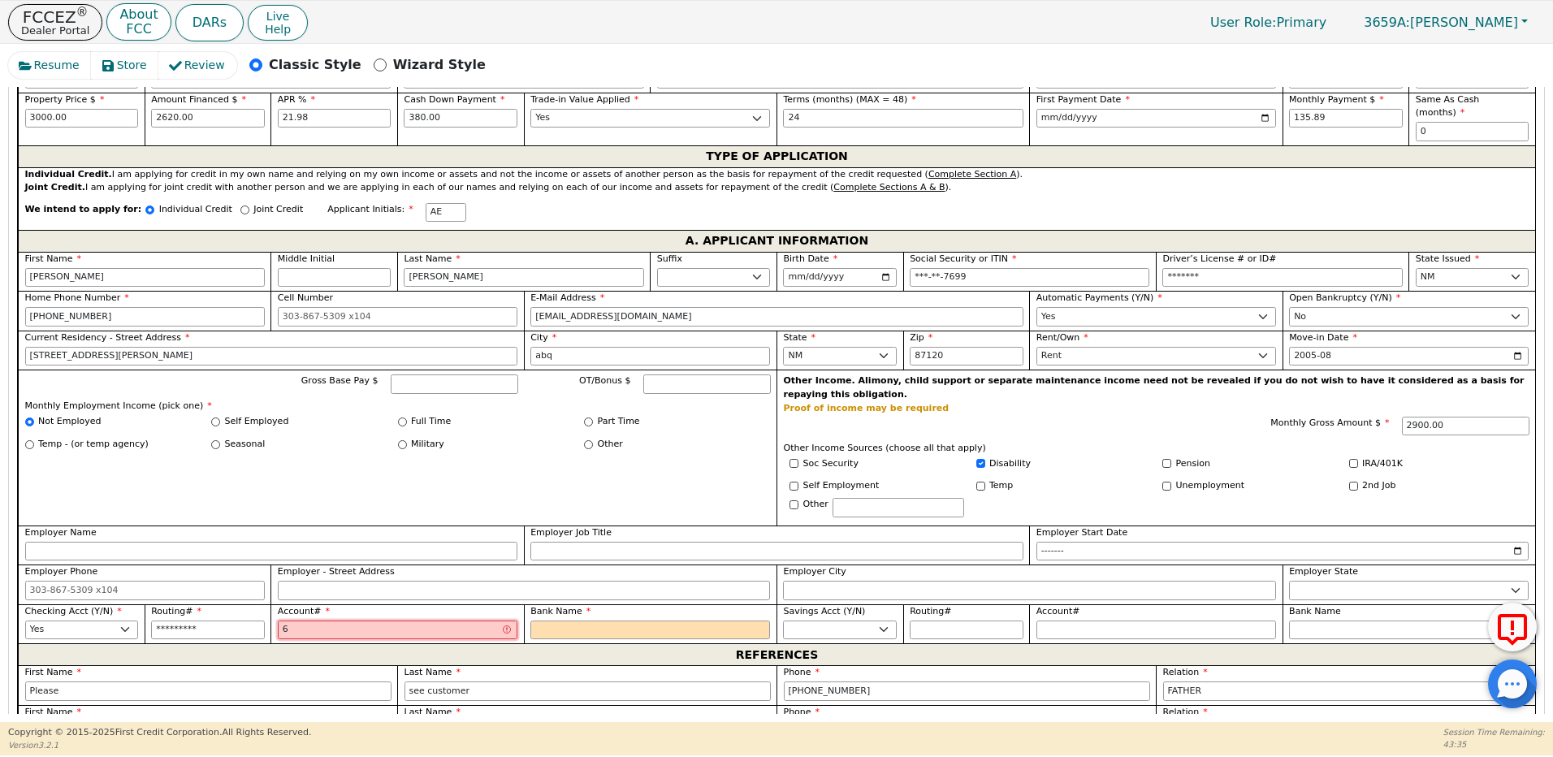
type input "**"
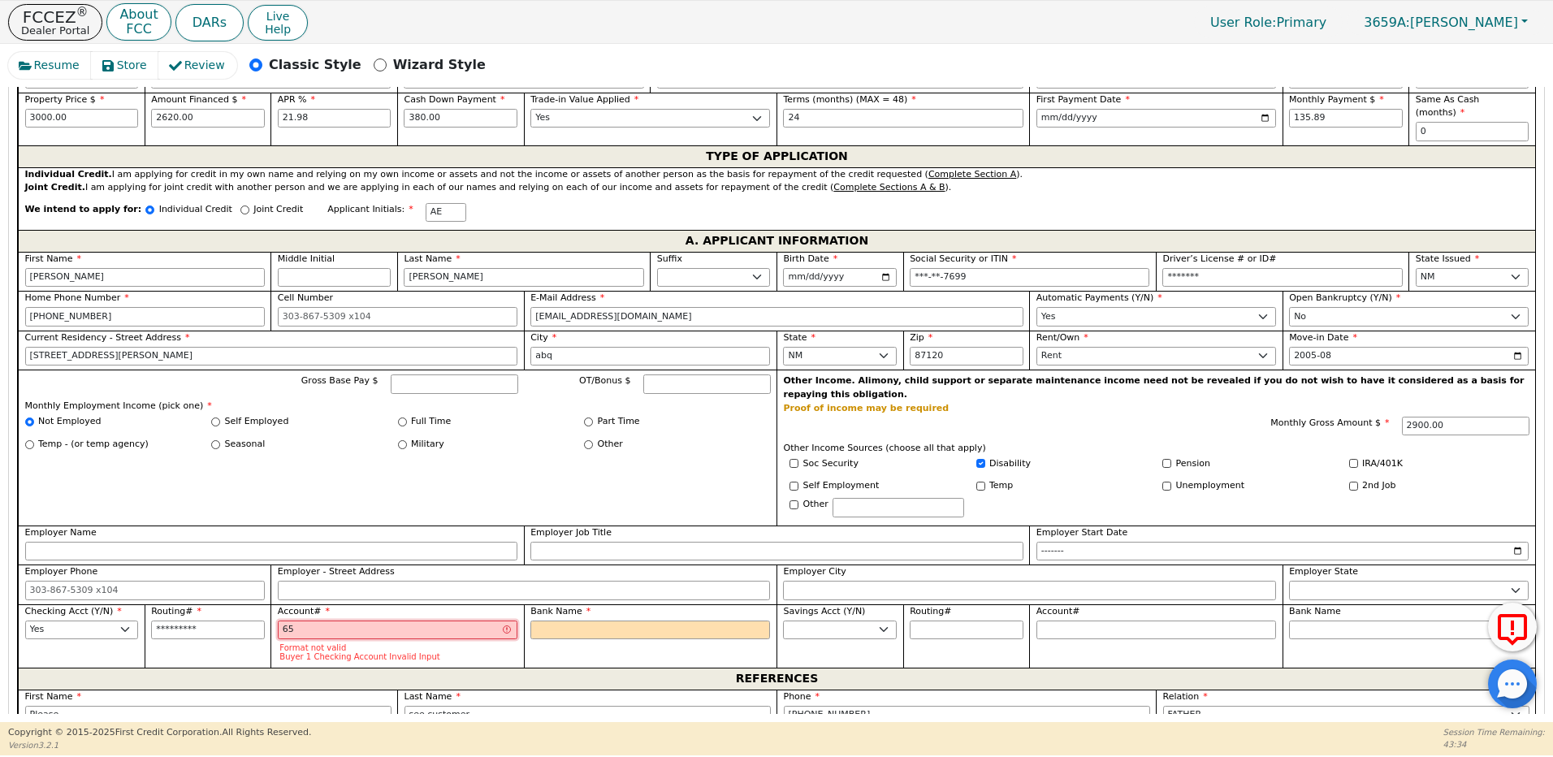
type input "652"
type input "***"
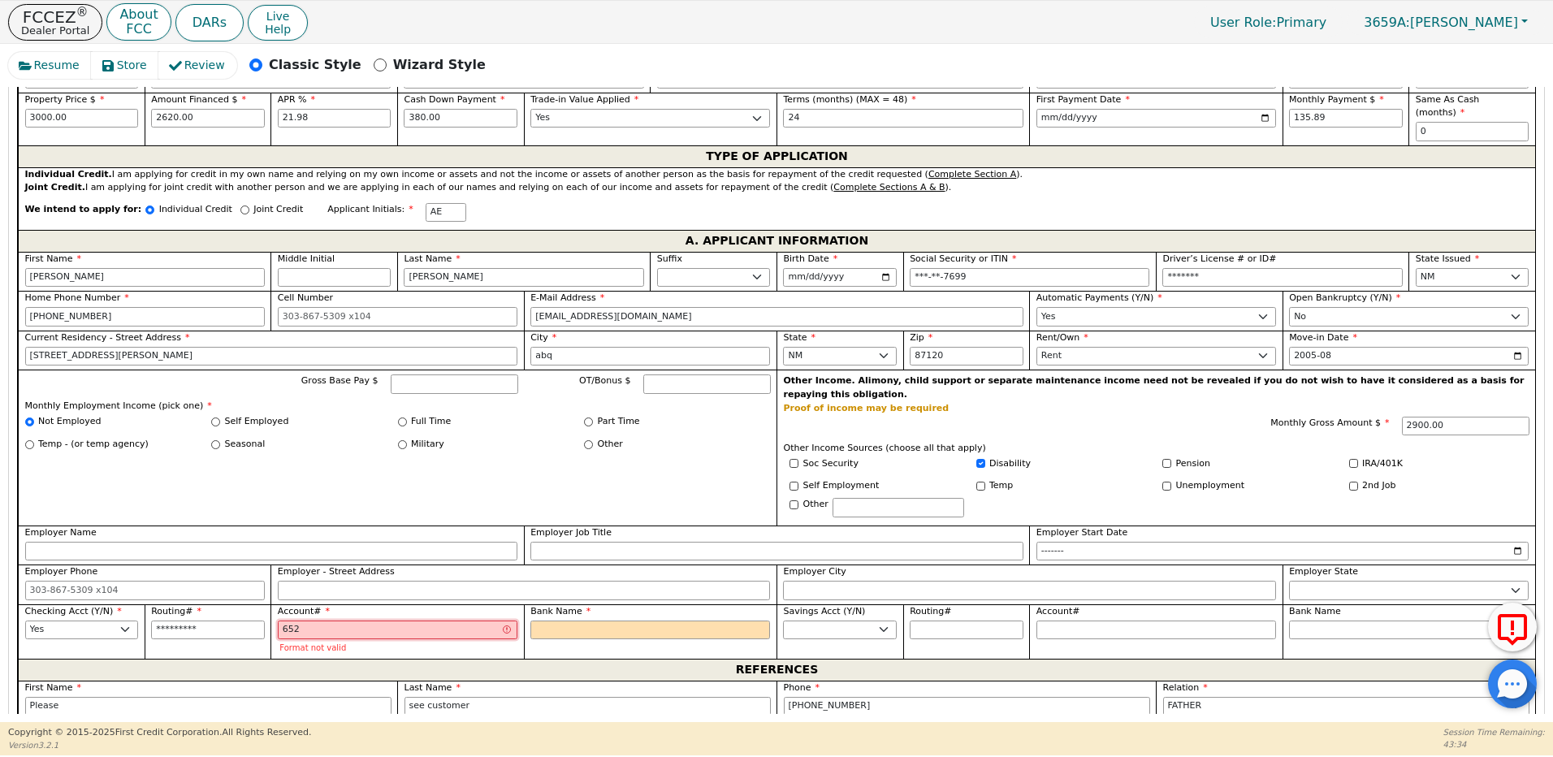
type input "6528"
type input "****"
type input "65285"
type input "*****"
type input "652850"
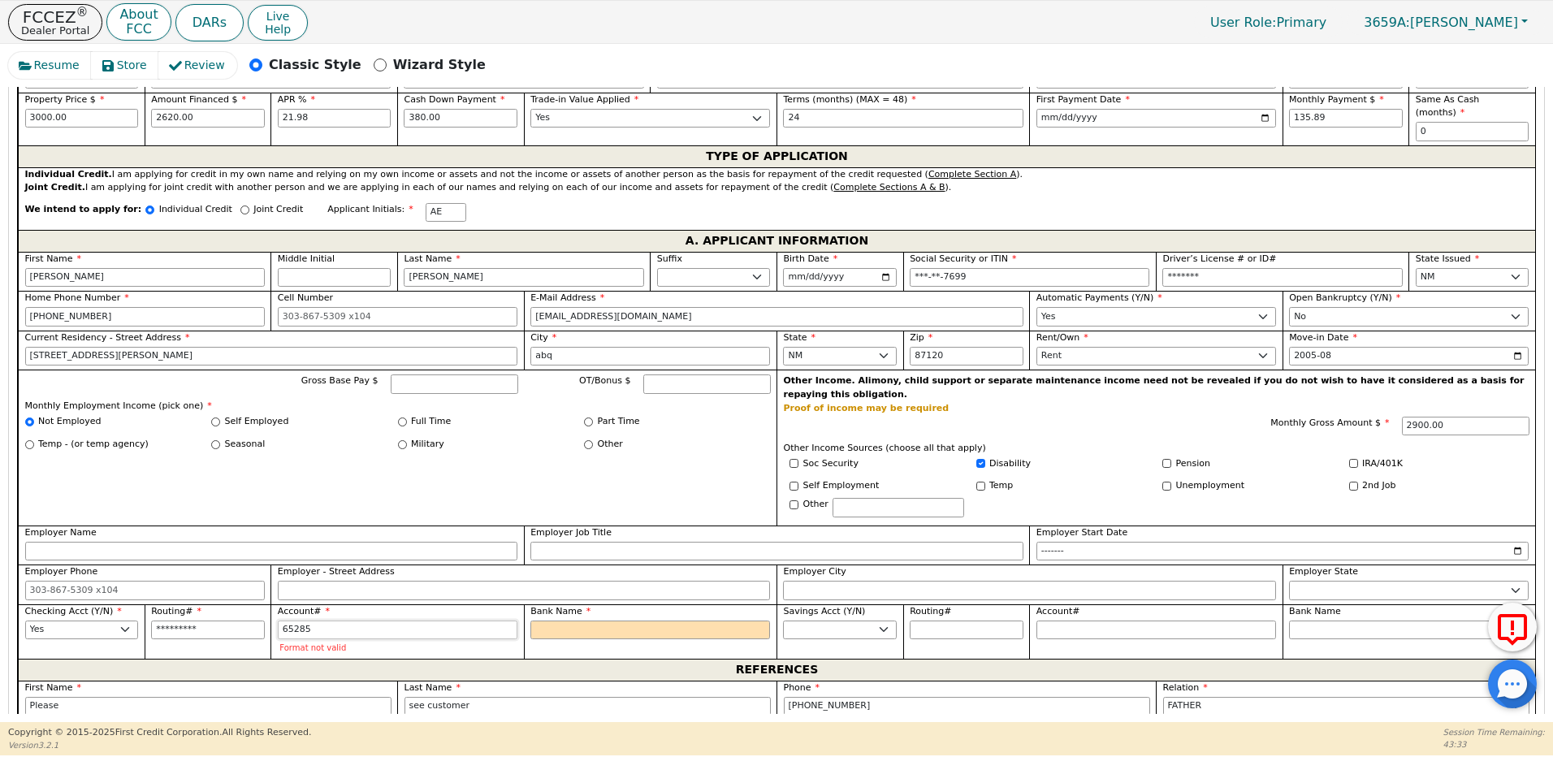
type input "******"
type input "6528506"
type input "*******"
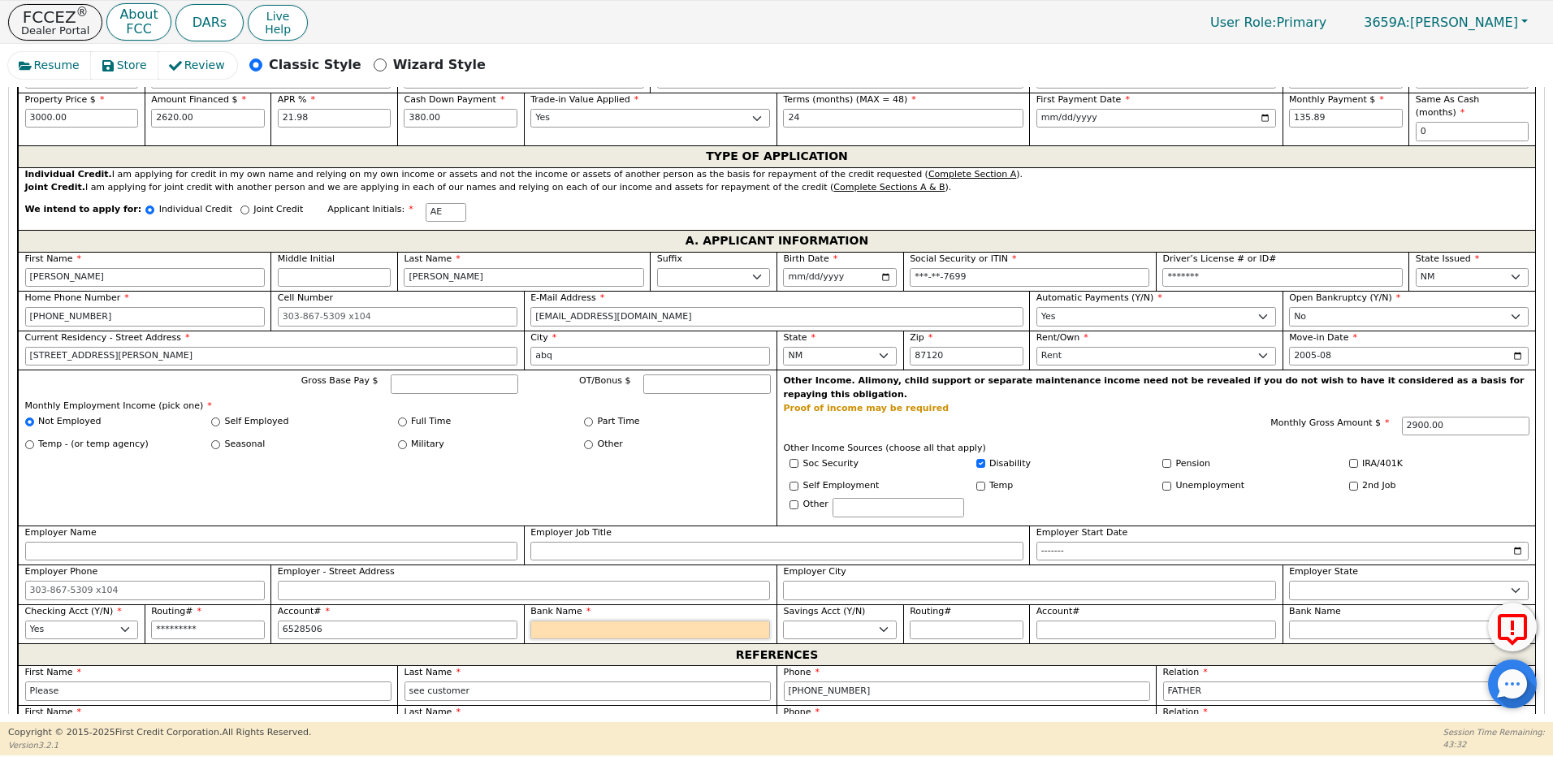
type input "*******"
click at [599, 621] on input "Bank Name" at bounding box center [650, 630] width 240 height 19
type input "U"
type input "US"
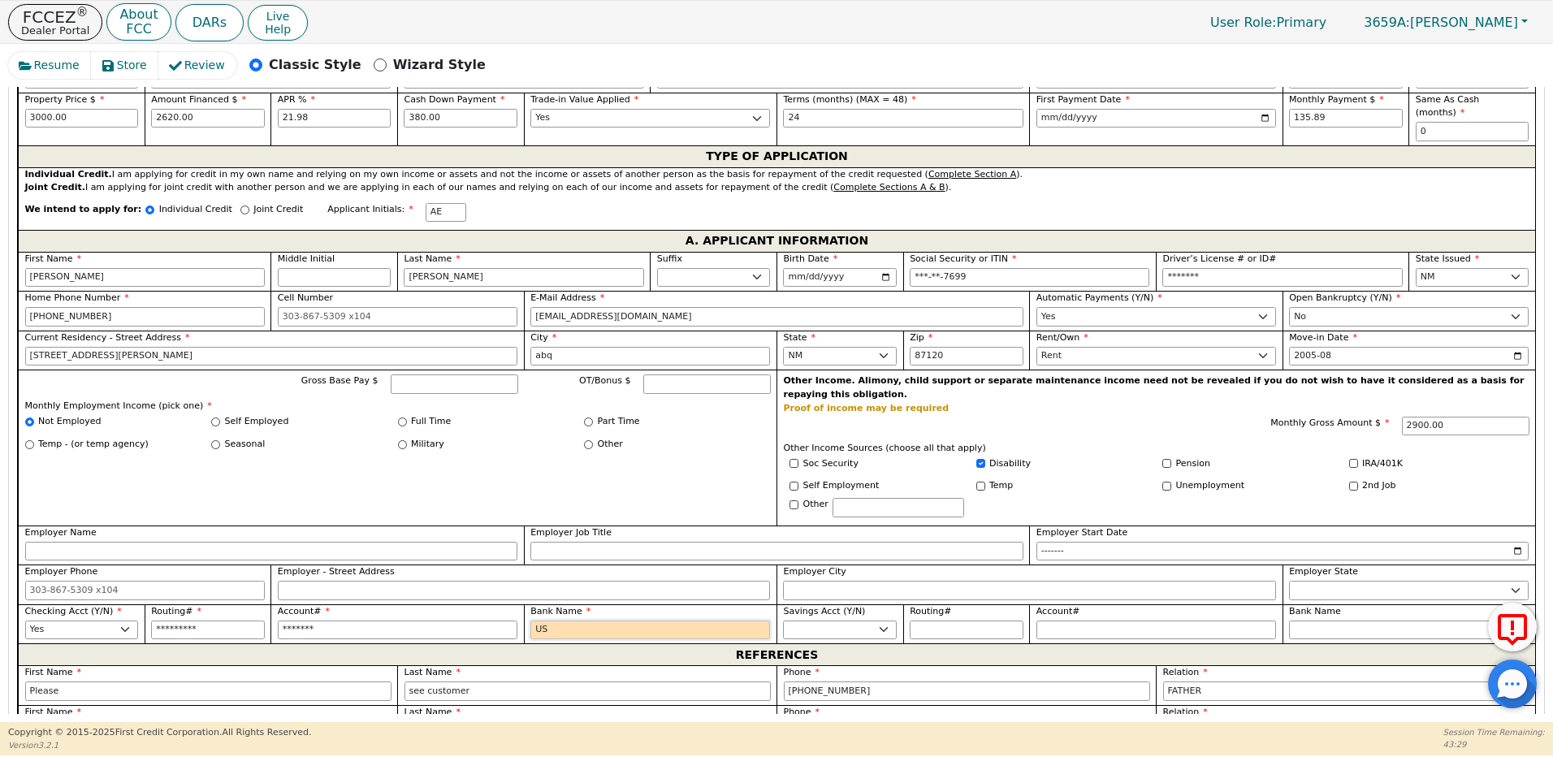
type input "US"
type input "US E"
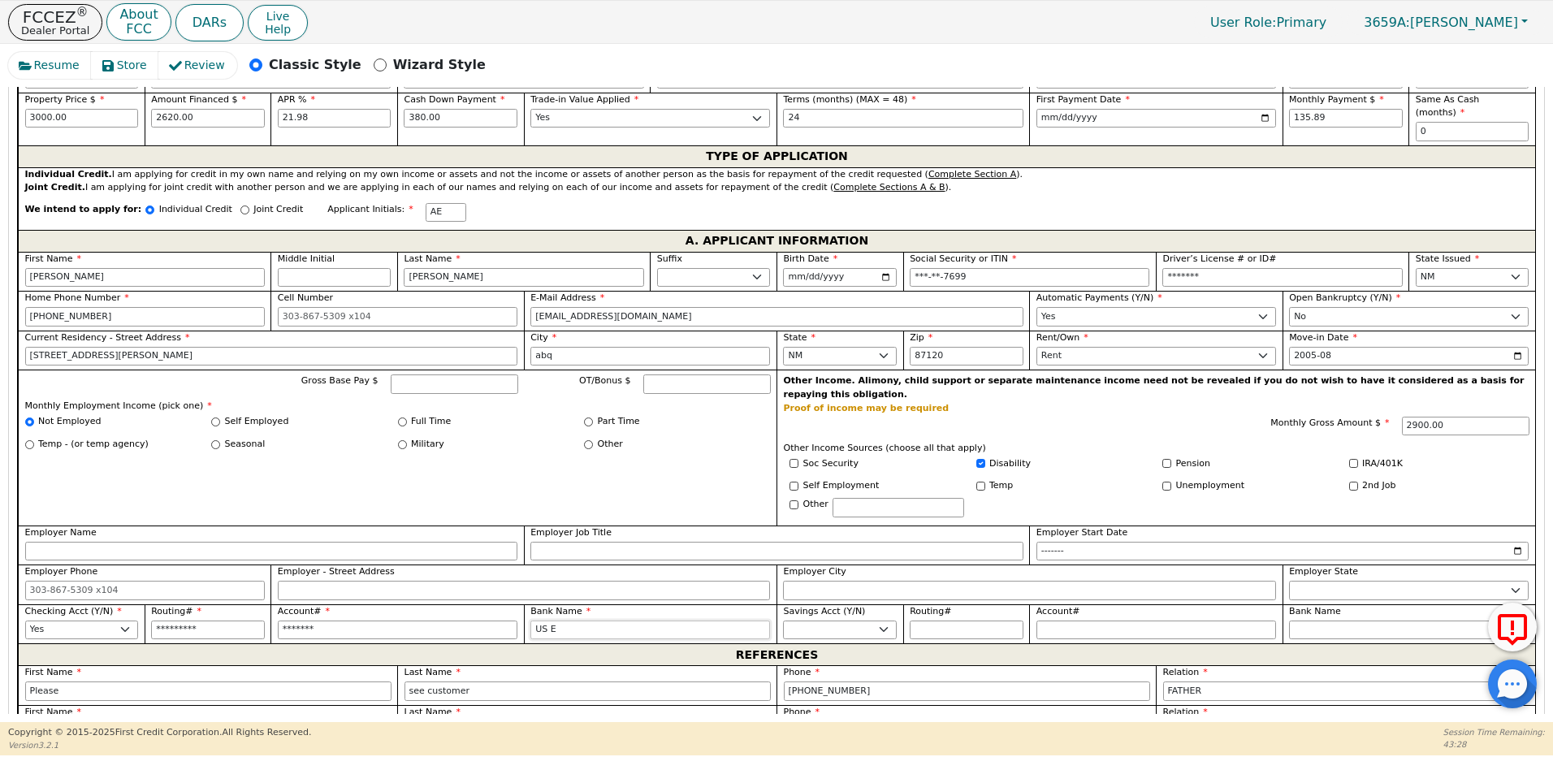
type input "US Ea"
type input "US Eag"
type input "US Eagl"
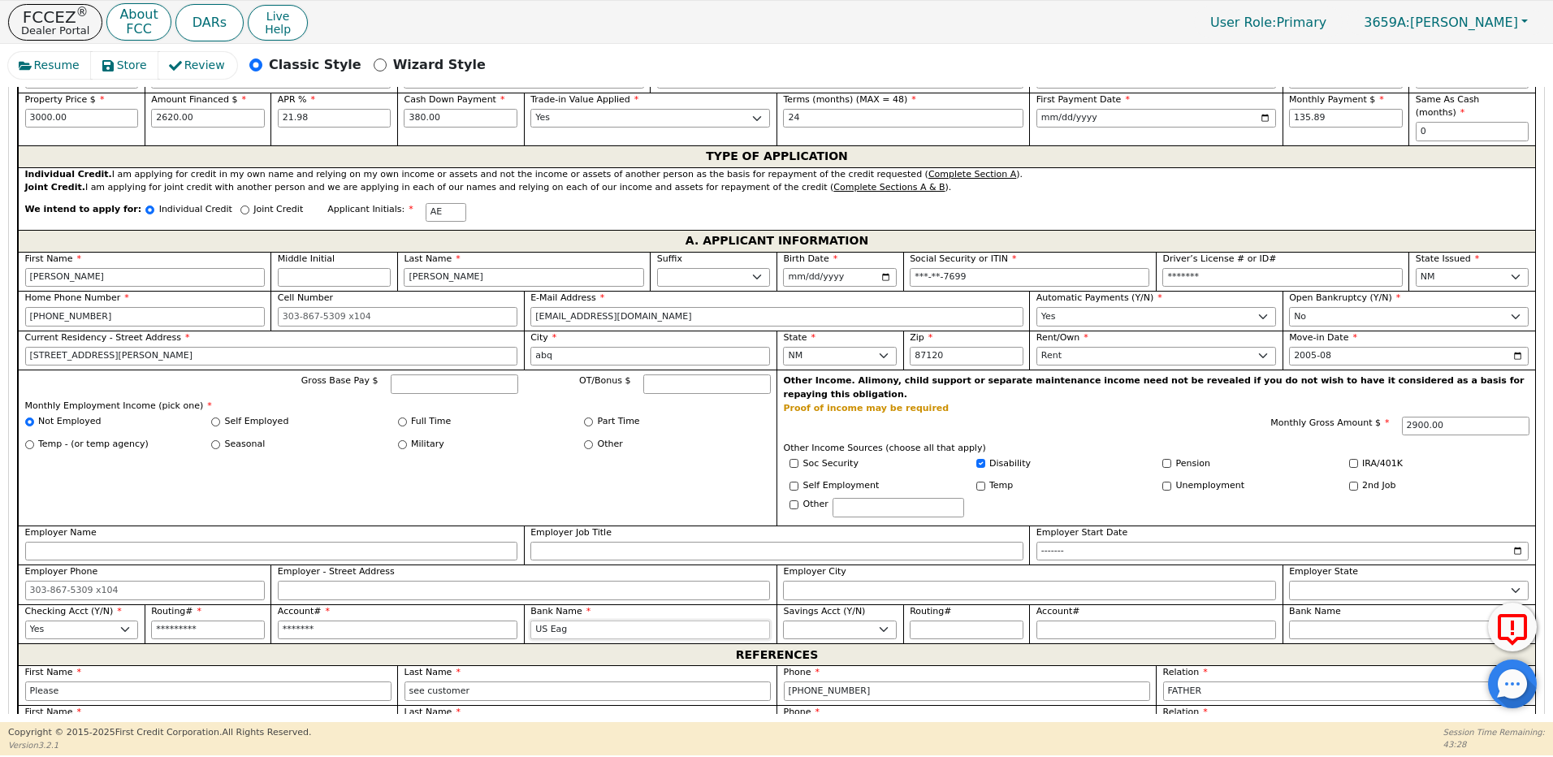
type input "US Eagl"
type input "US Eagle"
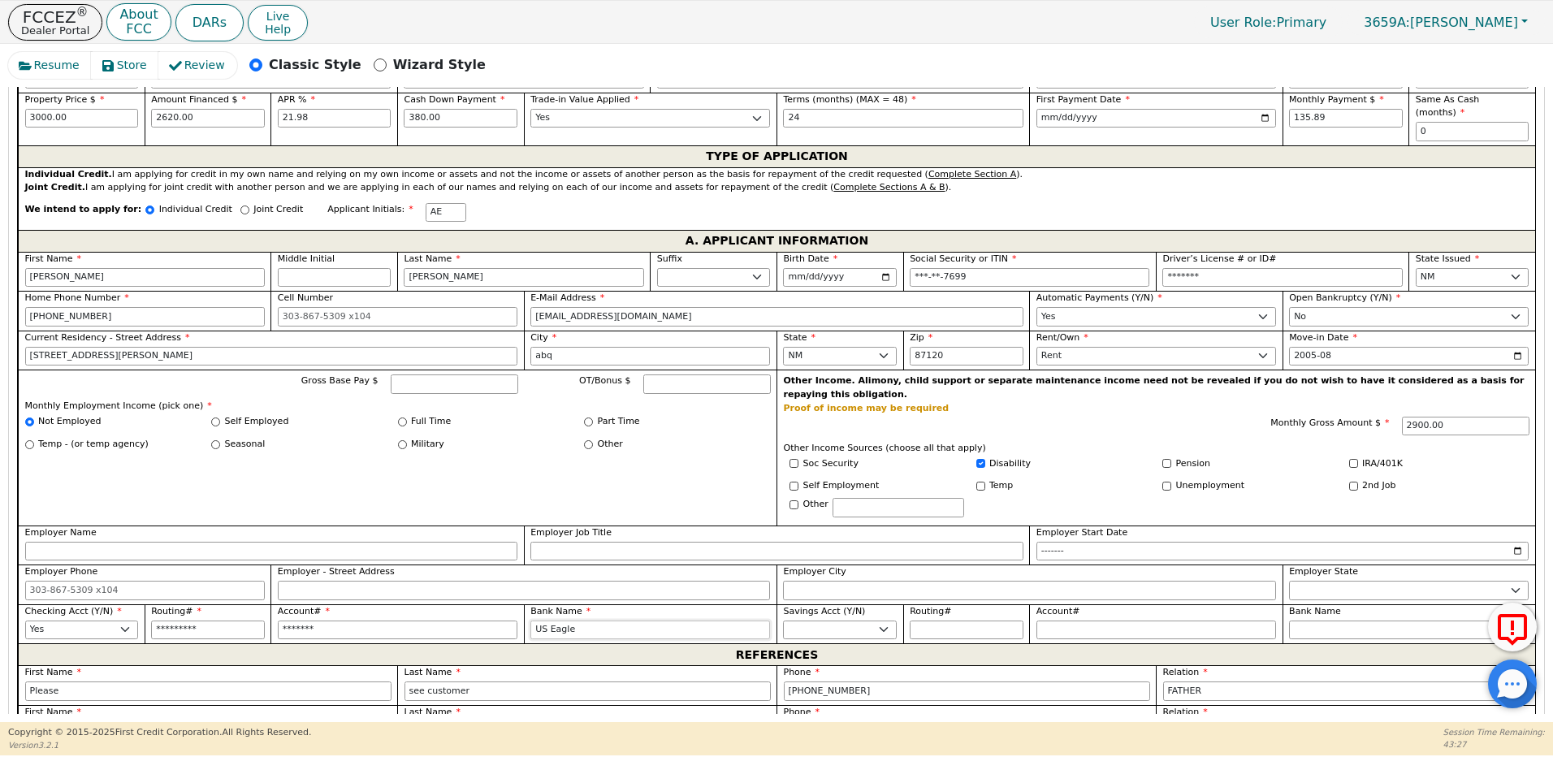
type input "US Eagle B"
type input "US Eagle Ba"
type input "US Eagle Ban"
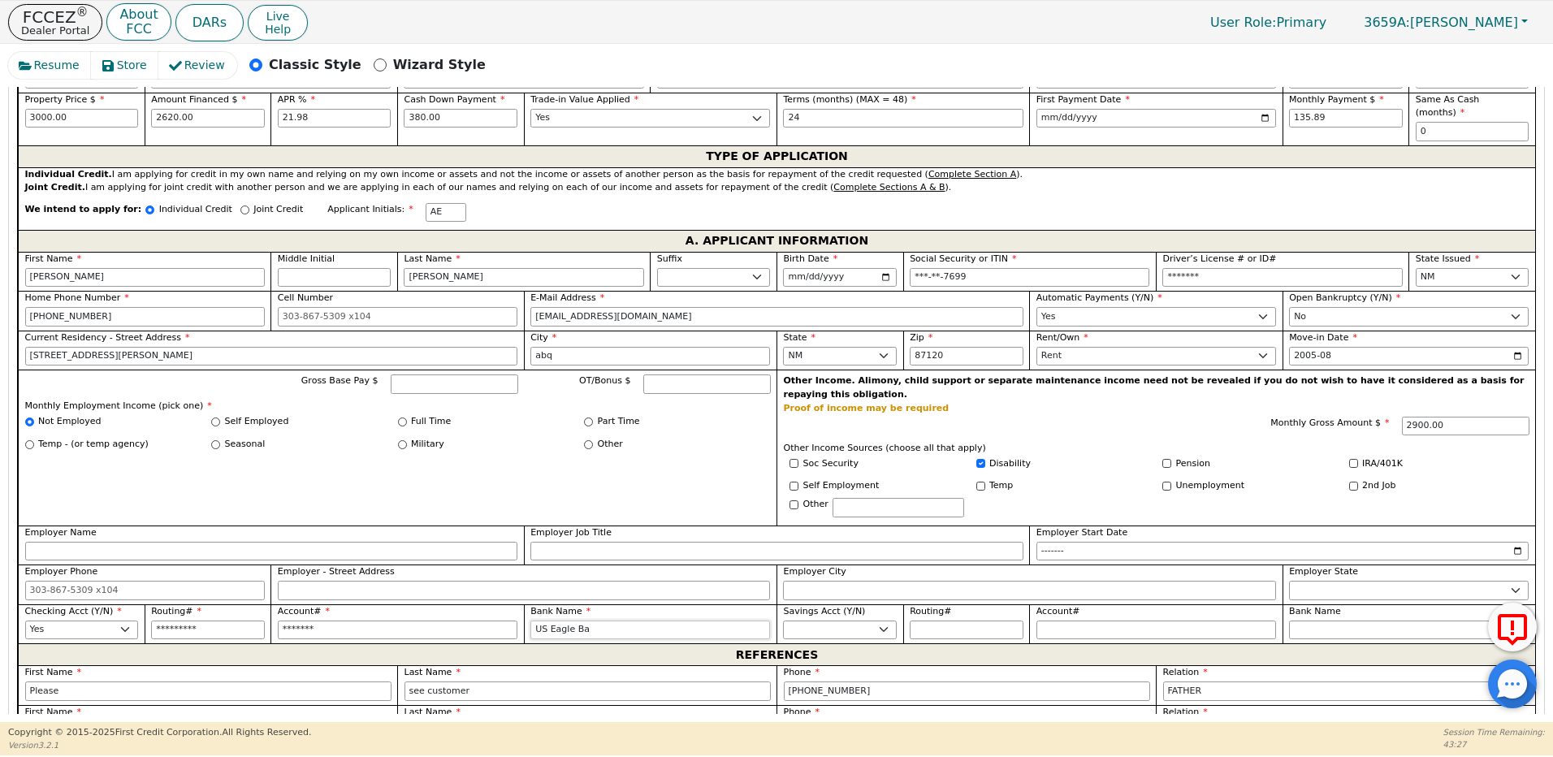
type input "US Eagle Ban"
type input "US Eagle Bank"
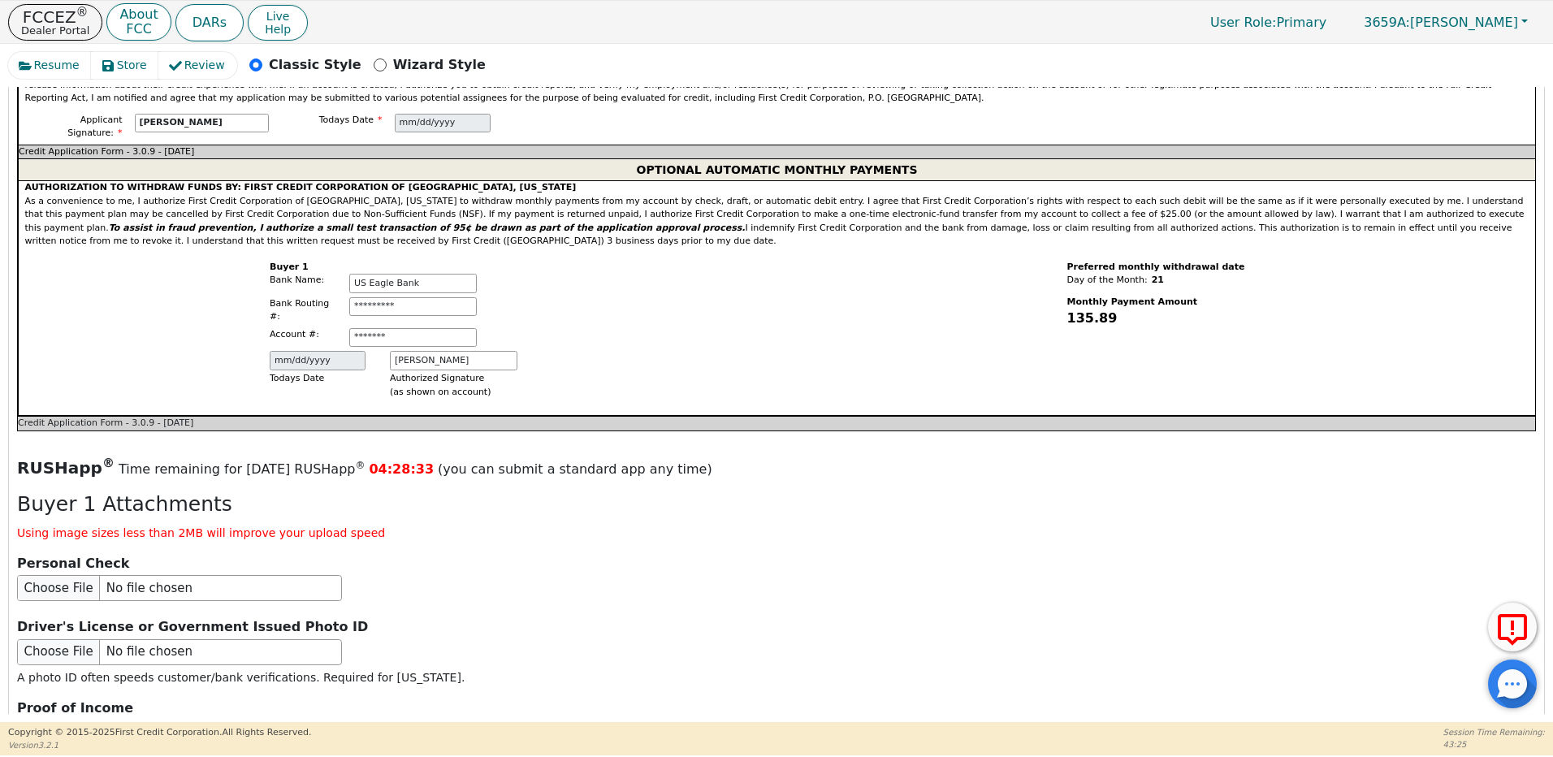
scroll to position [1692, 0]
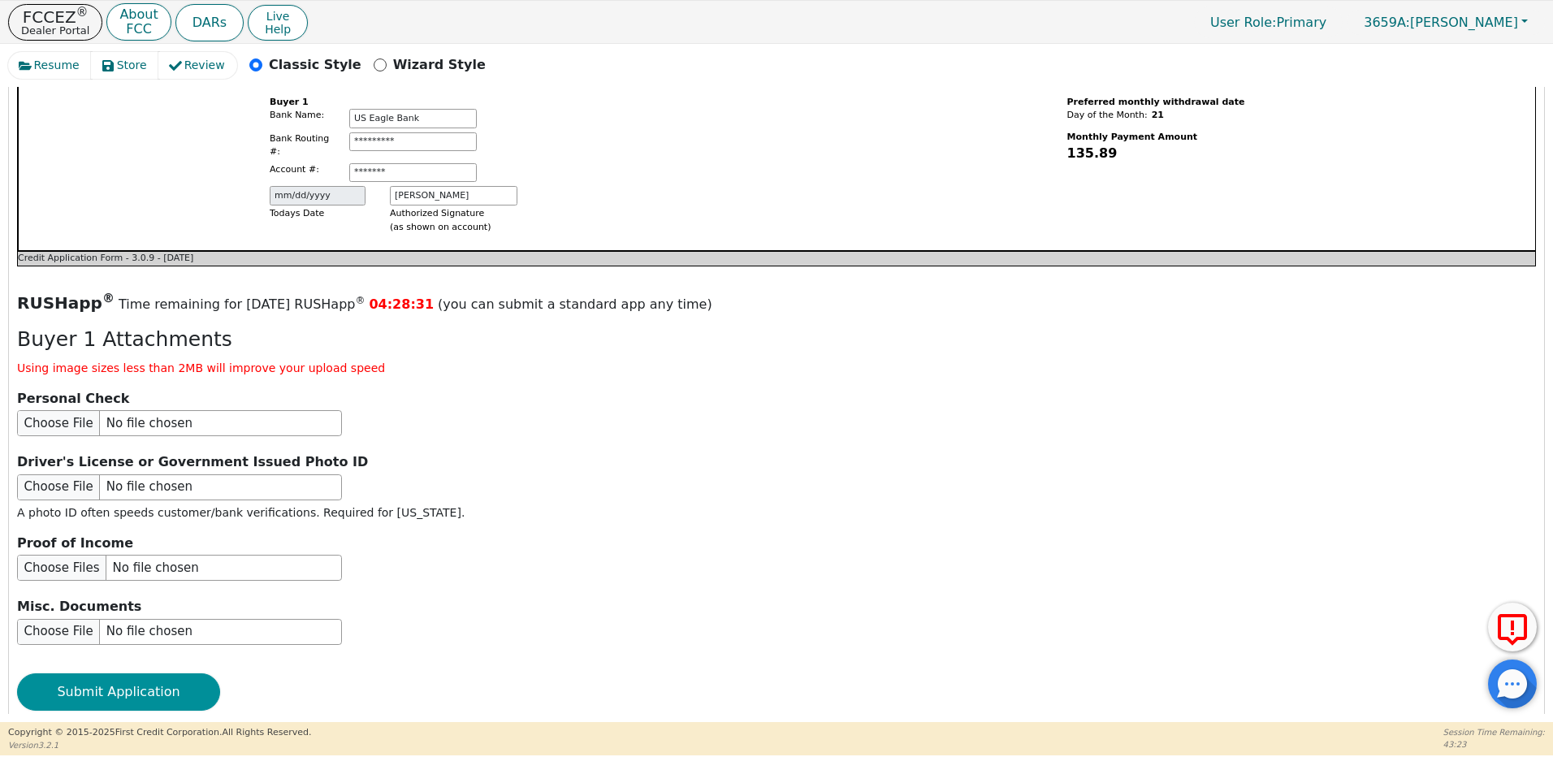
type input "US Eagle Bank"
click at [179, 673] on button "Submit Application" at bounding box center [118, 691] width 203 height 37
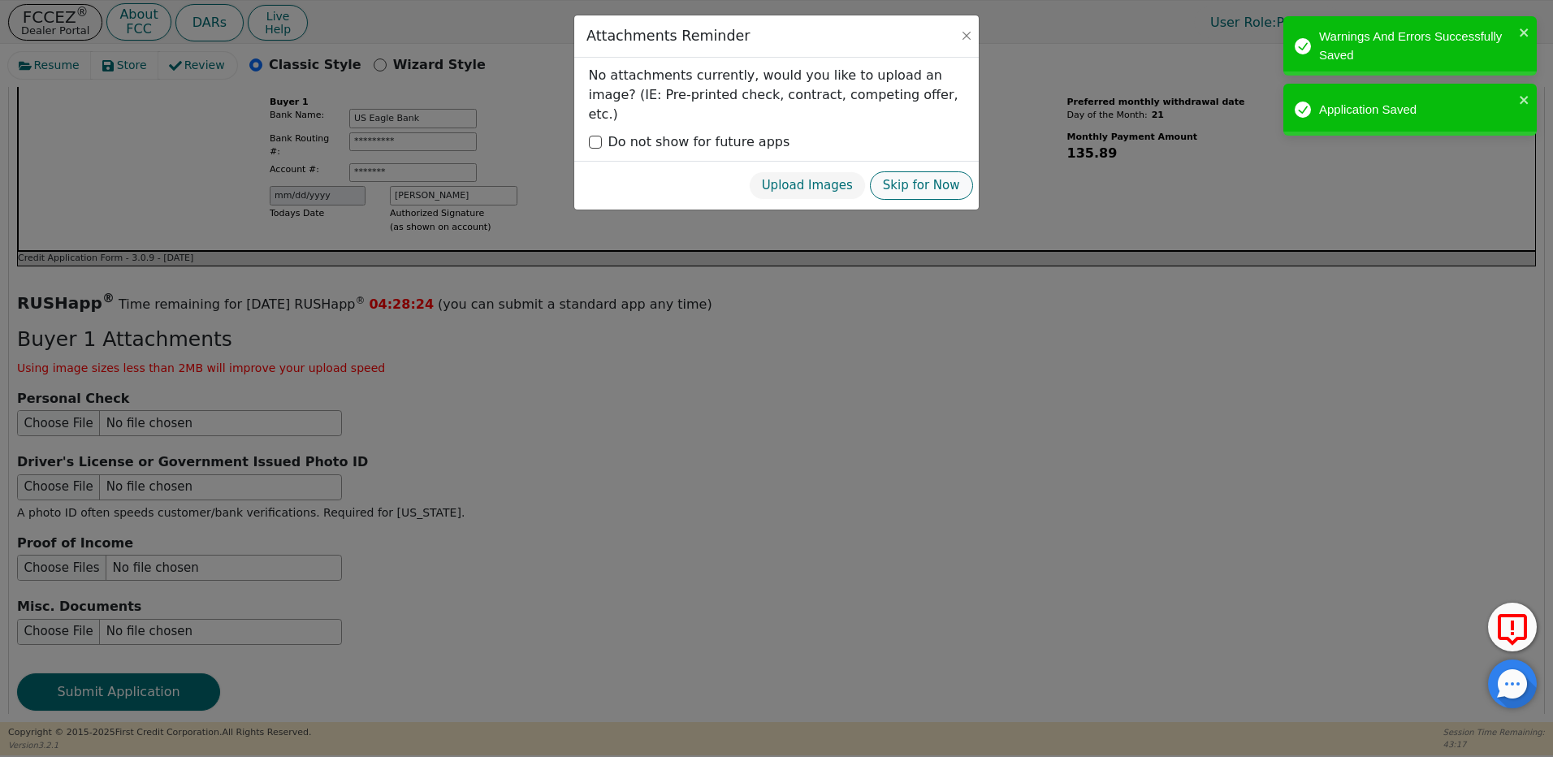
click at [914, 171] on button "Skip for Now" at bounding box center [921, 185] width 103 height 28
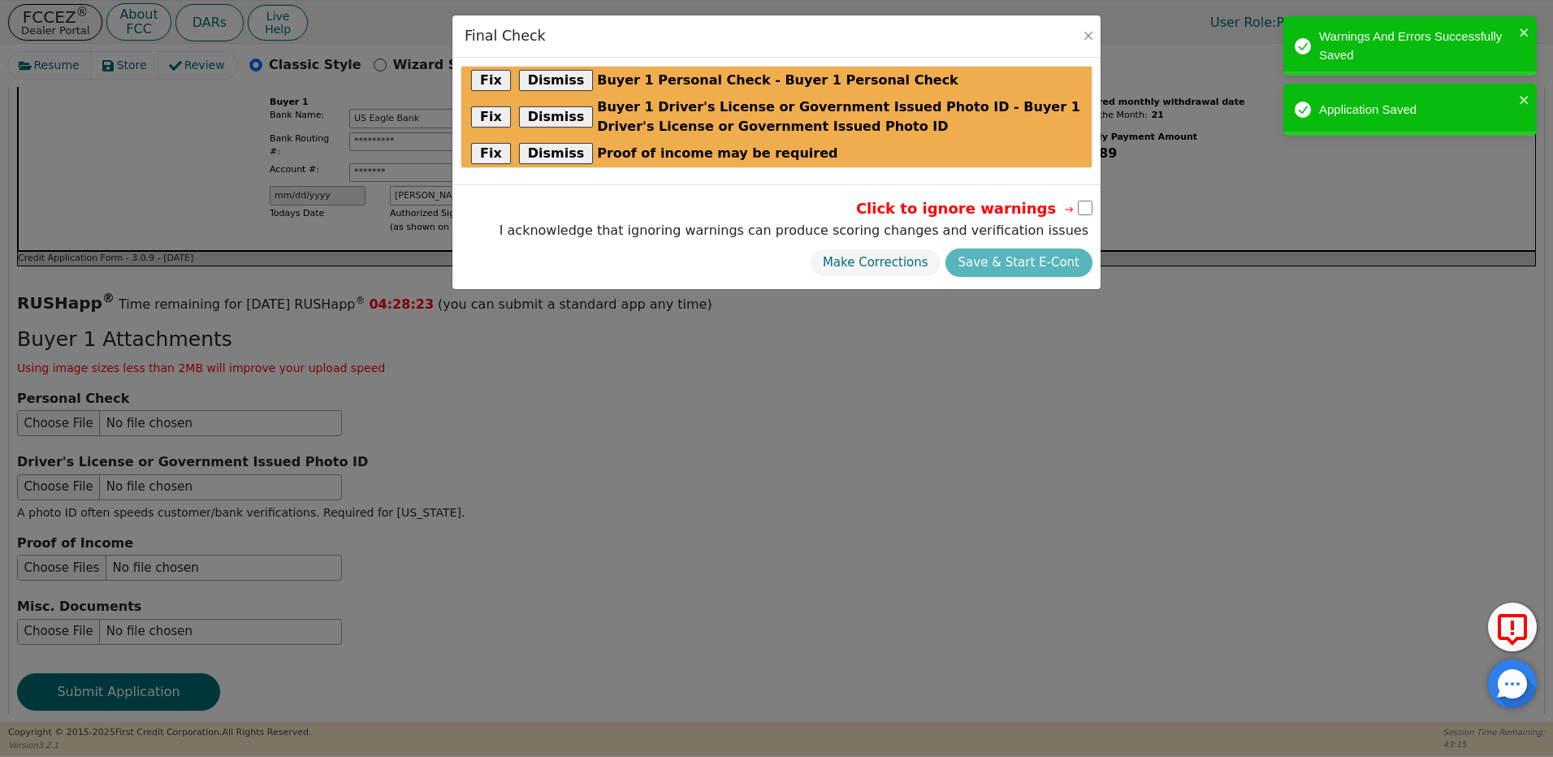
click at [905, 263] on button "Make Corrections" at bounding box center [876, 263] width 132 height 28
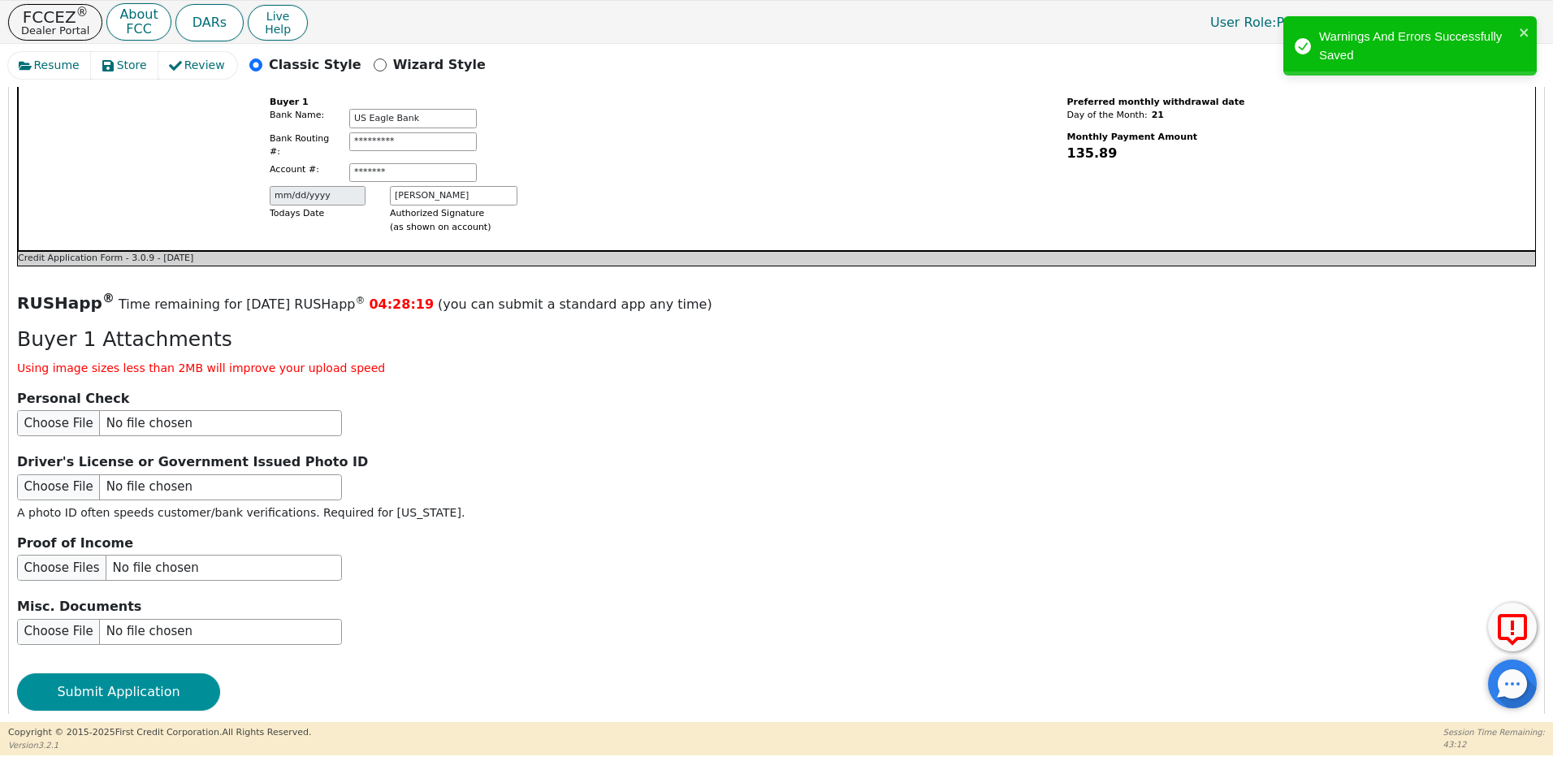
click at [129, 673] on button "Submit Application" at bounding box center [118, 691] width 203 height 37
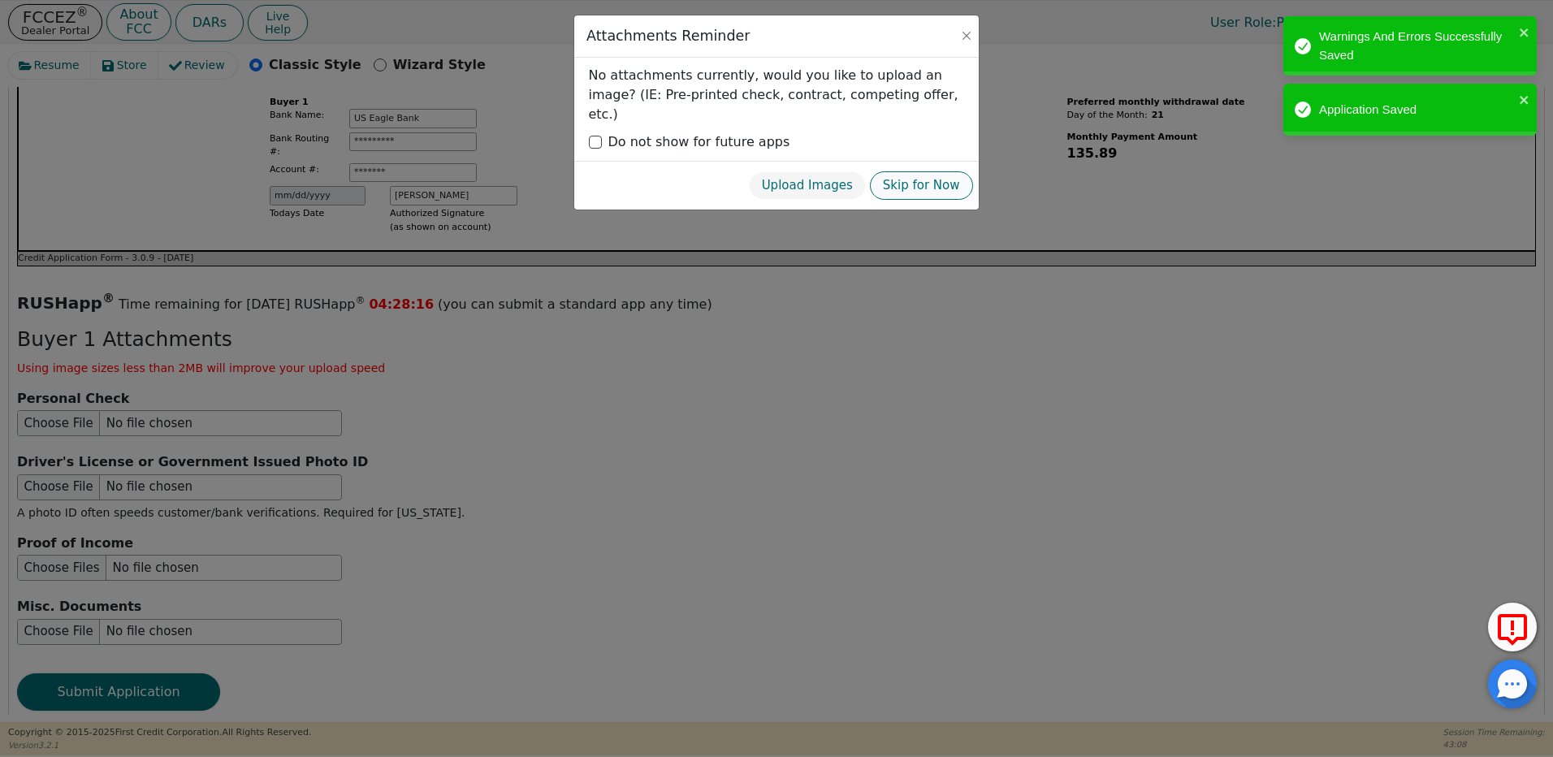
click at [911, 171] on button "Skip for Now" at bounding box center [921, 185] width 103 height 28
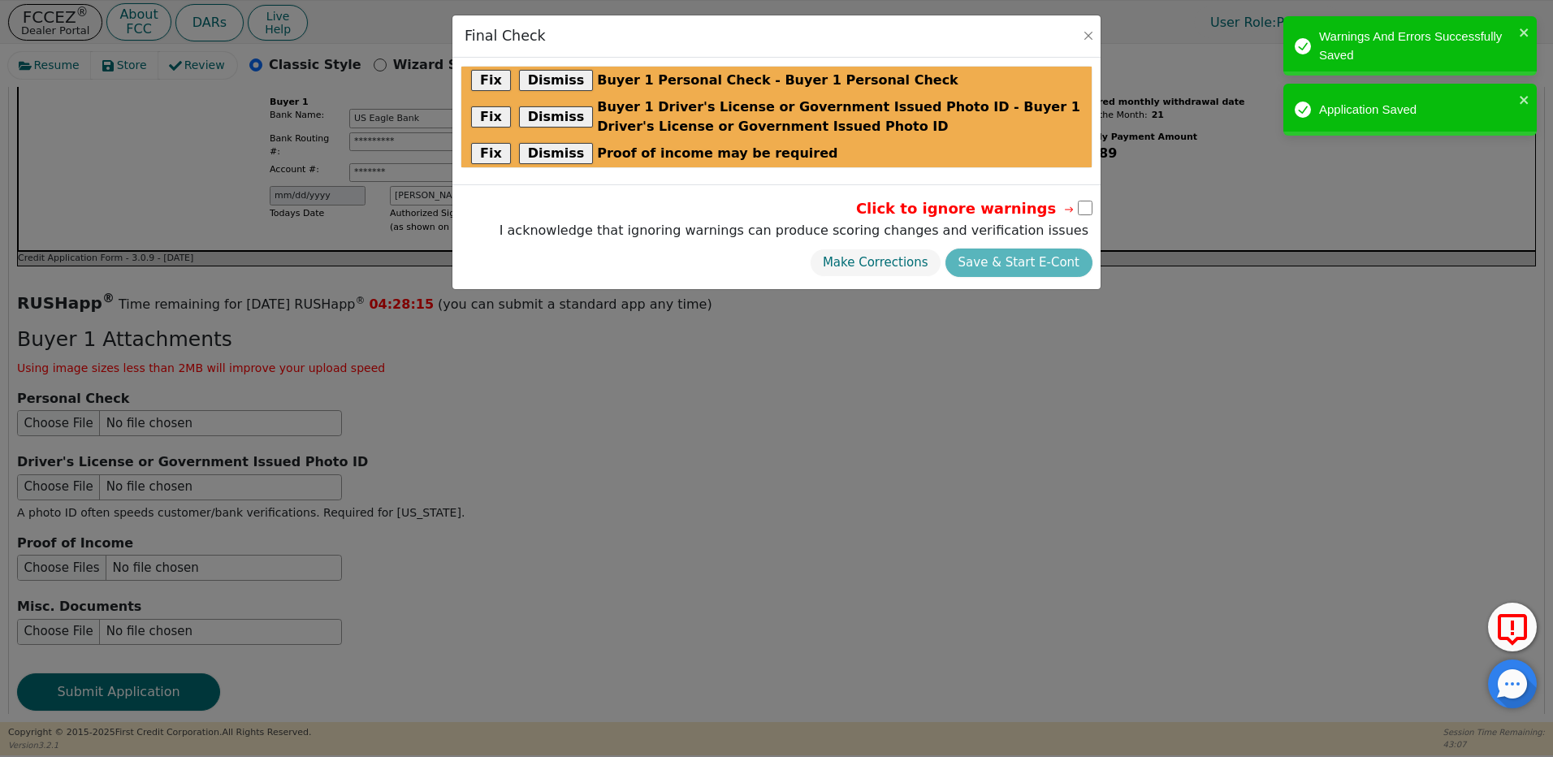
drag, startPoint x: 1080, startPoint y: 209, endPoint x: 1076, endPoint y: 218, distance: 9.5
click at [1080, 210] on input "checkbox" at bounding box center [1085, 208] width 15 height 15
checkbox input "true"
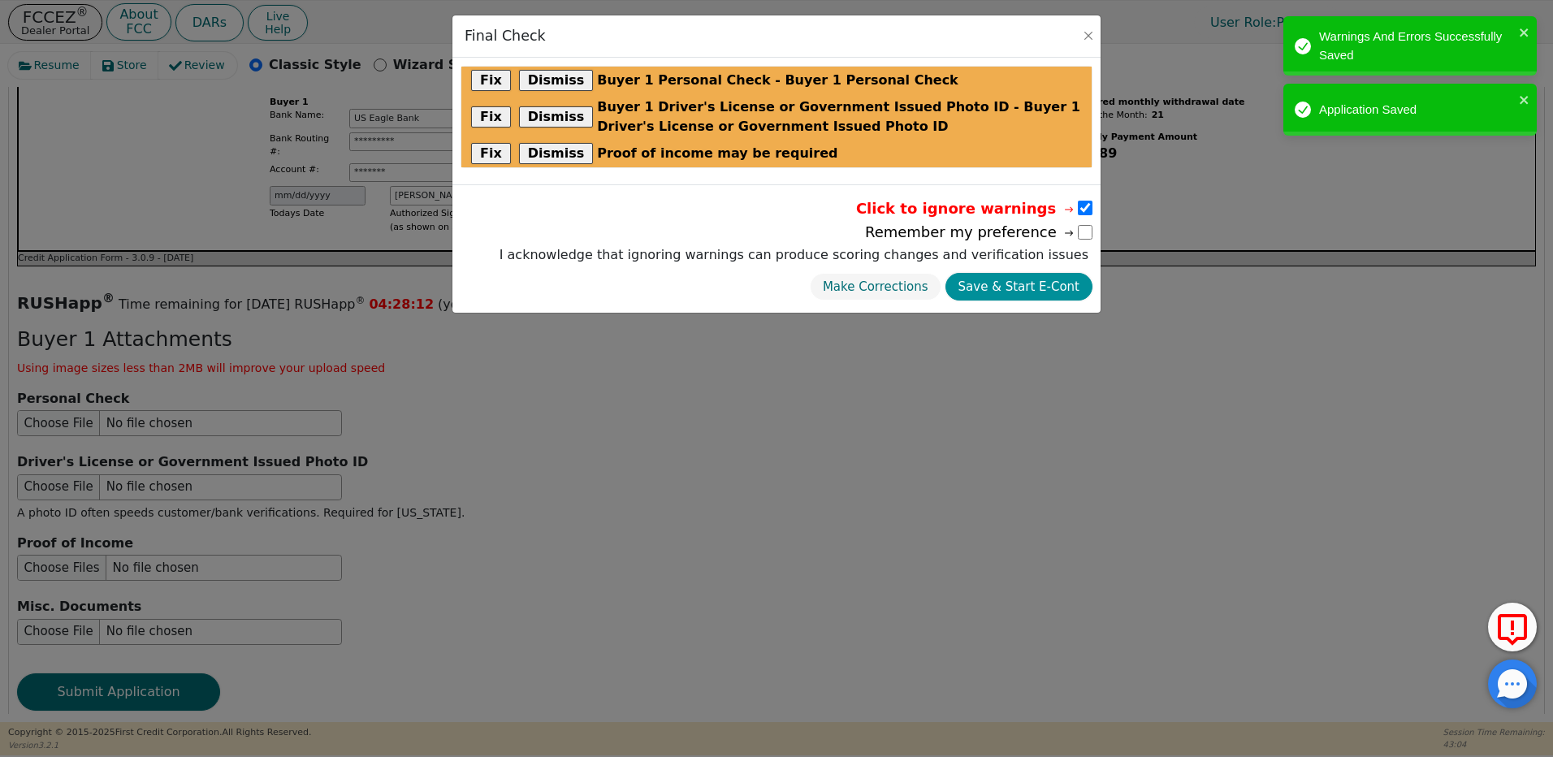
click at [1040, 284] on button "Save & Start E-Cont" at bounding box center [1019, 287] width 147 height 28
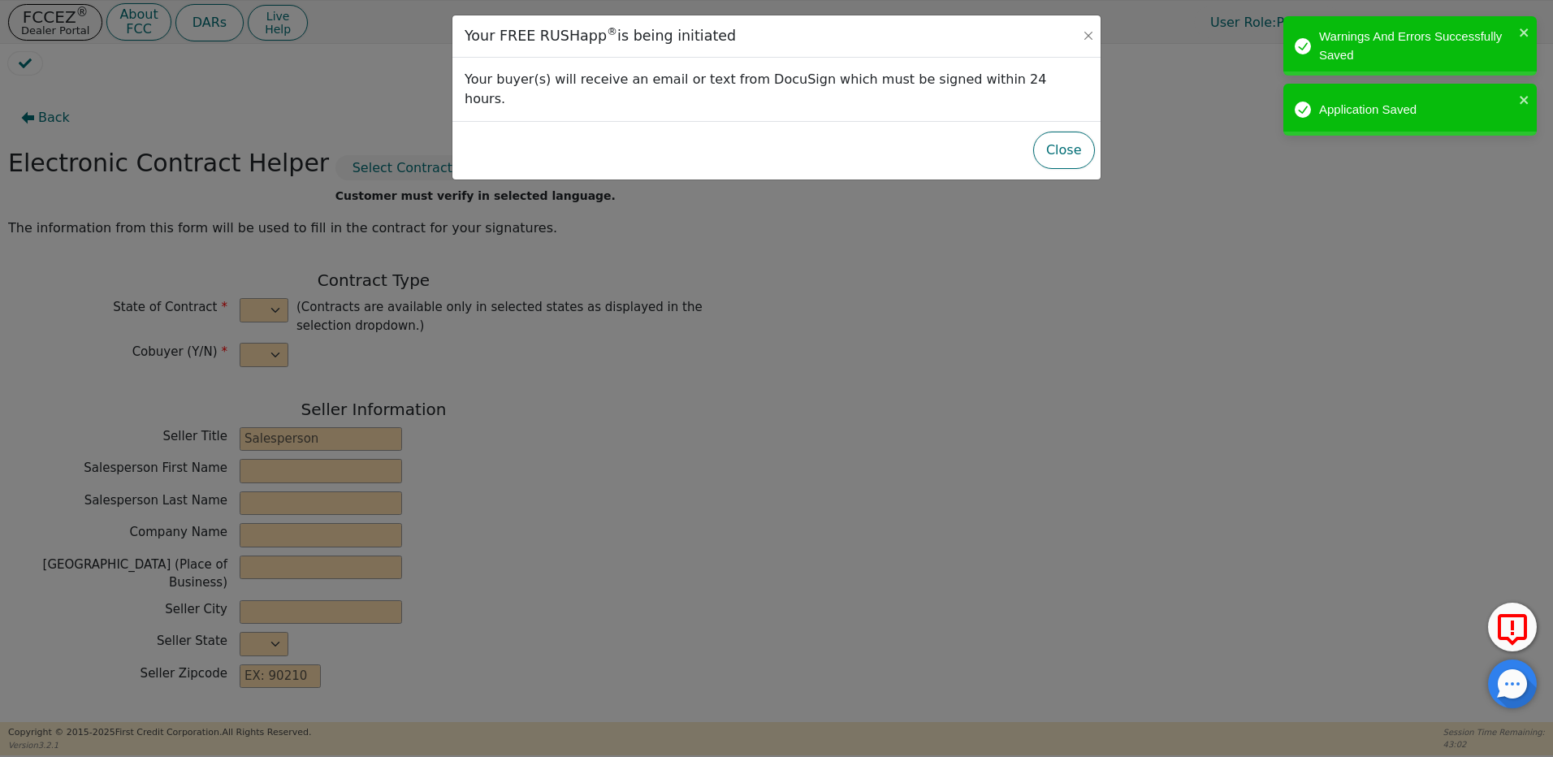
select select "n"
type input "Owner"
type input "MIGUEL"
type input "ROCHA"
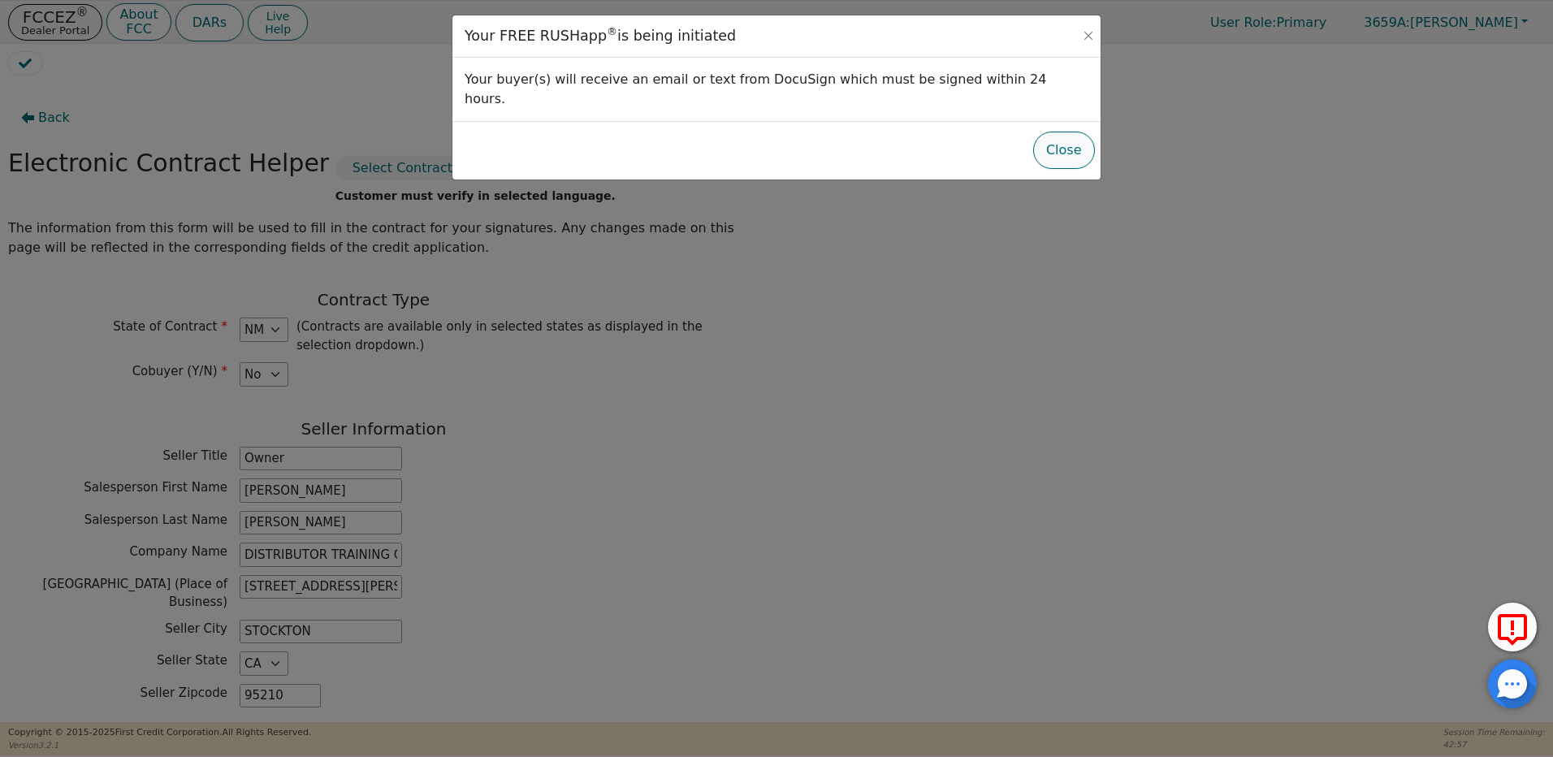
click at [1060, 132] on button "Close" at bounding box center [1064, 150] width 62 height 37
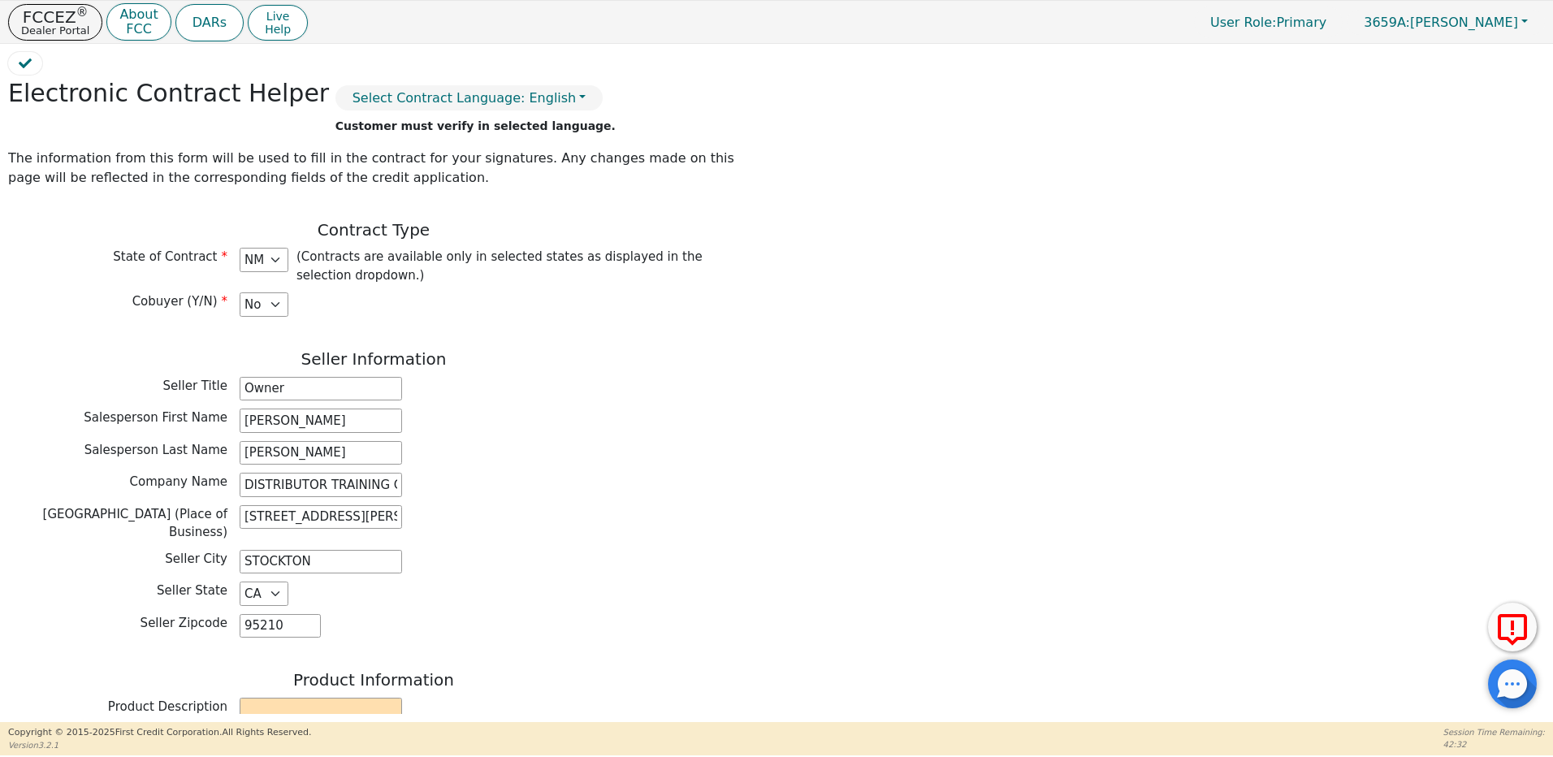
scroll to position [244, 0]
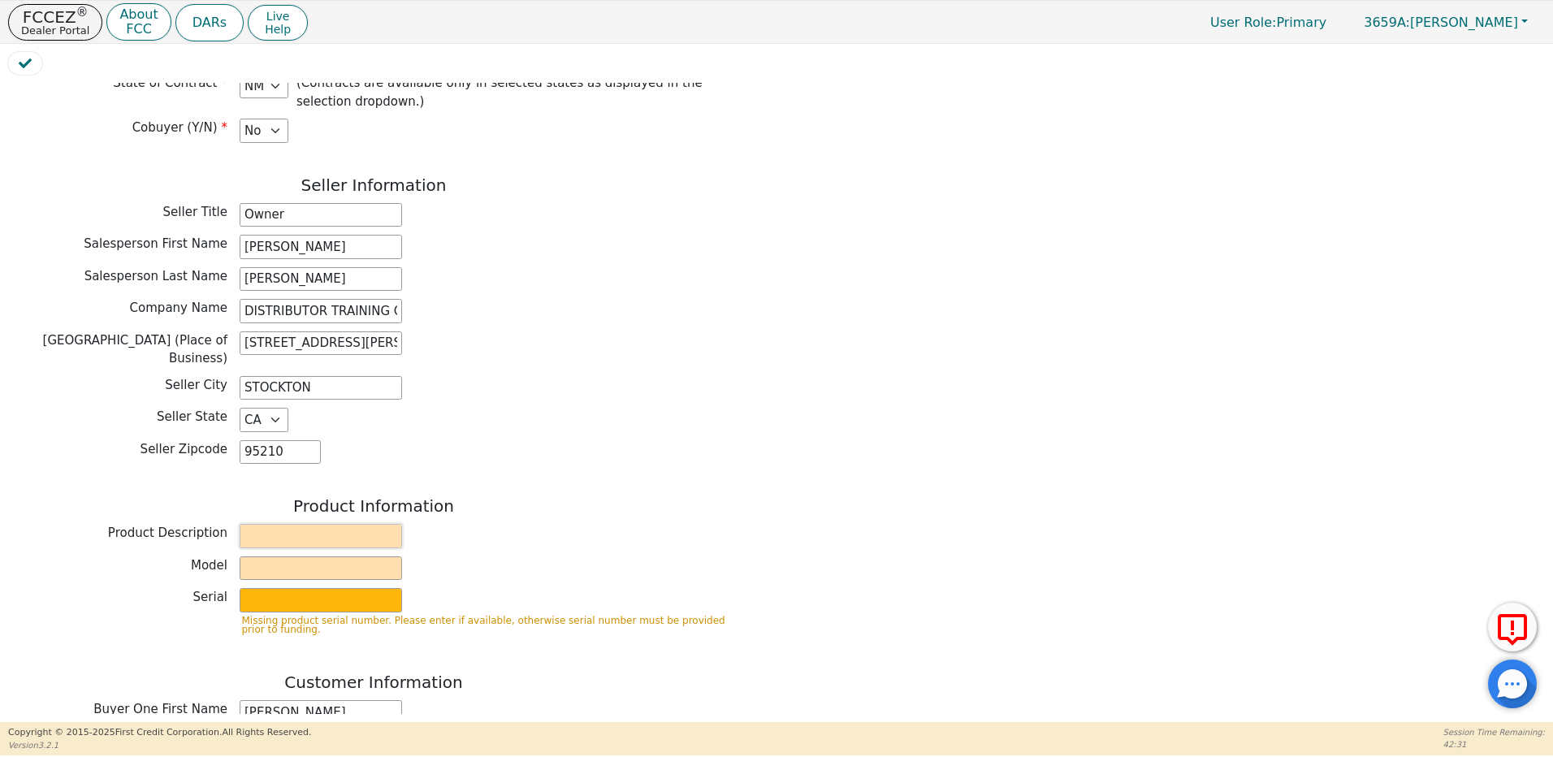
click at [260, 524] on input "text" at bounding box center [321, 536] width 162 height 24
click at [254, 558] on input "text" at bounding box center [321, 568] width 162 height 24
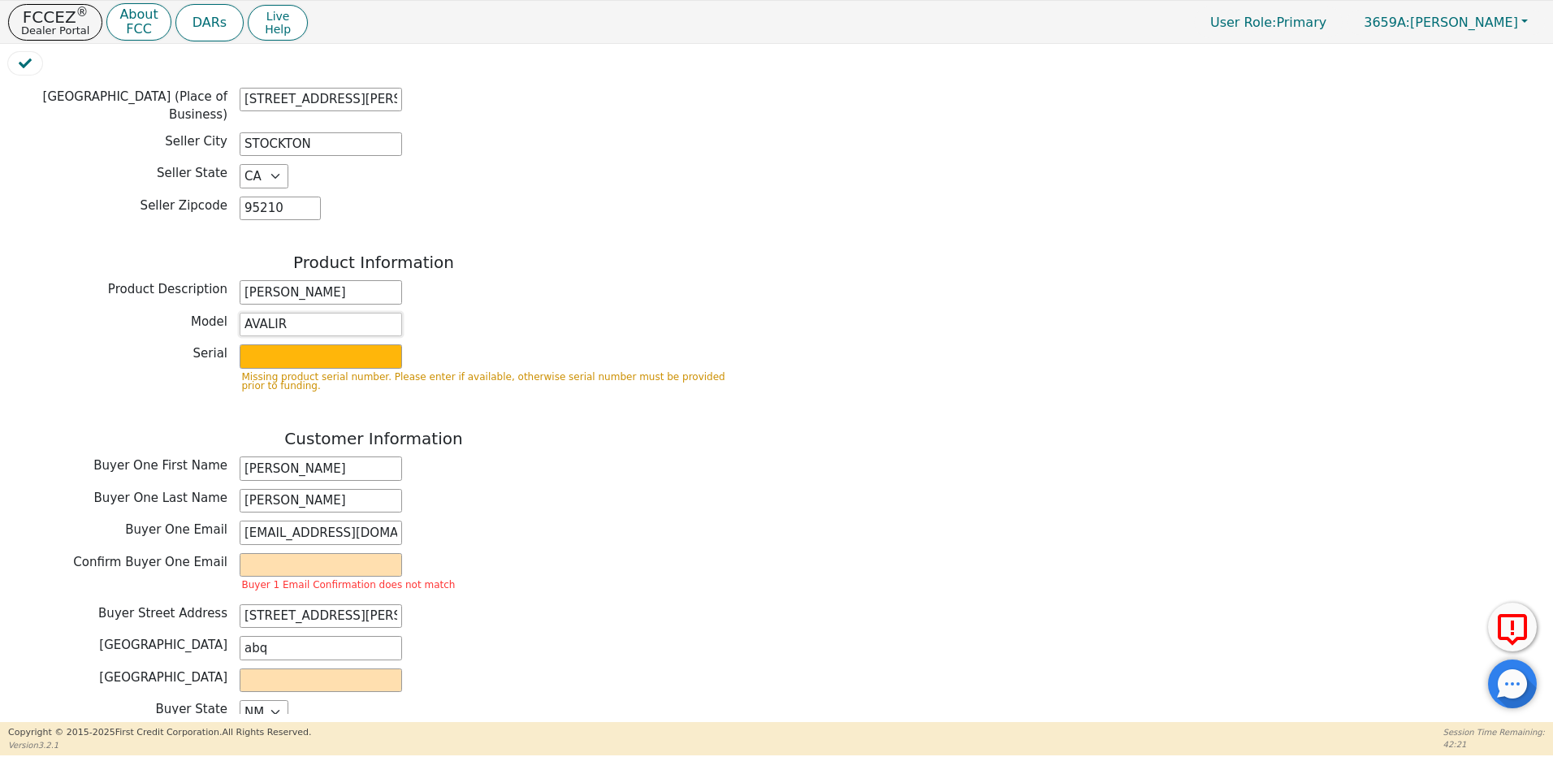
scroll to position [650, 0]
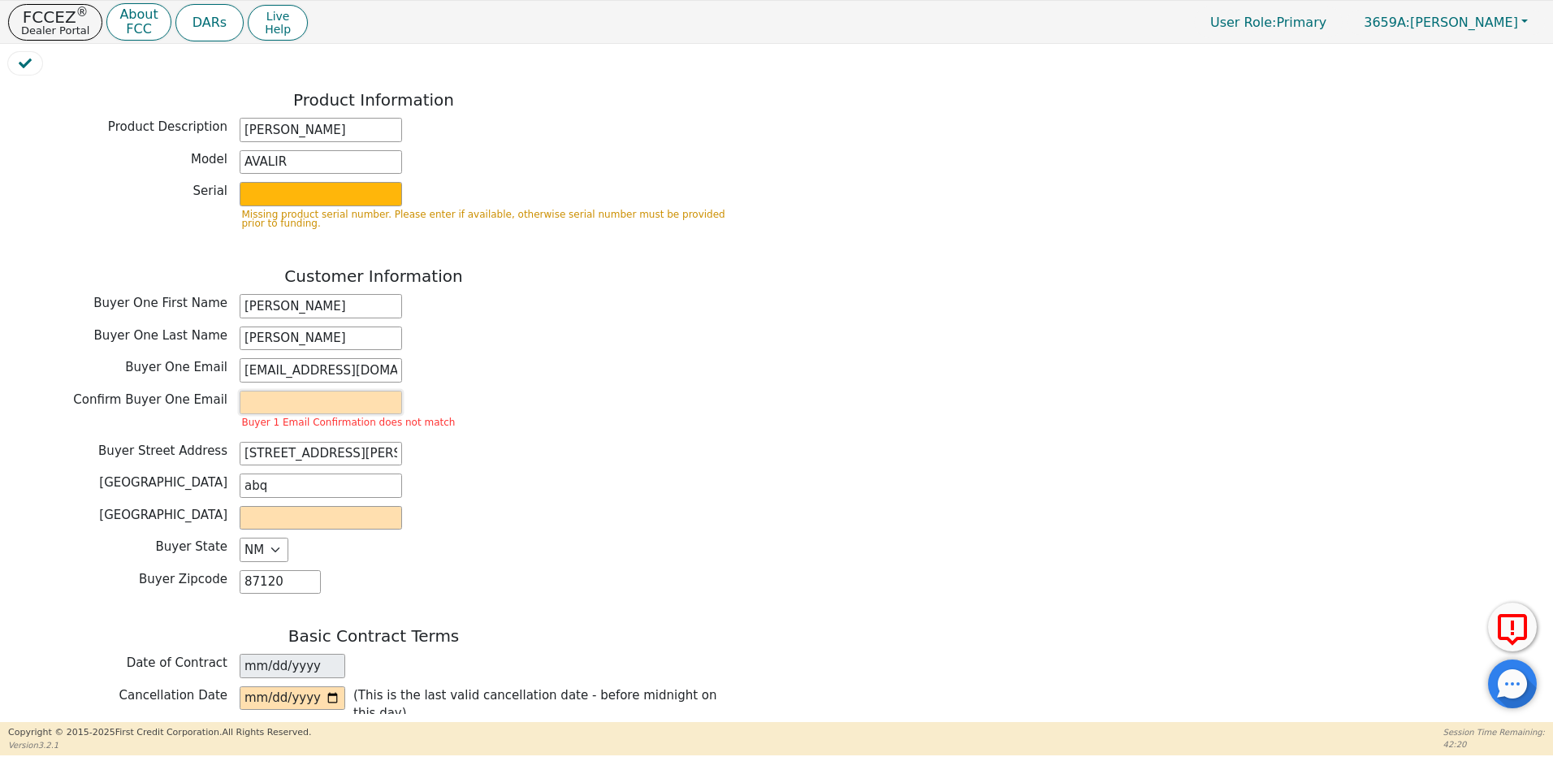
click at [285, 391] on input "email" at bounding box center [321, 403] width 162 height 24
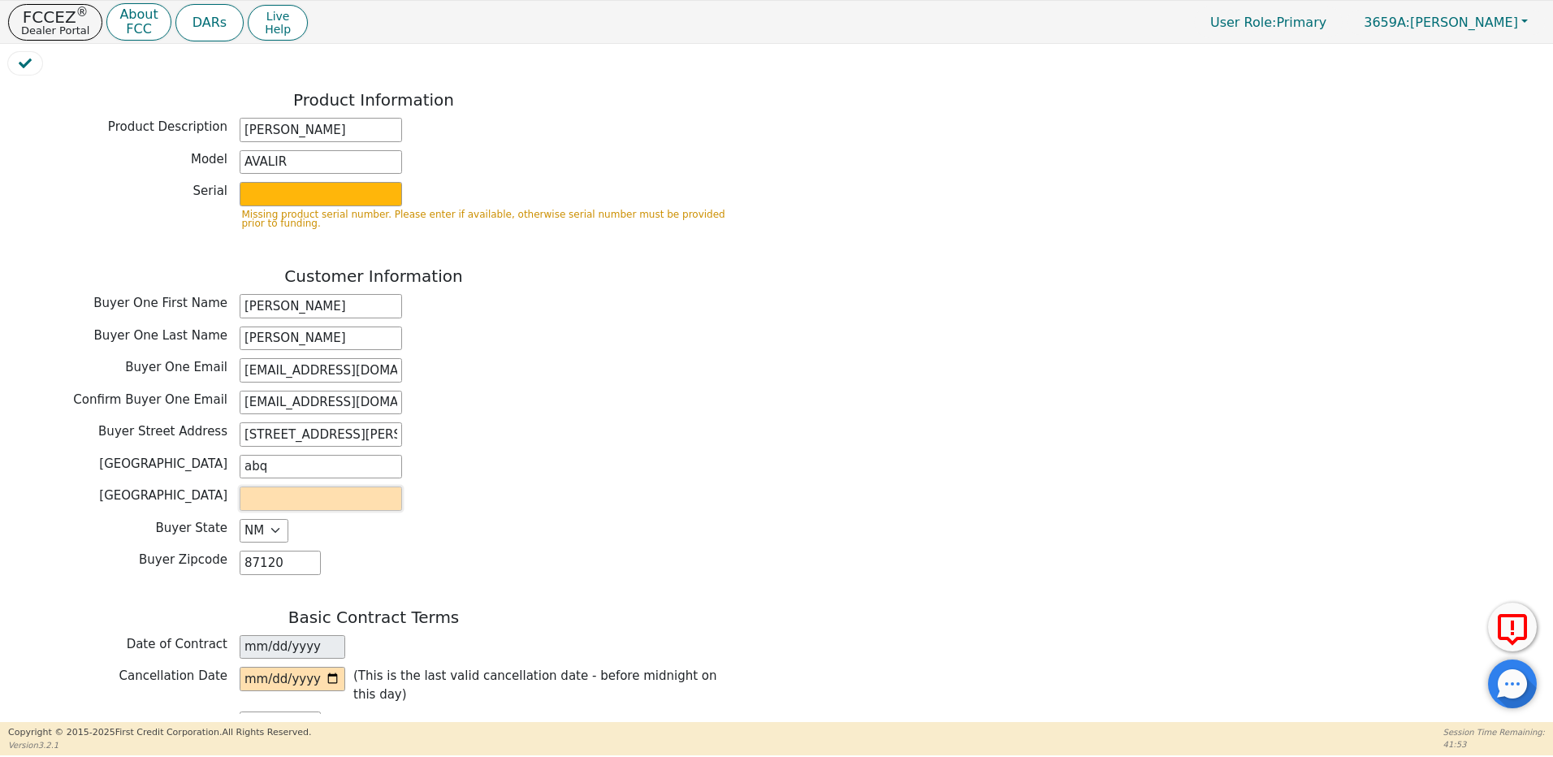
paste input "Bernalillo County"
drag, startPoint x: 256, startPoint y: 453, endPoint x: 233, endPoint y: 445, distance: 23.9
click at [233, 455] on div "Buyer City abq" at bounding box center [373, 467] width 731 height 24
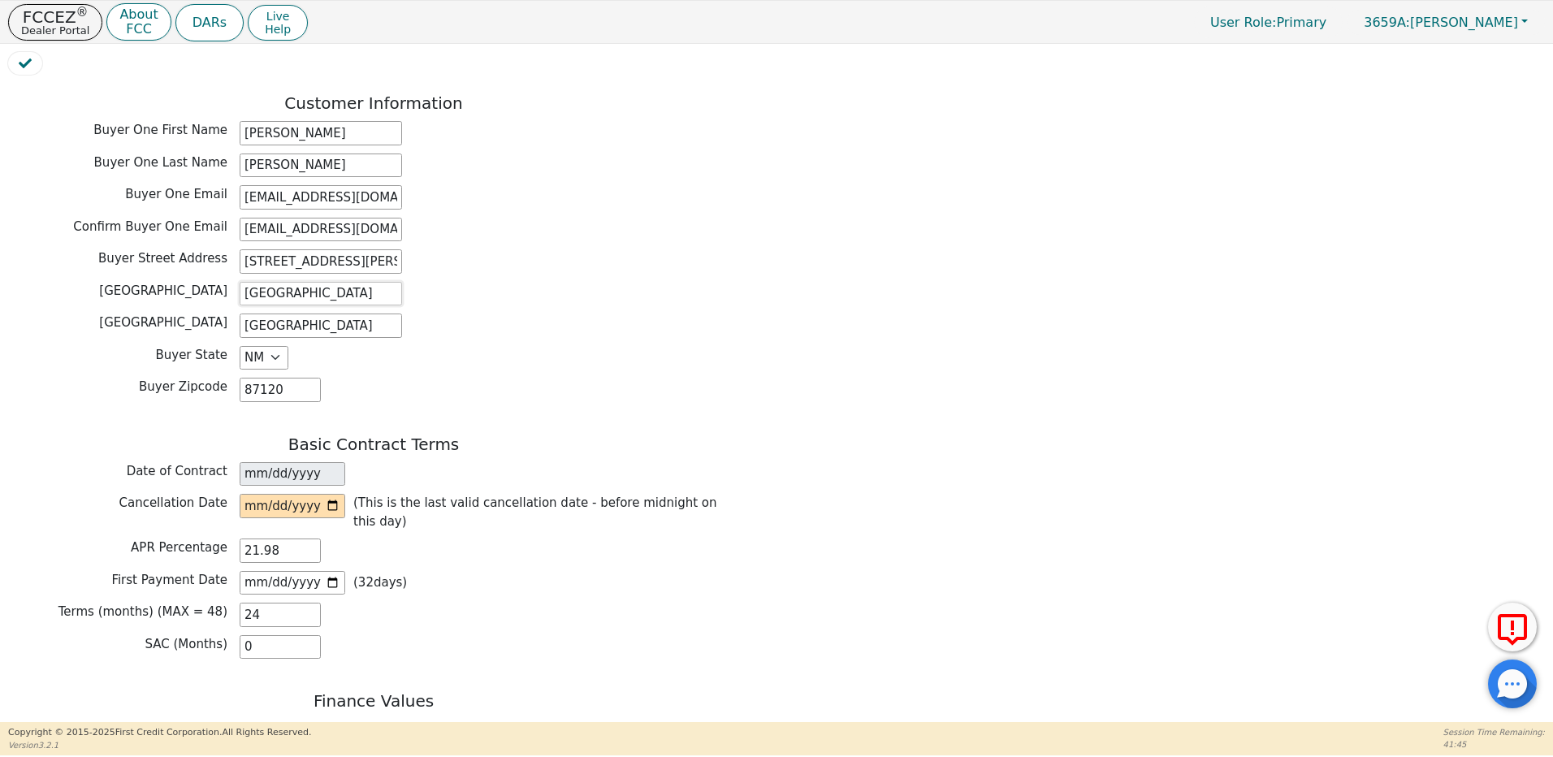
scroll to position [975, 0]
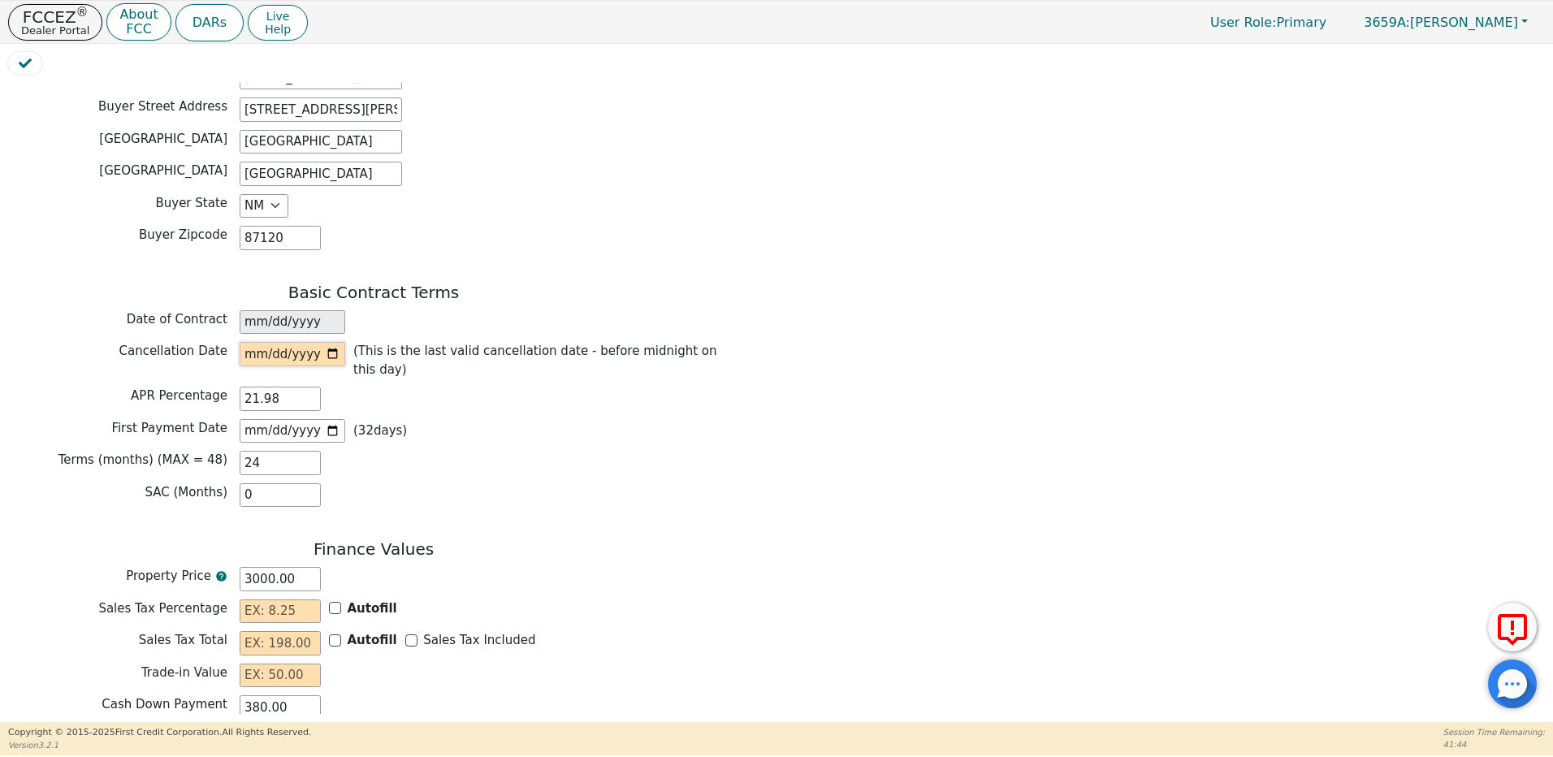
click at [334, 342] on input "date" at bounding box center [293, 354] width 106 height 24
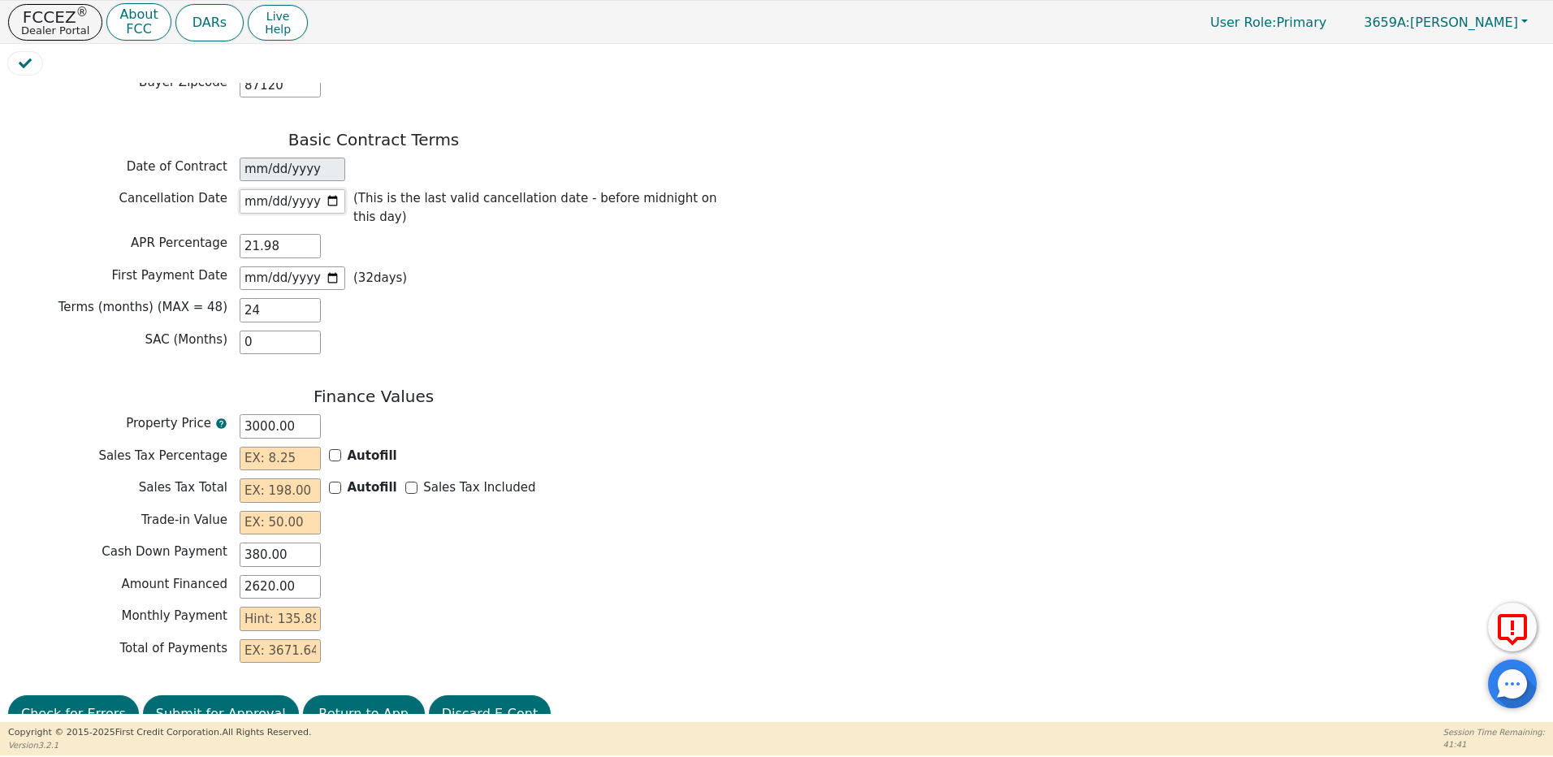
scroll to position [1133, 0]
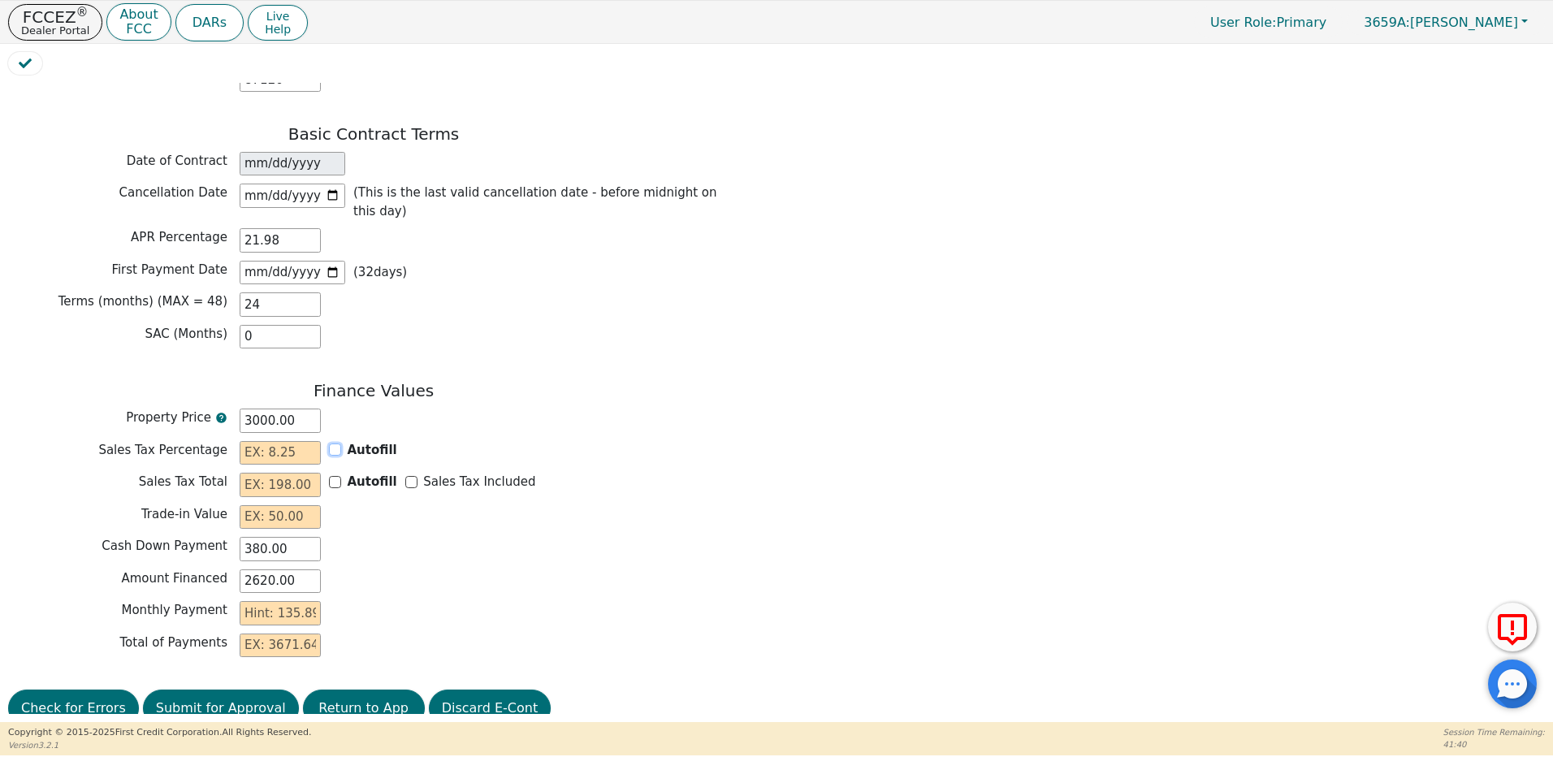
click at [335, 444] on input "Autofill" at bounding box center [335, 450] width 12 height 12
click at [405, 476] on input "Sales Tax Included" at bounding box center [411, 482] width 12 height 12
click at [297, 505] on input "text" at bounding box center [280, 517] width 81 height 24
click at [279, 601] on input "text" at bounding box center [280, 613] width 81 height 24
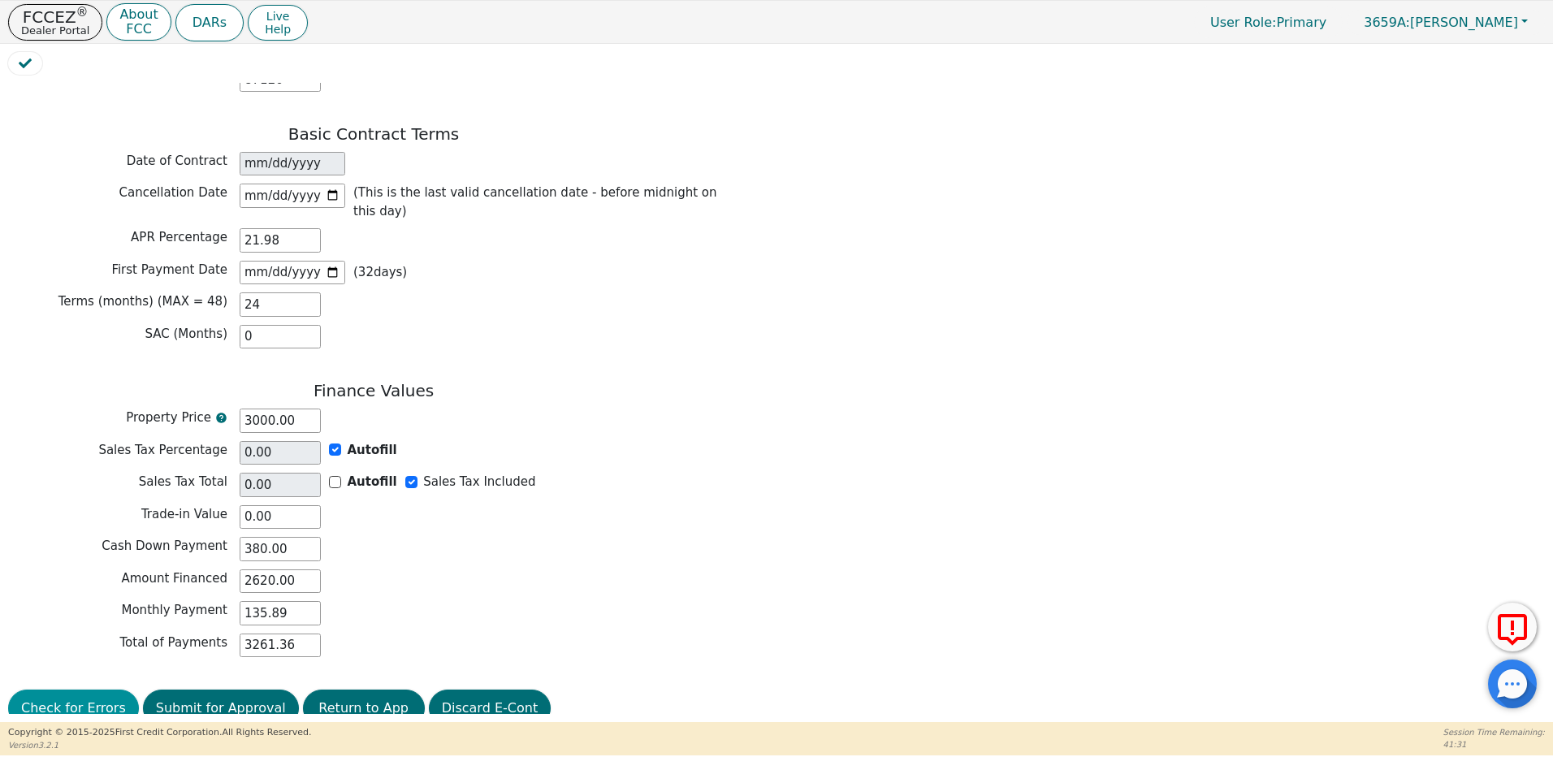
click at [88, 690] on button "Check for Errors" at bounding box center [73, 708] width 131 height 37
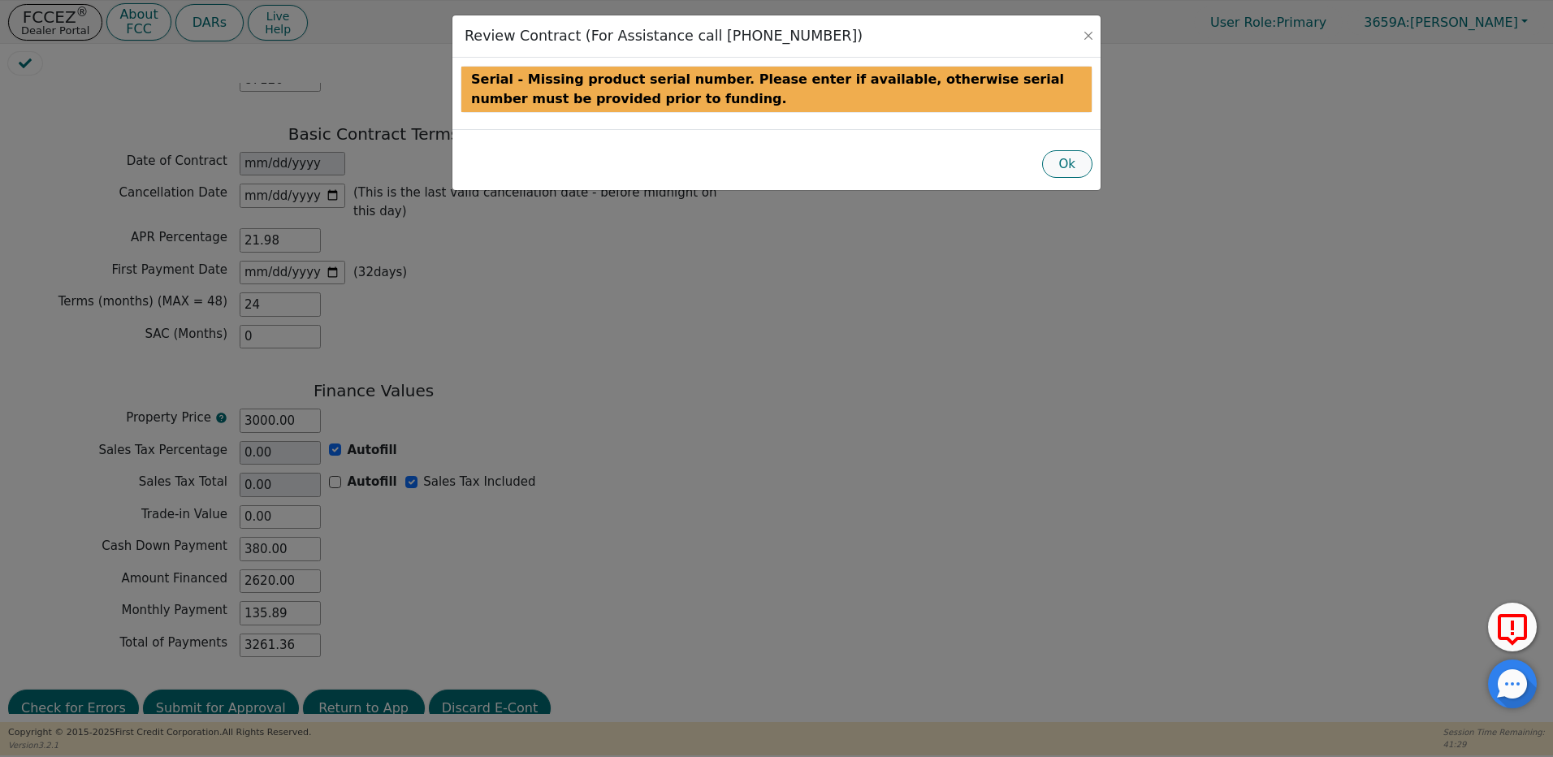
drag, startPoint x: 1074, startPoint y: 161, endPoint x: 1008, endPoint y: 199, distance: 76.1
click at [1074, 162] on button "Ok" at bounding box center [1067, 164] width 51 height 28
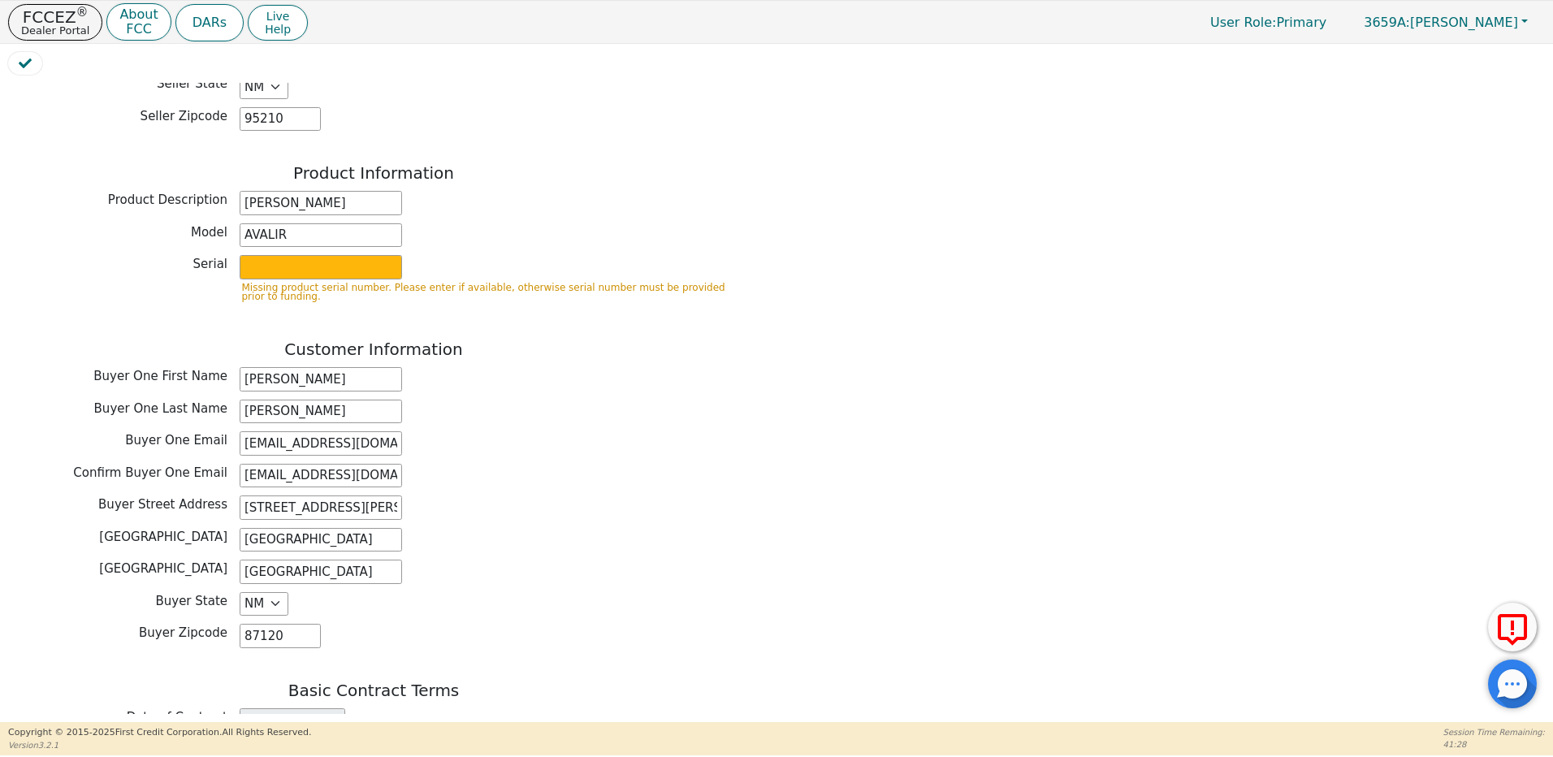
scroll to position [565, 0]
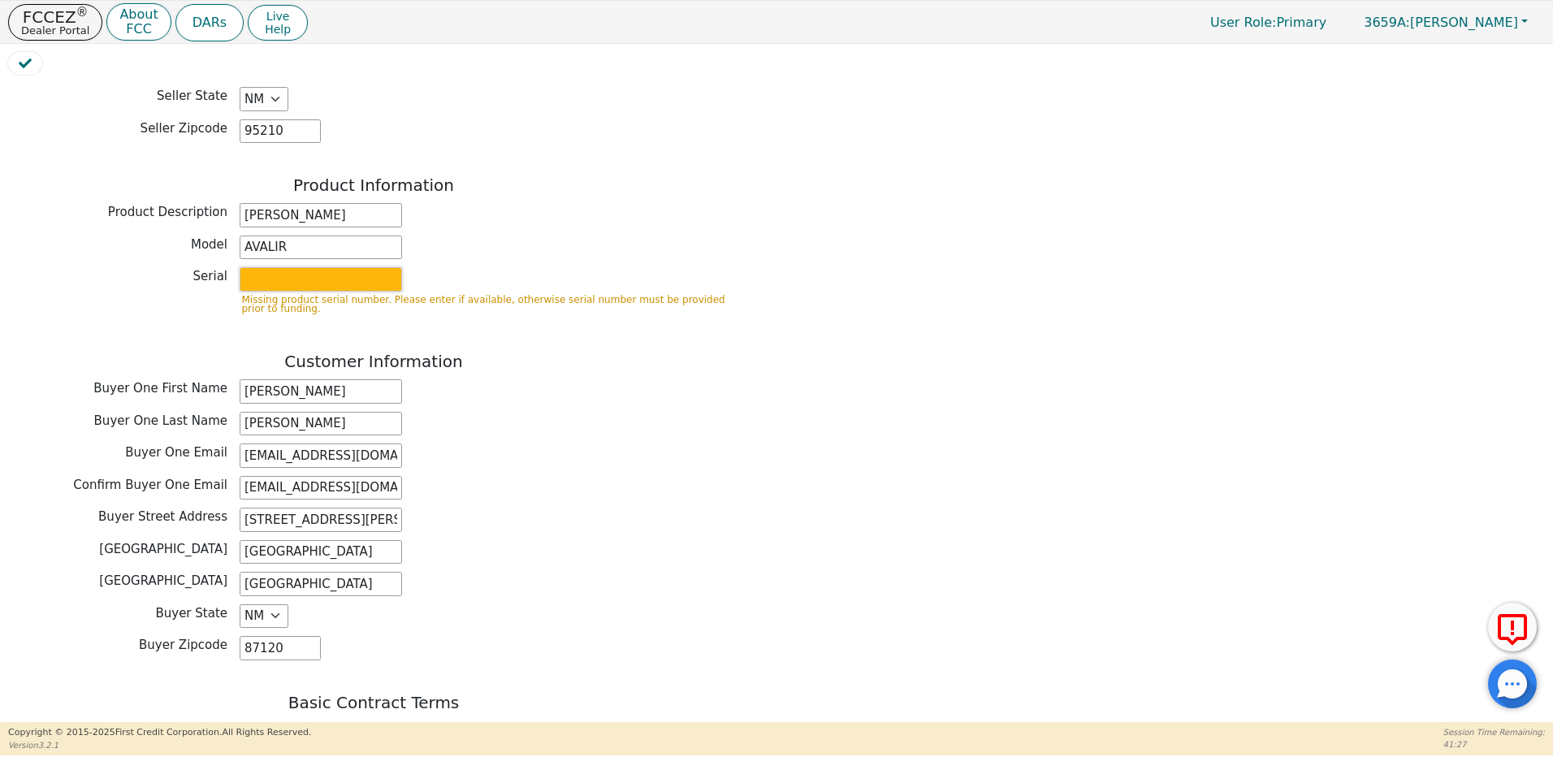
click at [269, 270] on input "text" at bounding box center [321, 279] width 162 height 24
click at [291, 236] on input "AVALIR" at bounding box center [321, 248] width 162 height 24
click at [267, 268] on input "text" at bounding box center [321, 279] width 162 height 24
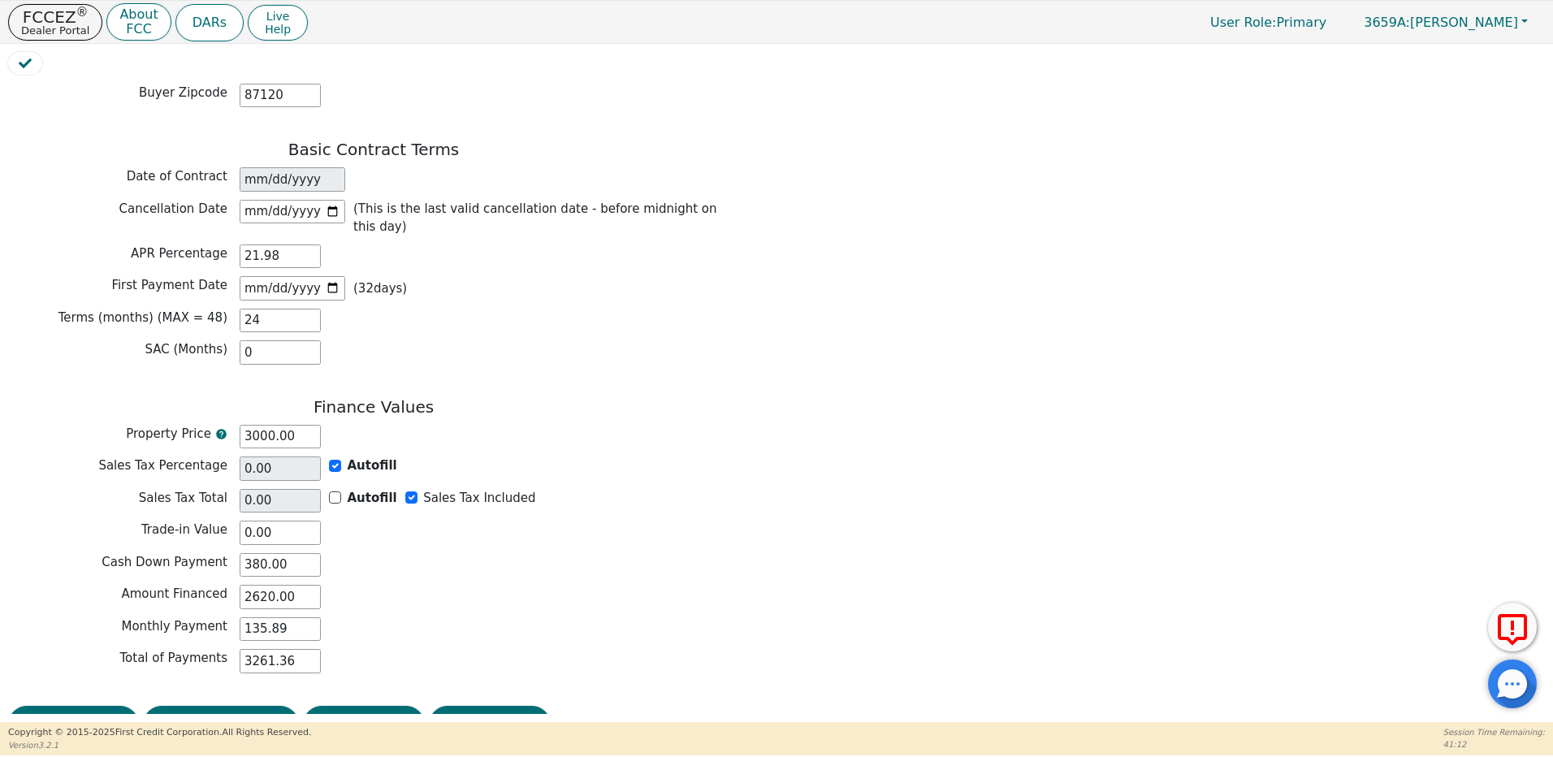
scroll to position [1106, 0]
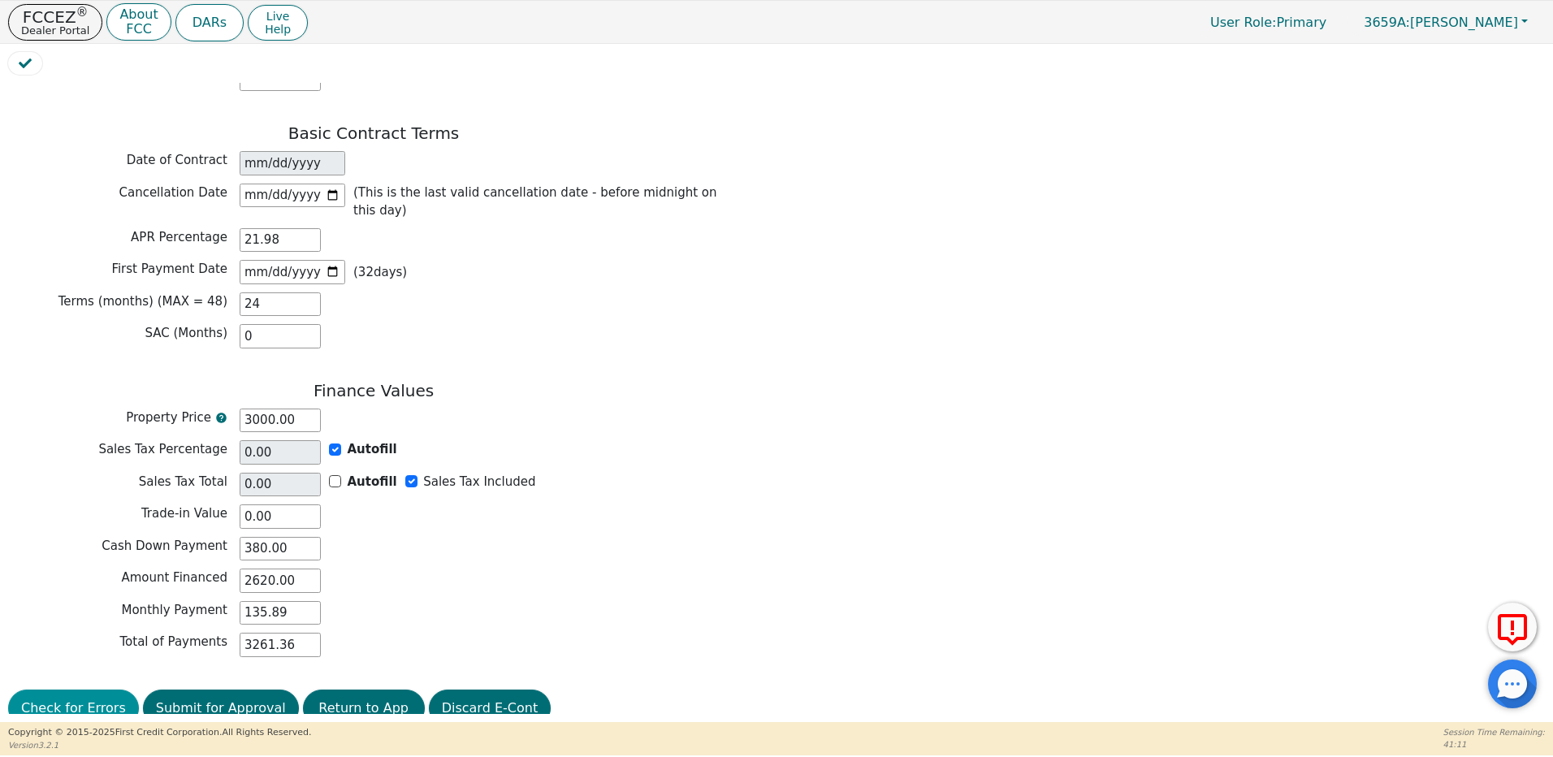
click at [45, 690] on button "Check for Errors" at bounding box center [73, 708] width 131 height 37
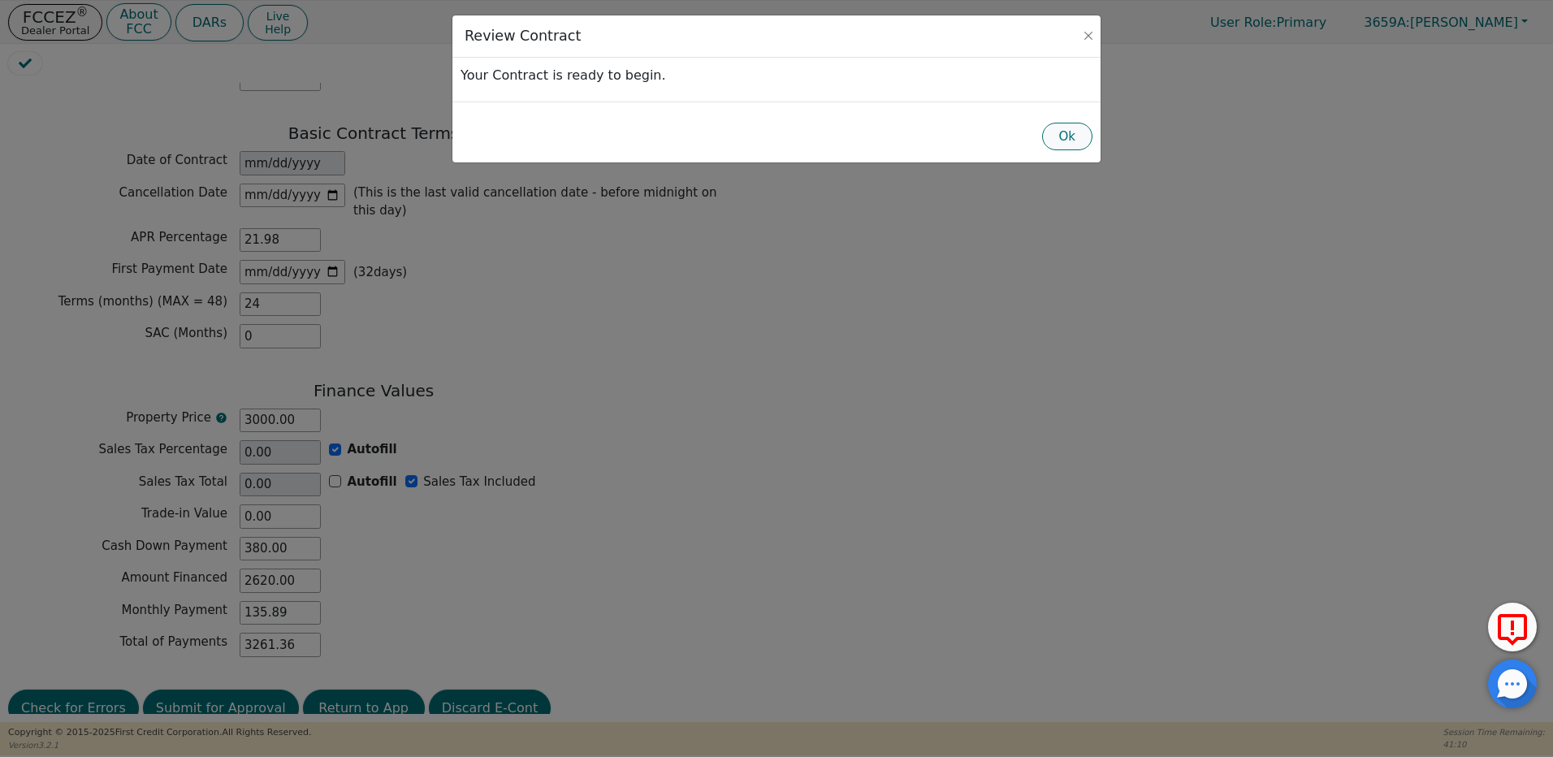
click at [1063, 133] on button "Ok" at bounding box center [1067, 137] width 51 height 28
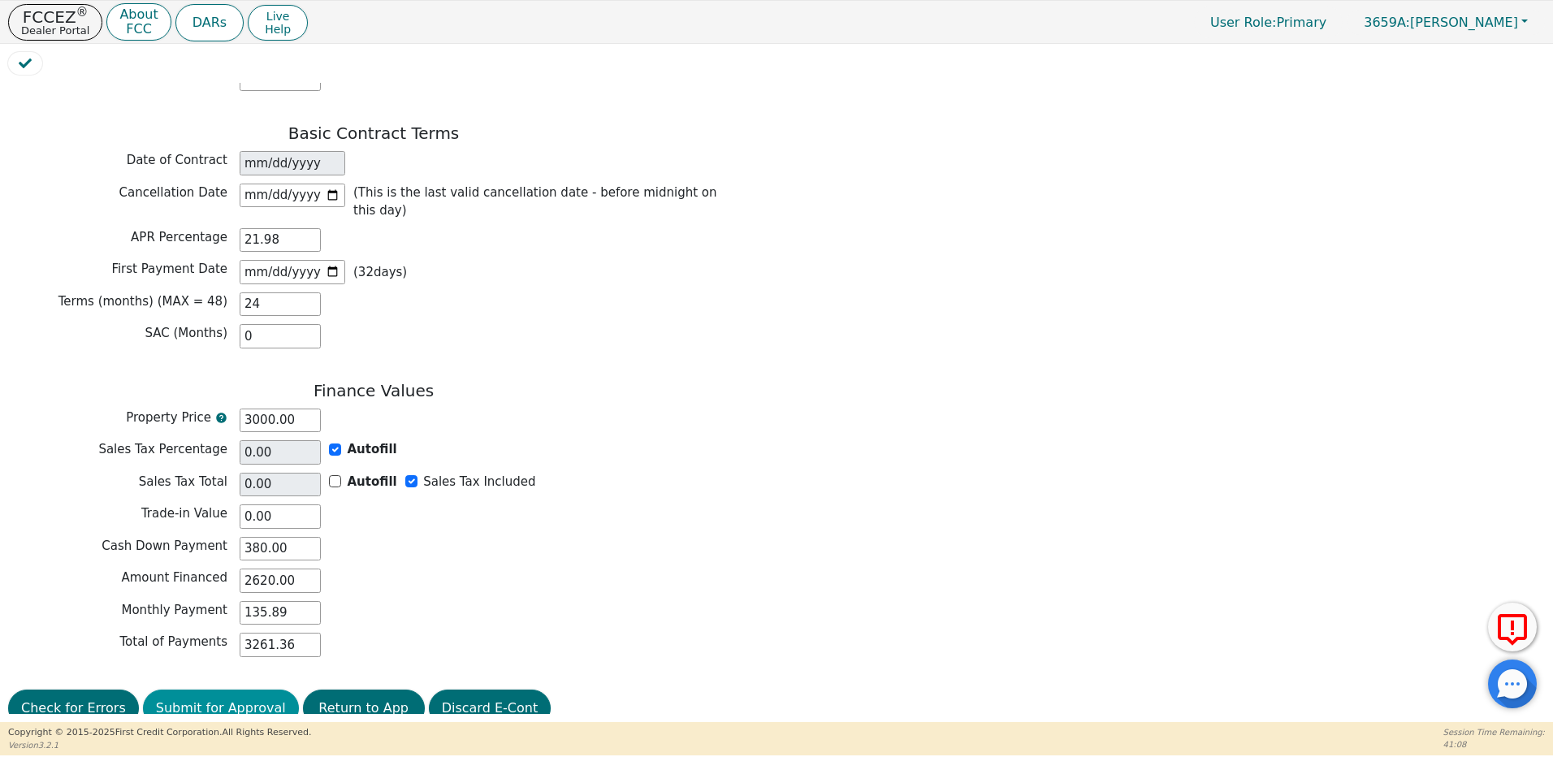
click at [223, 690] on button "Submit for Approval" at bounding box center [221, 708] width 156 height 37
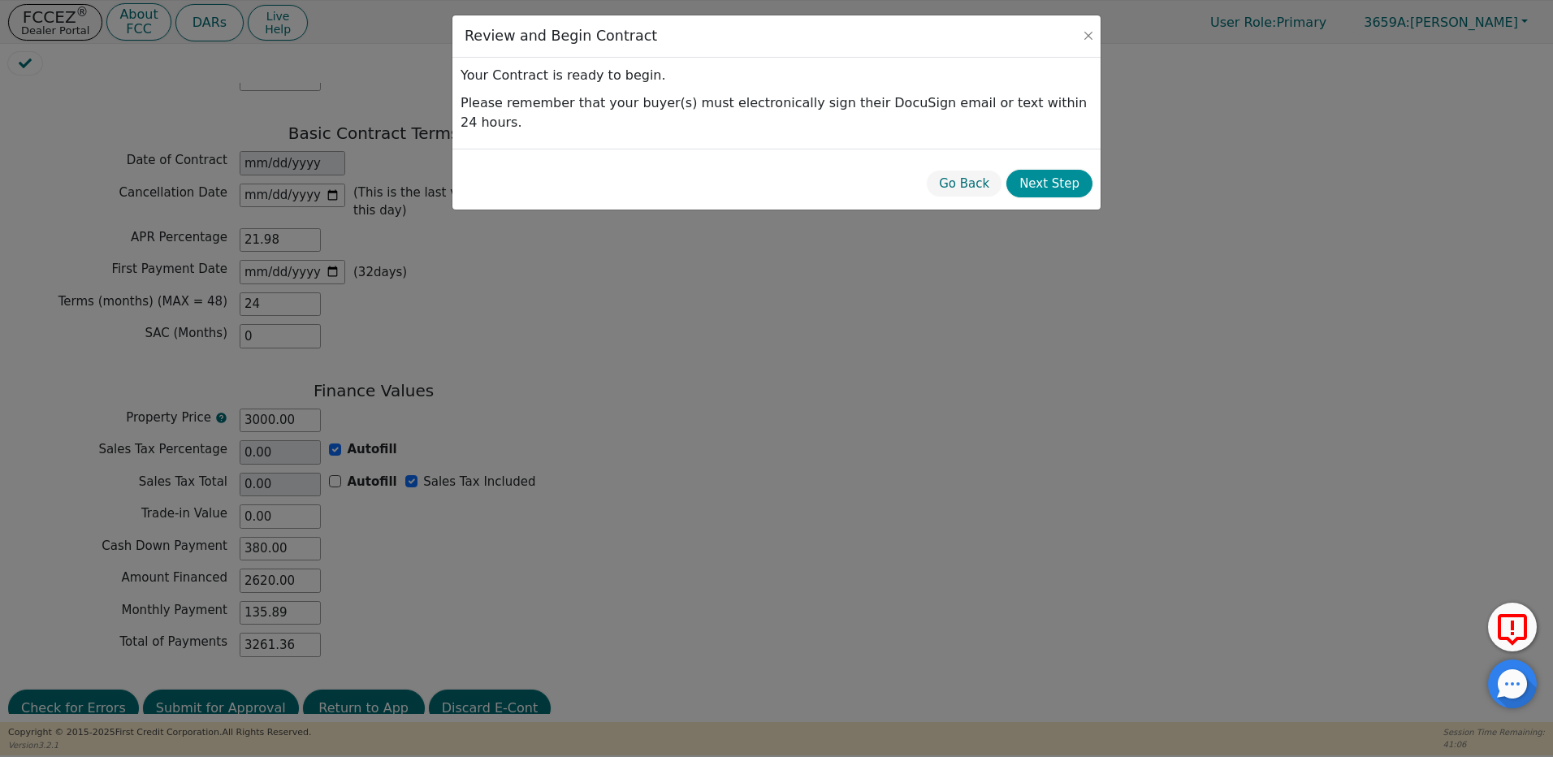
click at [1055, 170] on button "Next Step" at bounding box center [1050, 184] width 86 height 28
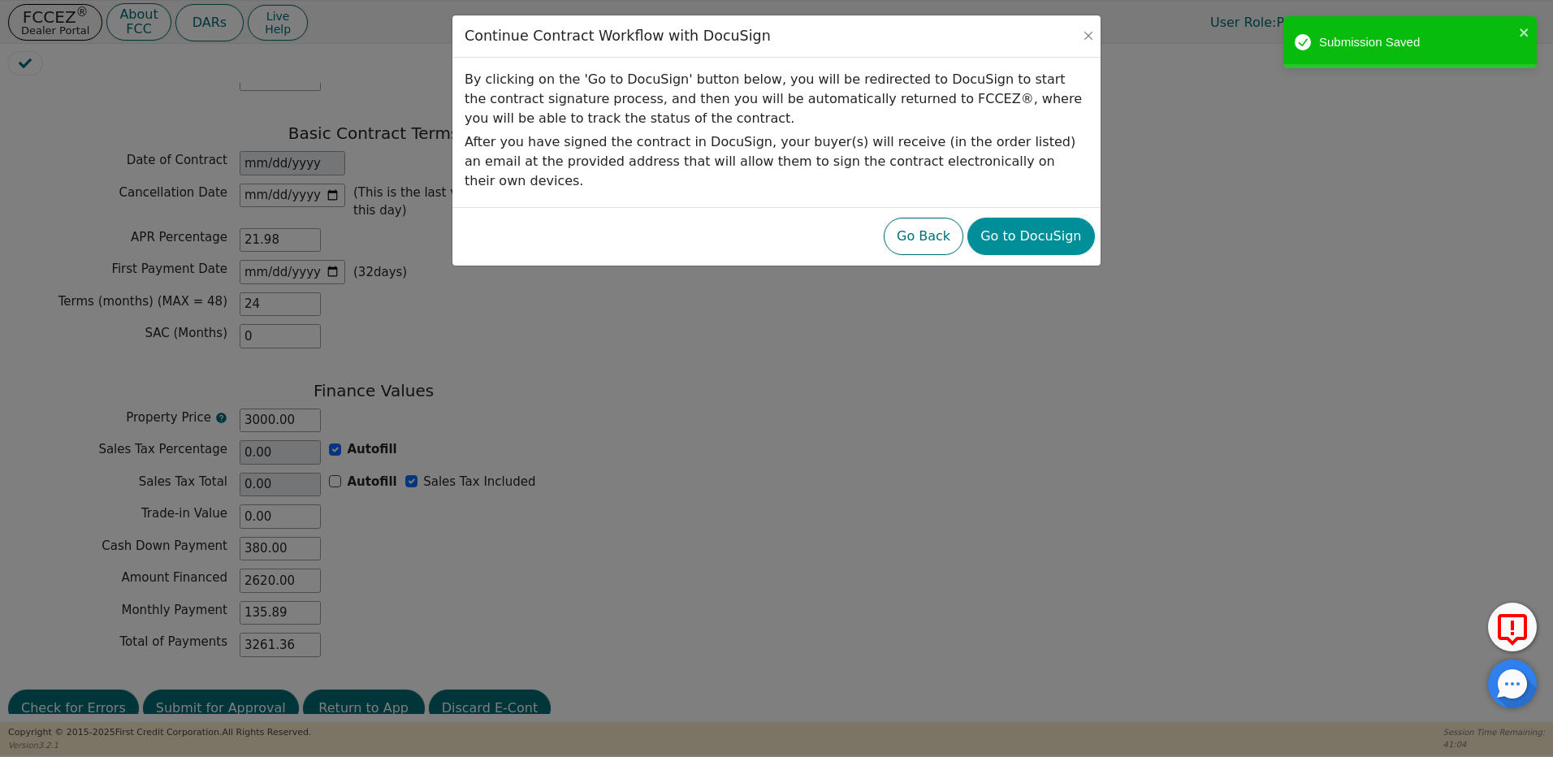
click at [1034, 223] on button "Go to DocuSign" at bounding box center [1031, 236] width 127 height 37
